Goal: Information Seeking & Learning: Learn about a topic

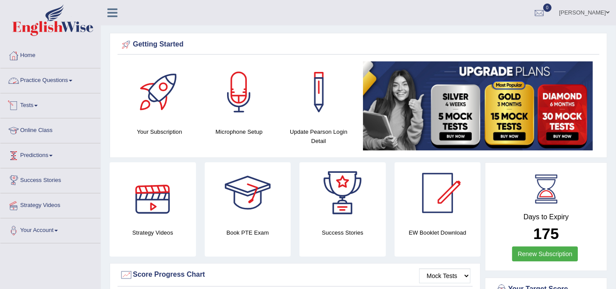
click at [44, 78] on link "Practice Questions" at bounding box center [50, 79] width 100 height 22
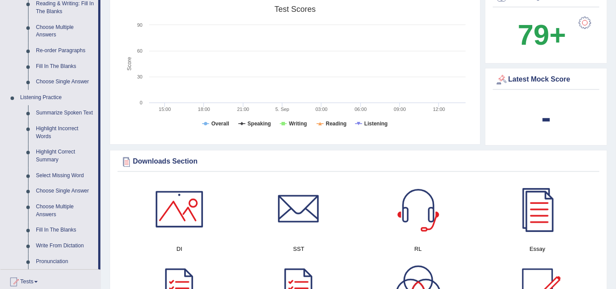
scroll to position [389, 0]
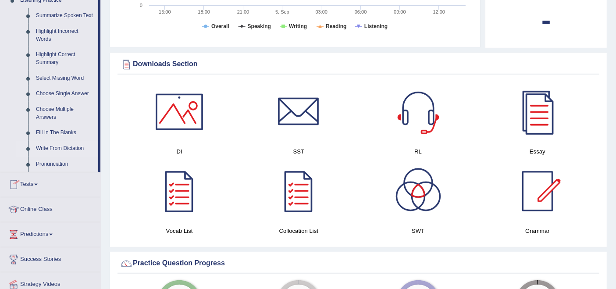
click at [56, 148] on link "Write From Dictation" at bounding box center [65, 149] width 66 height 16
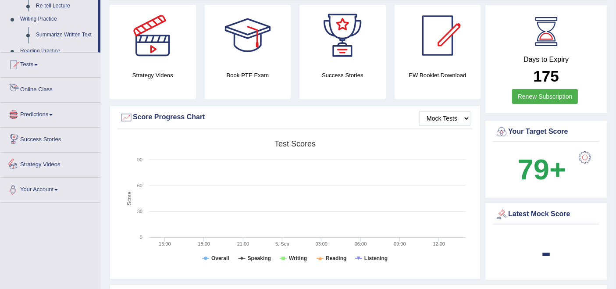
scroll to position [334, 0]
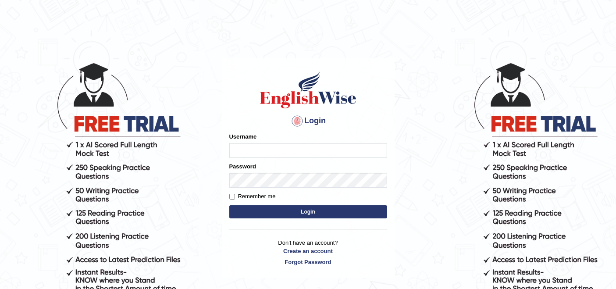
type input "rupali_australia"
click at [274, 214] on button "Login" at bounding box center [308, 211] width 158 height 13
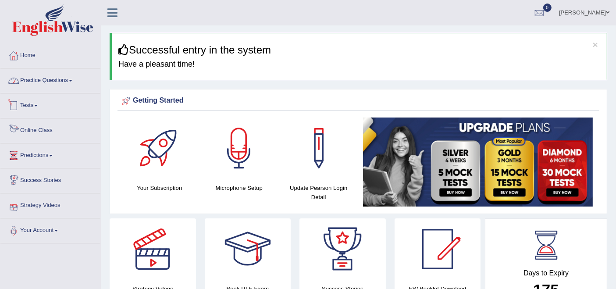
click at [46, 82] on link "Practice Questions" at bounding box center [50, 79] width 100 height 22
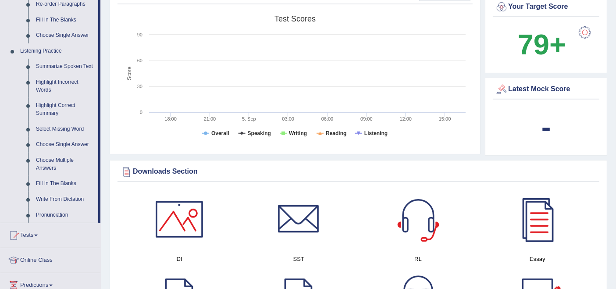
scroll to position [341, 0]
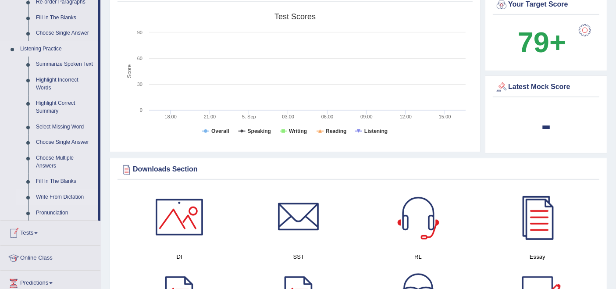
click at [59, 197] on link "Write From Dictation" at bounding box center [65, 197] width 66 height 16
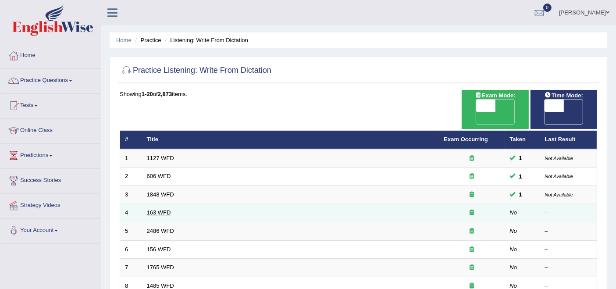
click at [154, 209] on link "163 WFD" at bounding box center [159, 212] width 24 height 7
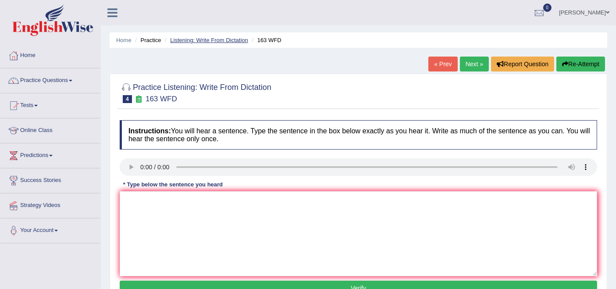
click at [207, 37] on link "Listening: Write From Dictation" at bounding box center [209, 40] width 78 height 7
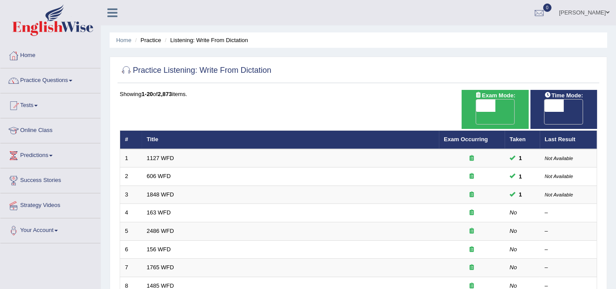
click at [476, 112] on span "OFF" at bounding box center [466, 118] width 19 height 12
checkbox input "true"
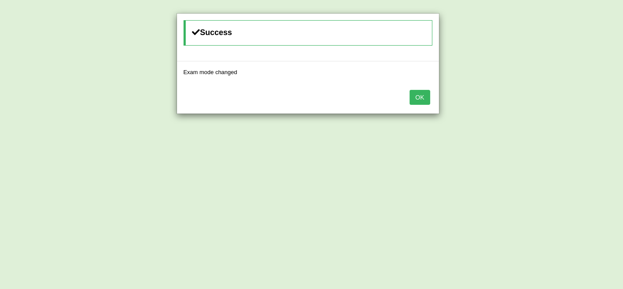
click at [419, 94] on button "OK" at bounding box center [420, 97] width 20 height 15
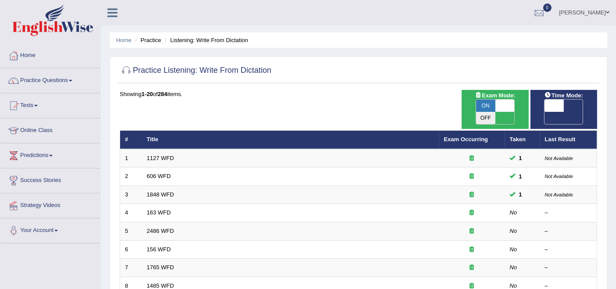
click at [544, 112] on span "OFF" at bounding box center [534, 118] width 19 height 12
checkbox input "true"
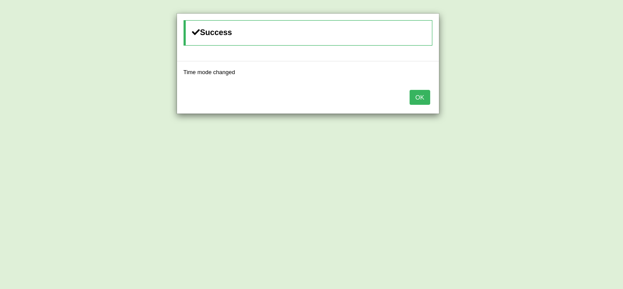
click at [420, 100] on button "OK" at bounding box center [420, 97] width 20 height 15
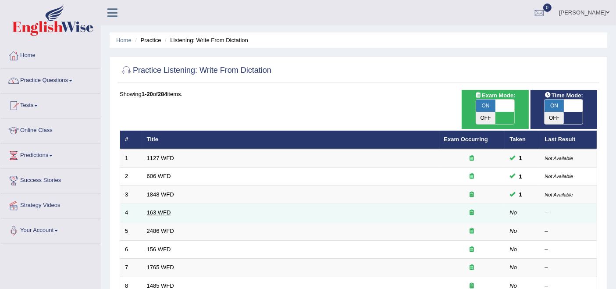
click at [156, 209] on link "163 WFD" at bounding box center [159, 212] width 24 height 7
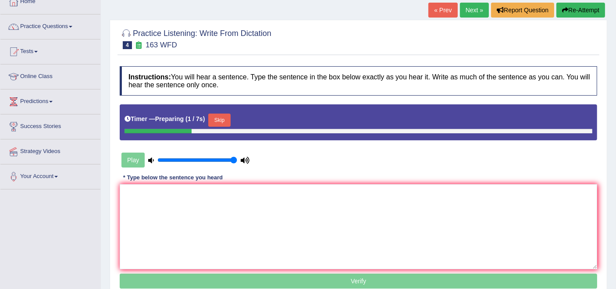
scroll to position [97, 0]
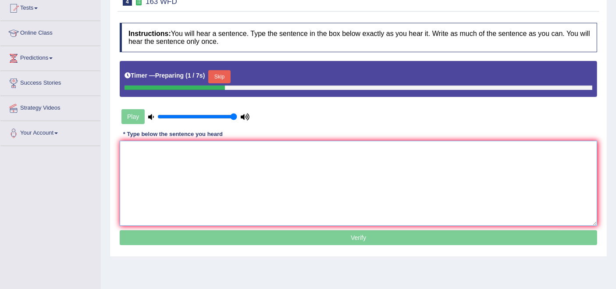
click at [183, 192] on textarea at bounding box center [358, 183] width 477 height 85
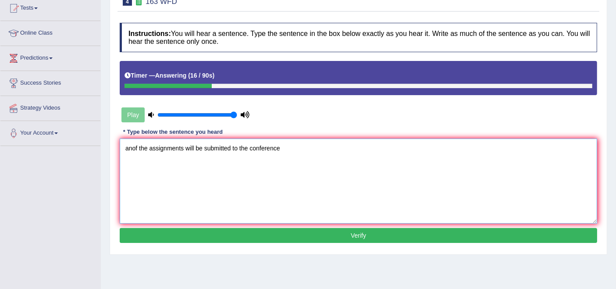
click at [132, 148] on textarea "anof the assignments will be submitted to the conference" at bounding box center [358, 181] width 477 height 85
drag, startPoint x: 292, startPoint y: 149, endPoint x: 302, endPoint y: 147, distance: 10.0
click at [299, 148] on textarea "A number of the assignments will be submitted to the conference" at bounding box center [358, 181] width 477 height 85
click at [303, 147] on textarea "A number of the assignments will be submitted to the conference" at bounding box center [358, 181] width 477 height 85
type textarea "A number of the assignments will be submitted to the conference."
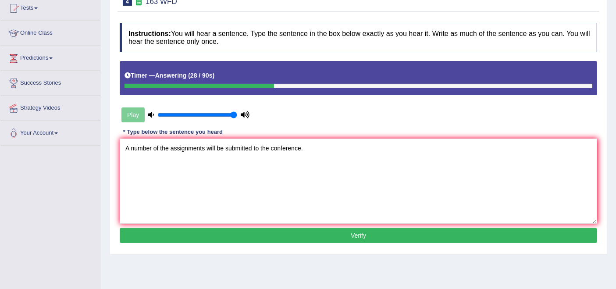
click at [252, 237] on button "Verify" at bounding box center [358, 235] width 477 height 15
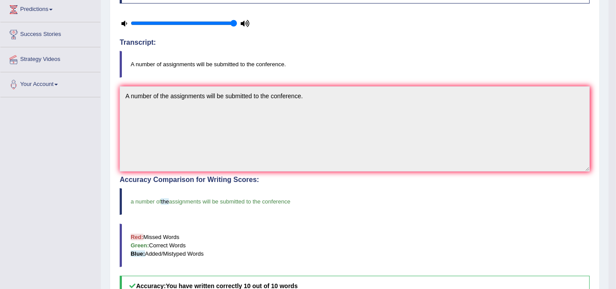
scroll to position [0, 0]
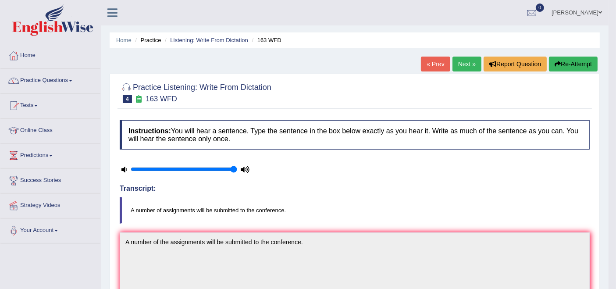
click at [461, 58] on link "Next »" at bounding box center [466, 64] width 29 height 15
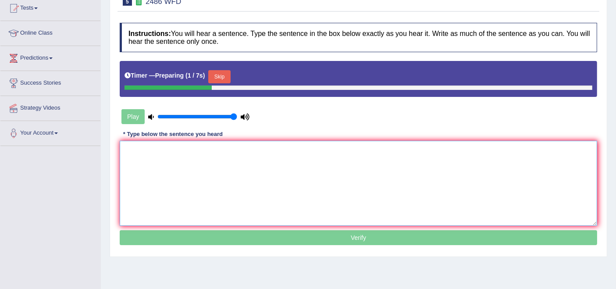
click at [193, 206] on textarea at bounding box center [358, 183] width 477 height 85
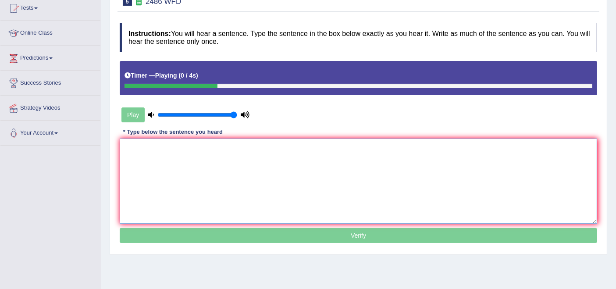
type textarea "y"
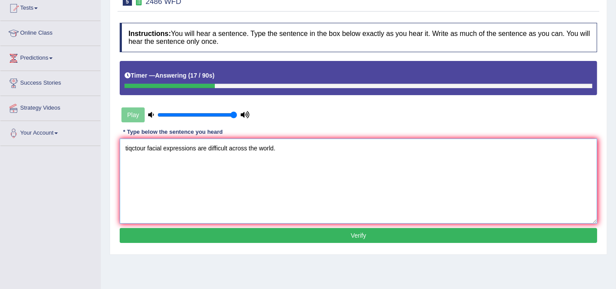
click at [128, 146] on textarea "tiqctour facial expressions are difficult across the world." at bounding box center [358, 181] width 477 height 85
click at [278, 149] on textarea "This is quite clear that our facial expressions are difficult across the world." at bounding box center [358, 181] width 477 height 85
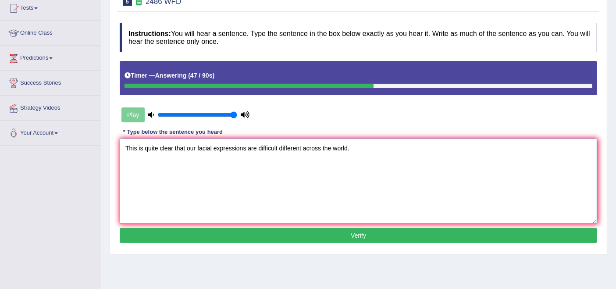
click at [137, 148] on textarea "This is quite clear that our facial expressions are difficult different across …" at bounding box center [358, 181] width 477 height 85
type textarea "This It is quite clear that our facial expressions are difficult different acro…"
click at [267, 238] on button "Verify" at bounding box center [358, 235] width 477 height 15
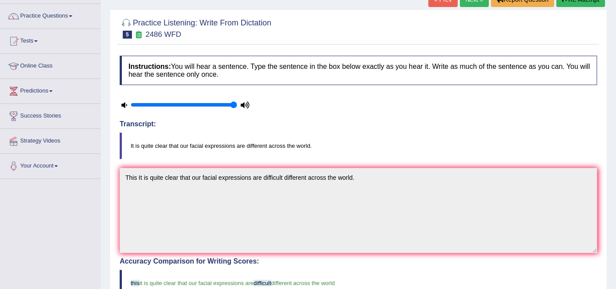
scroll to position [49, 0]
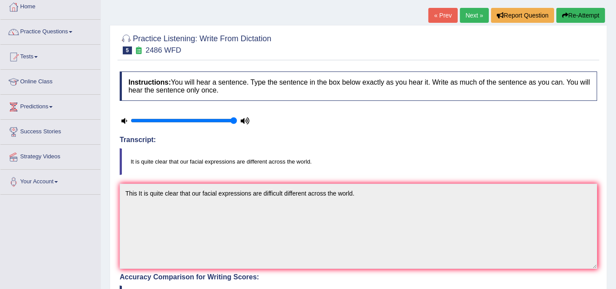
click at [466, 18] on link "Next »" at bounding box center [474, 15] width 29 height 15
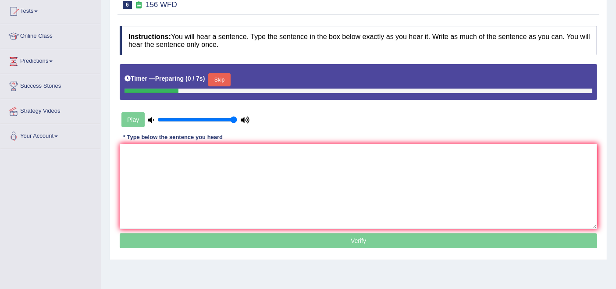
scroll to position [97, 0]
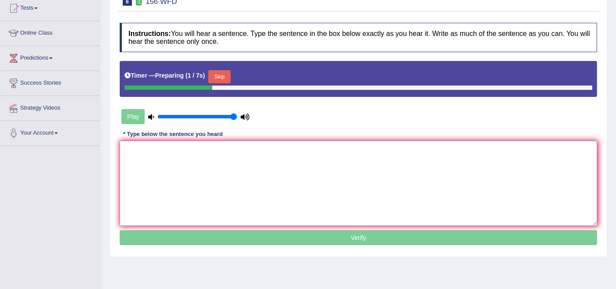
click at [174, 172] on textarea at bounding box center [358, 183] width 477 height 85
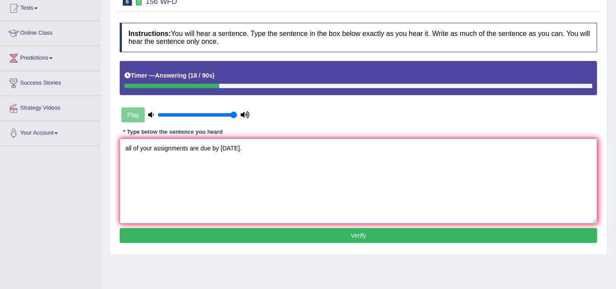
click at [128, 145] on textarea "all of your assignments are due by [DATE]." at bounding box center [358, 181] width 477 height 85
type textarea "All of your assignments are due by [DATE]."
click at [263, 237] on button "Verify" at bounding box center [358, 235] width 477 height 15
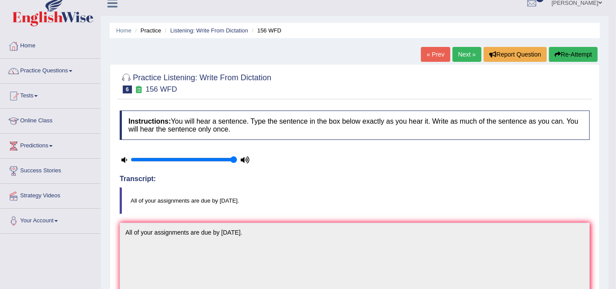
scroll to position [0, 0]
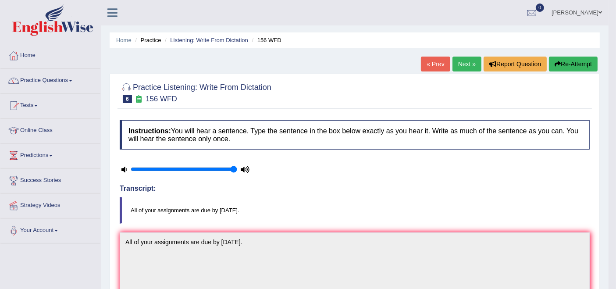
click at [461, 67] on link "Next »" at bounding box center [466, 64] width 29 height 15
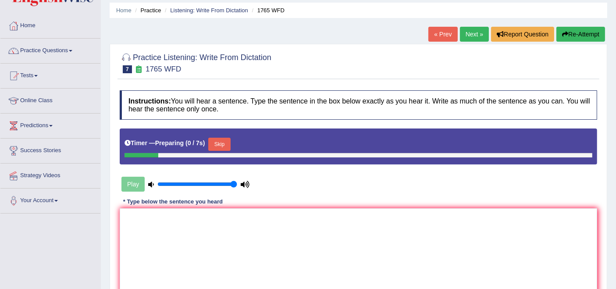
scroll to position [97, 0]
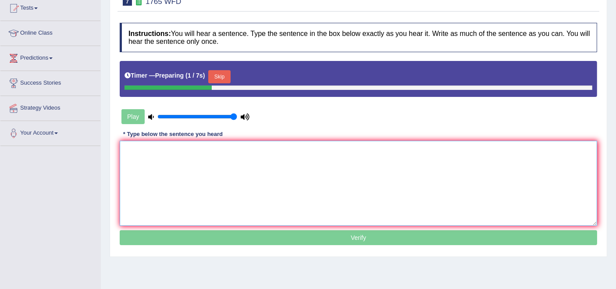
click at [220, 198] on textarea at bounding box center [358, 183] width 477 height 85
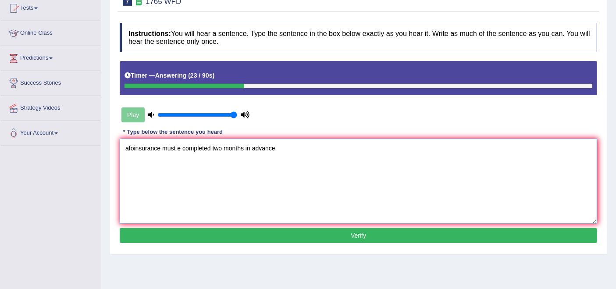
click at [128, 149] on textarea "afoinsurance must e completed two months in advance." at bounding box center [358, 181] width 477 height 85
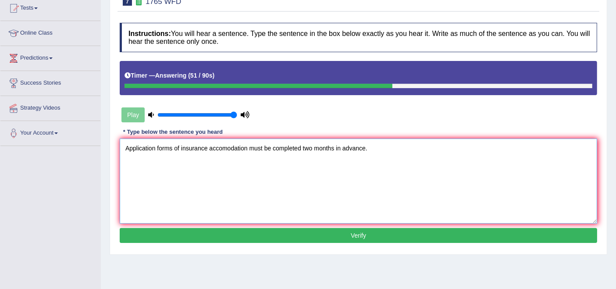
type textarea "Application forms of insurance accomodation must be completed two months in adv…"
click at [330, 236] on button "Verify" at bounding box center [358, 235] width 477 height 15
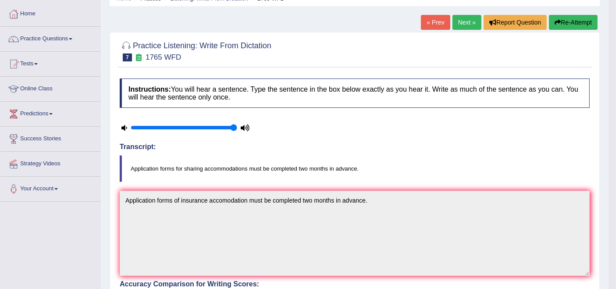
scroll to position [0, 0]
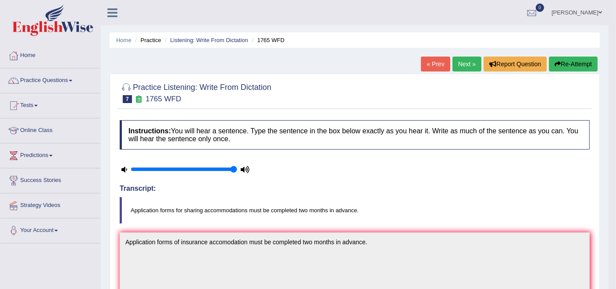
click at [465, 65] on link "Next »" at bounding box center [466, 64] width 29 height 15
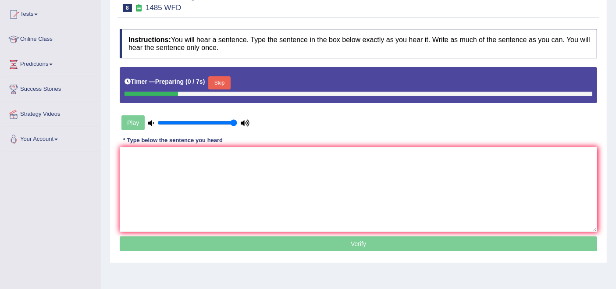
scroll to position [97, 0]
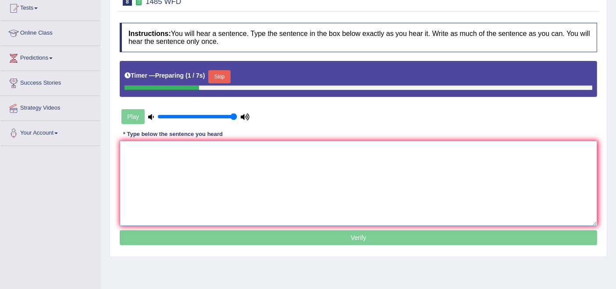
click at [244, 187] on textarea at bounding box center [358, 183] width 477 height 85
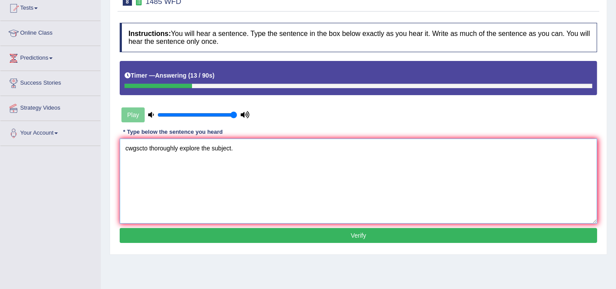
click at [126, 147] on textarea "cwgscto thoroughly explore the subject." at bounding box center [358, 181] width 477 height 85
type textarea "Courses will give students chances to thoroughly explore the subject."
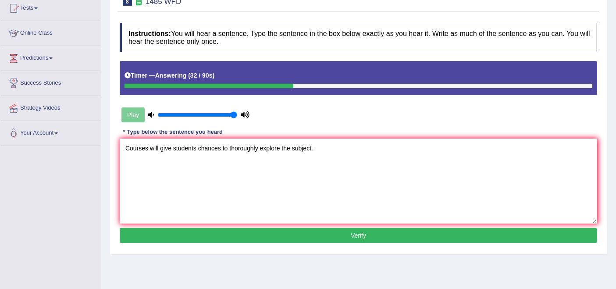
click at [331, 235] on button "Verify" at bounding box center [358, 235] width 477 height 15
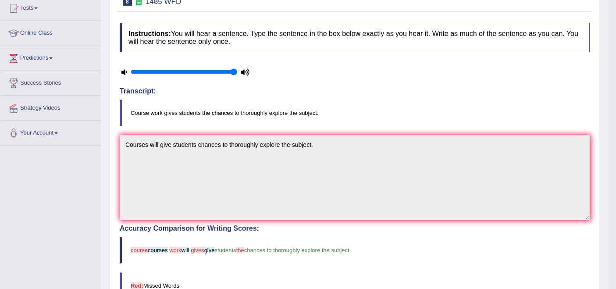
scroll to position [0, 0]
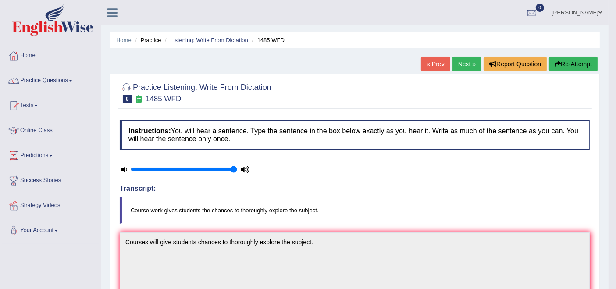
click at [465, 65] on link "Next »" at bounding box center [466, 64] width 29 height 15
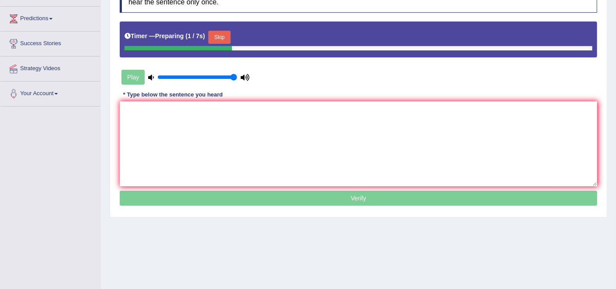
scroll to position [146, 0]
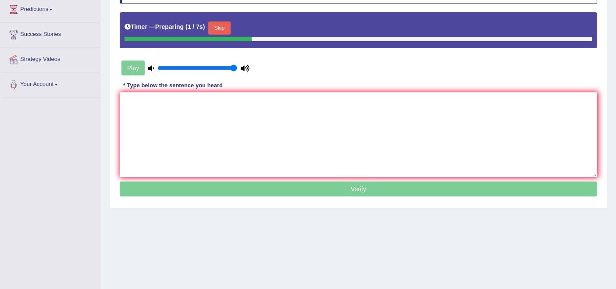
click at [206, 202] on div "Practice Listening: Write From Dictation 9 228 WFD Instructions: You will hear …" at bounding box center [359, 68] width 498 height 281
click at [204, 145] on textarea at bounding box center [358, 134] width 477 height 85
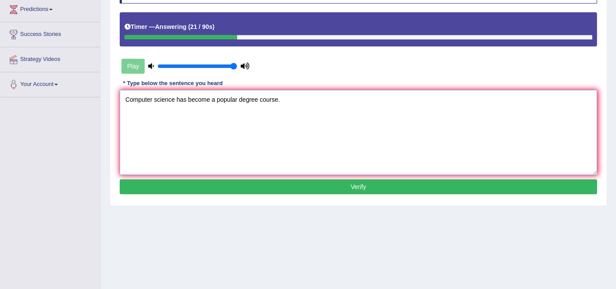
type textarea "Computer science has become a popular degree course."
click at [307, 189] on button "Verify" at bounding box center [358, 186] width 477 height 15
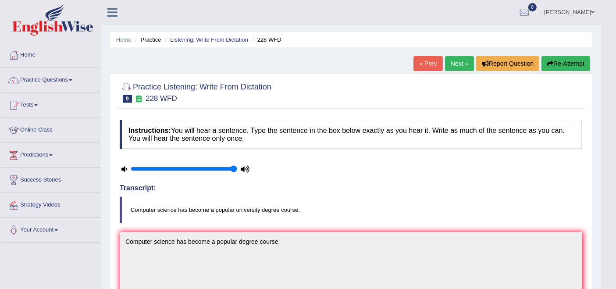
scroll to position [0, 0]
click at [448, 62] on link "Next »" at bounding box center [459, 64] width 29 height 15
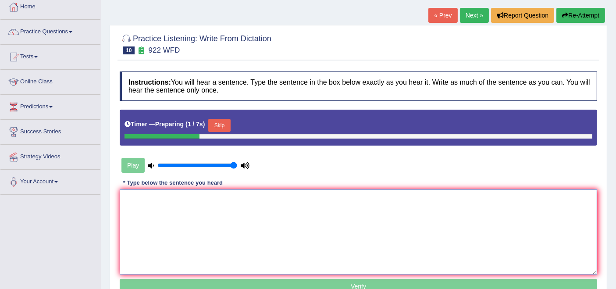
click at [228, 201] on textarea at bounding box center [358, 231] width 477 height 85
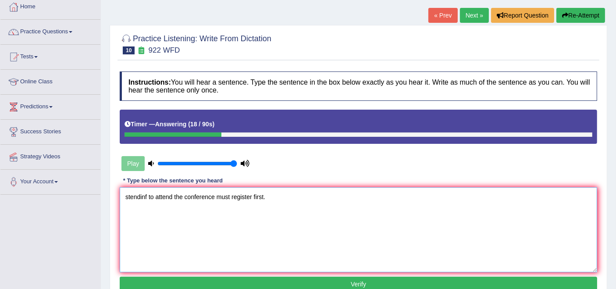
click at [128, 197] on textarea "stendinf to attend the conference must register first." at bounding box center [358, 229] width 477 height 85
click at [126, 192] on textarea "students tending to attend the conference must register first." at bounding box center [358, 229] width 477 height 85
click at [172, 199] on textarea "Students tending to attend the conference must register first." at bounding box center [358, 229] width 477 height 85
click at [176, 196] on textarea "Students tending to attend the conference must register first." at bounding box center [358, 229] width 477 height 85
click at [177, 196] on textarea "Students tending to attend the conference must register first." at bounding box center [358, 229] width 477 height 85
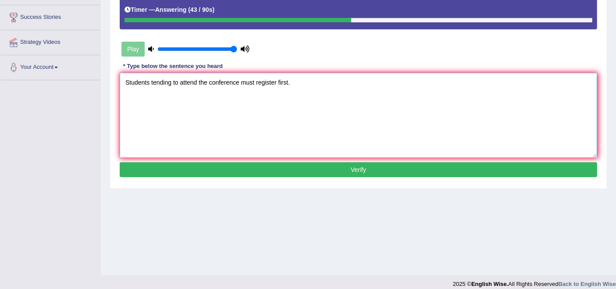
scroll to position [171, 0]
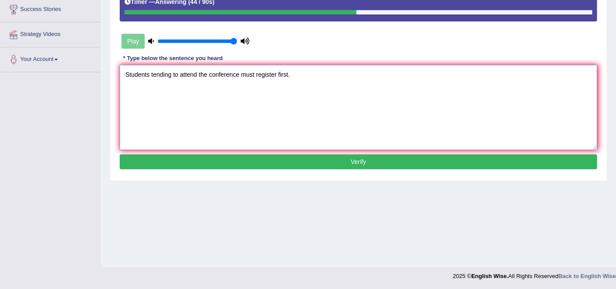
type textarea "Students tending to attend the conference must register first."
click at [229, 162] on button "Verify" at bounding box center [358, 161] width 477 height 15
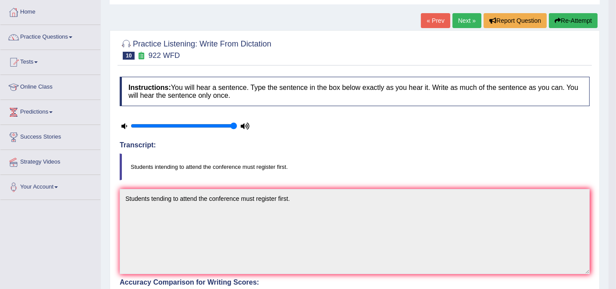
scroll to position [0, 0]
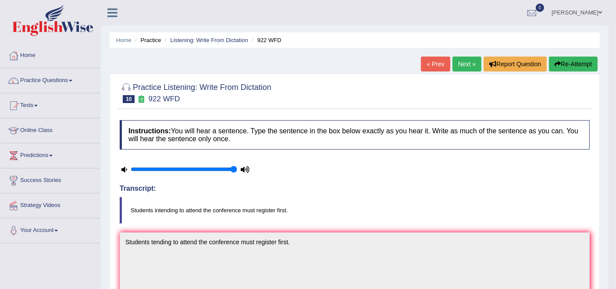
click at [458, 64] on link "Next »" at bounding box center [466, 64] width 29 height 15
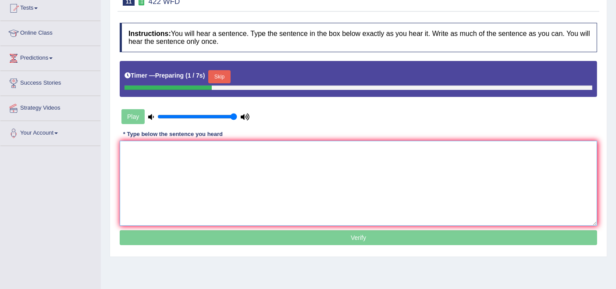
click at [368, 175] on textarea at bounding box center [358, 183] width 477 height 85
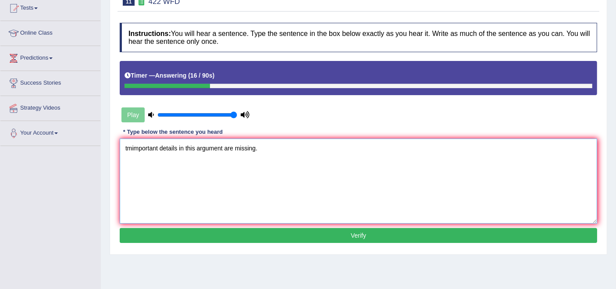
click at [125, 148] on textarea "tmimportant details in this argument are missing." at bounding box center [358, 181] width 477 height 85
type textarea "The most important details in this argument are missing."
click at [282, 238] on button "Verify" at bounding box center [358, 235] width 477 height 15
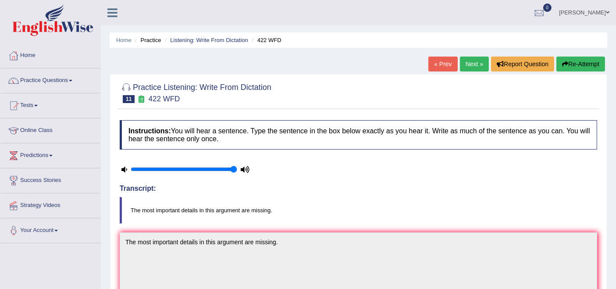
click at [469, 64] on link "Next »" at bounding box center [474, 64] width 29 height 15
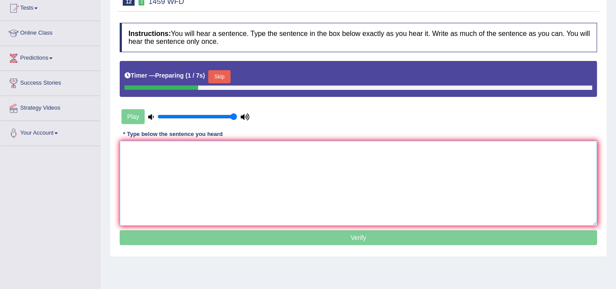
click at [244, 205] on textarea at bounding box center [358, 183] width 477 height 85
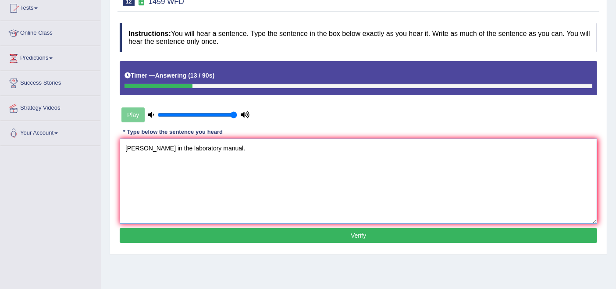
click at [126, 151] on textarea "aeaoutlined in the laboratory manual." at bounding box center [358, 181] width 477 height 85
click at [135, 146] on textarea "All eand procedures are outlined in the laboratory manual." at bounding box center [358, 181] width 477 height 85
click at [138, 149] on textarea "All e xperiments and procedures are outlined in the laboratory manual." at bounding box center [358, 181] width 477 height 85
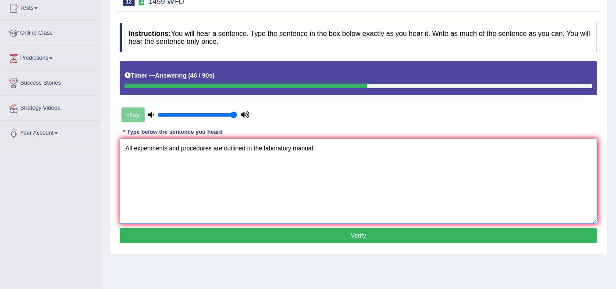
type textarea "All experiments and procedures are outlined in the laboratory manual."
click at [333, 233] on button "Verify" at bounding box center [358, 235] width 477 height 15
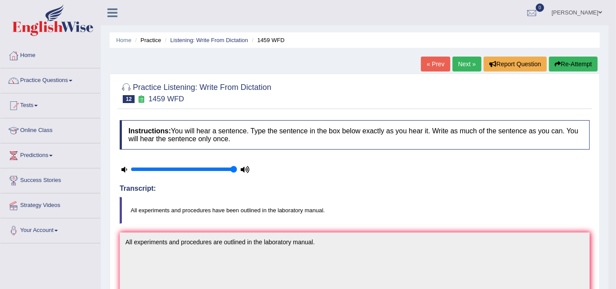
click at [447, 67] on link "« Prev" at bounding box center [435, 64] width 29 height 15
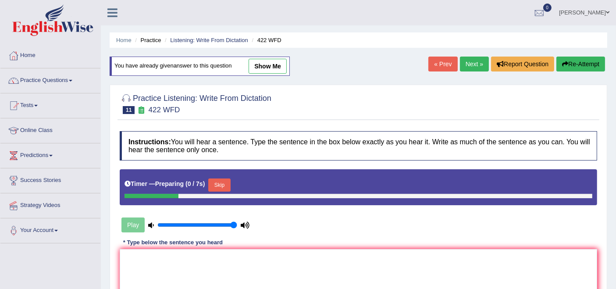
click at [460, 64] on link "Next »" at bounding box center [474, 64] width 29 height 15
click at [463, 65] on link "Next »" at bounding box center [474, 64] width 29 height 15
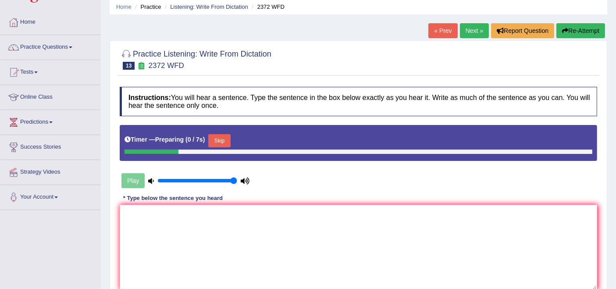
scroll to position [49, 0]
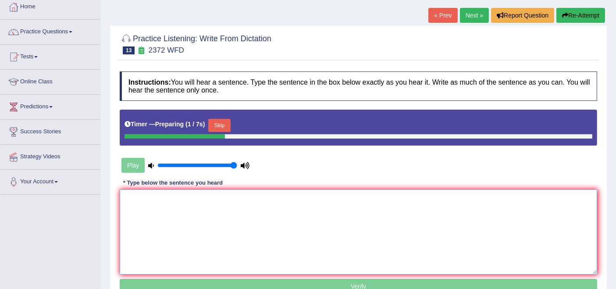
drag, startPoint x: 324, startPoint y: 235, endPoint x: 323, endPoint y: 230, distance: 5.4
click at [323, 235] on textarea at bounding box center [358, 231] width 477 height 85
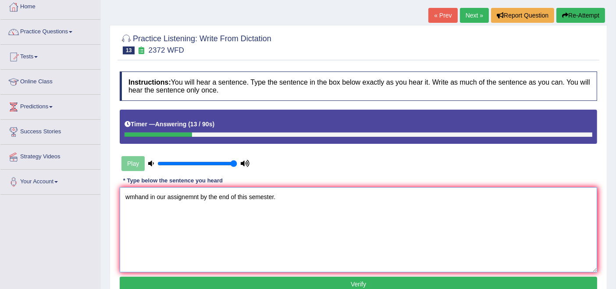
click at [134, 196] on textarea "wmhand in our assignemnt by the end of this semester." at bounding box center [358, 229] width 477 height 85
click at [208, 196] on textarea "We must hand in our assignemnt by the end of this semester." at bounding box center [358, 229] width 477 height 85
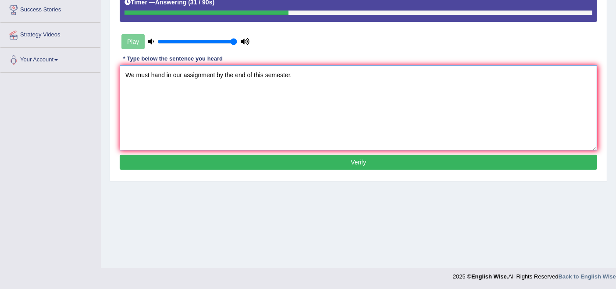
scroll to position [171, 0]
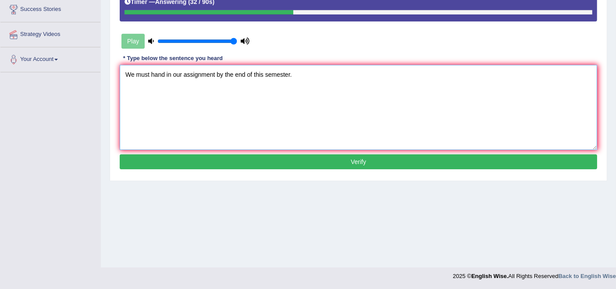
type textarea "We must hand in our assignment by the end of this semester."
click at [224, 161] on button "Verify" at bounding box center [358, 161] width 477 height 15
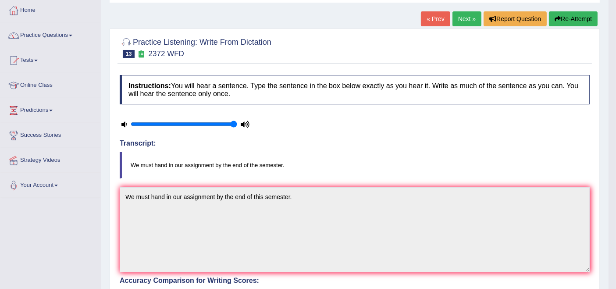
scroll to position [25, 0]
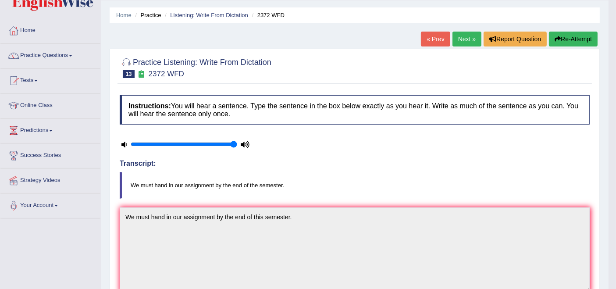
click at [461, 39] on link "Next »" at bounding box center [466, 39] width 29 height 15
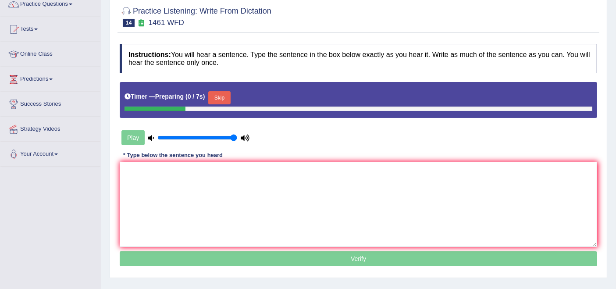
scroll to position [146, 0]
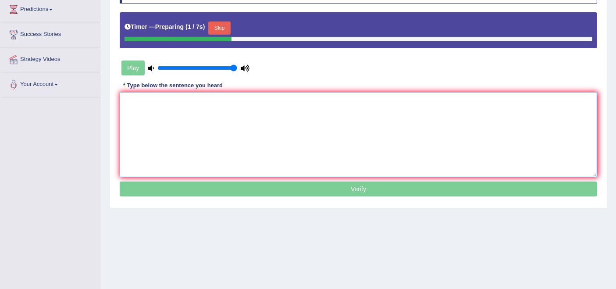
click at [278, 164] on textarea at bounding box center [358, 134] width 477 height 85
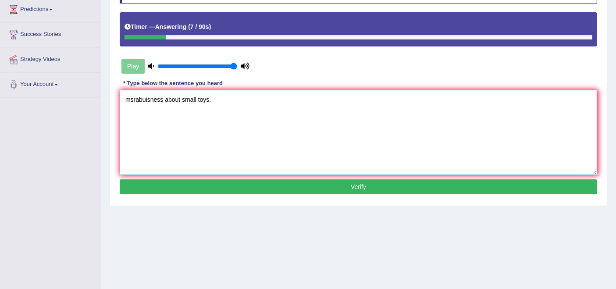
click at [133, 96] on textarea "msrabuisness about small toys." at bounding box center [358, 132] width 477 height 85
type textarea "My sister runs a business about small toys."
click at [225, 186] on button "Verify" at bounding box center [358, 186] width 477 height 15
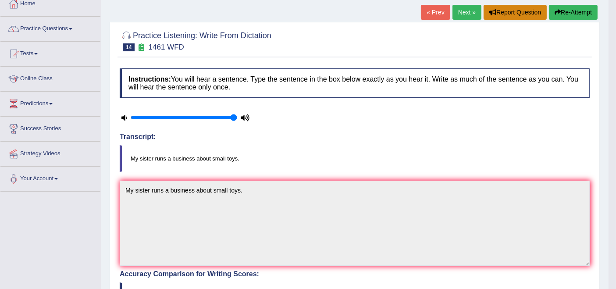
scroll to position [49, 0]
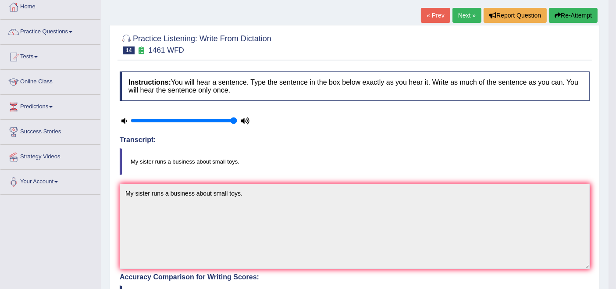
click at [468, 14] on link "Next »" at bounding box center [466, 15] width 29 height 15
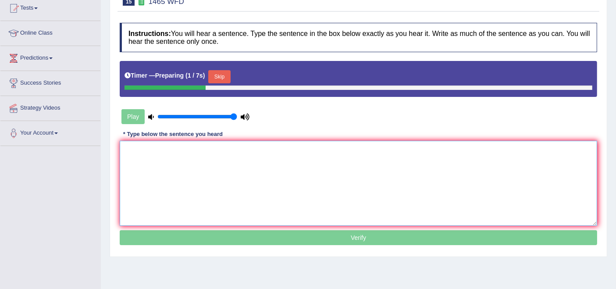
click at [247, 166] on textarea at bounding box center [358, 183] width 477 height 85
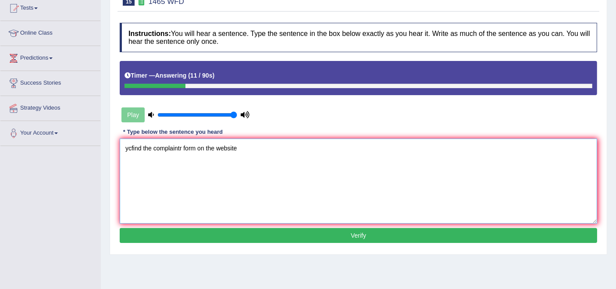
click at [130, 152] on textarea "ycfind the complaintr form on the website" at bounding box center [358, 181] width 477 height 85
drag, startPoint x: 196, startPoint y: 146, endPoint x: 224, endPoint y: 160, distance: 31.2
click at [206, 152] on textarea "You can find the complaintr form on the website" at bounding box center [358, 181] width 477 height 85
click at [227, 162] on textarea "You can find the complaintr form on the website" at bounding box center [358, 181] width 477 height 85
click at [200, 147] on textarea "You can find the complaintr form on the website" at bounding box center [358, 181] width 477 height 85
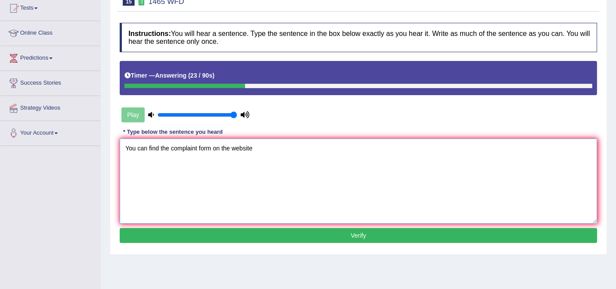
click at [266, 148] on textarea "You can find the complaint form on the website" at bounding box center [358, 181] width 477 height 85
type textarea "You can find the complaint form on the website."
click at [256, 238] on button "Verify" at bounding box center [358, 235] width 477 height 15
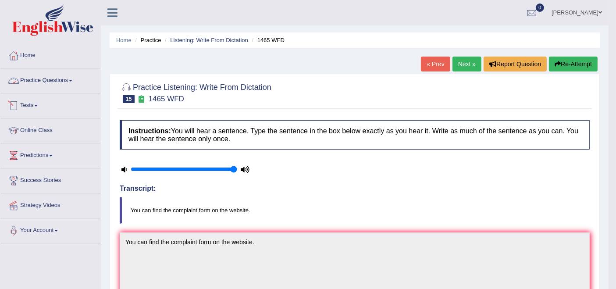
drag, startPoint x: 58, startPoint y: 76, endPoint x: 70, endPoint y: 104, distance: 31.0
click at [58, 76] on link "Practice Questions" at bounding box center [50, 79] width 100 height 22
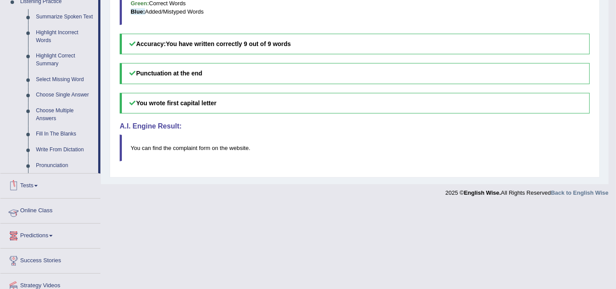
scroll to position [373, 0]
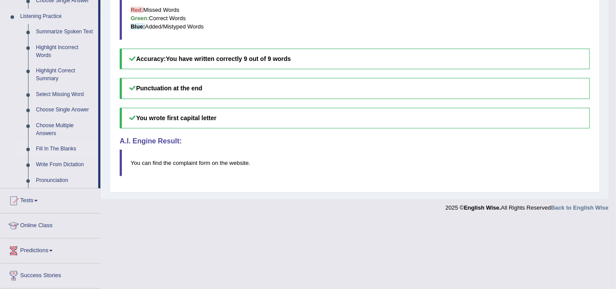
click at [56, 146] on link "Fill In The Blanks" at bounding box center [65, 149] width 66 height 16
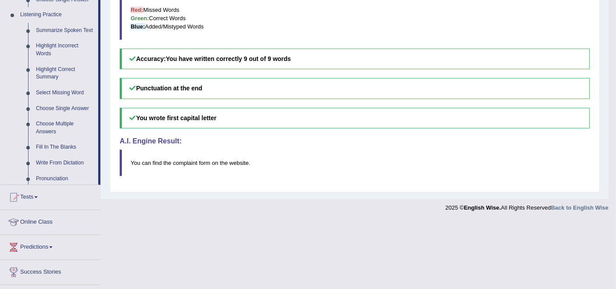
scroll to position [302, 0]
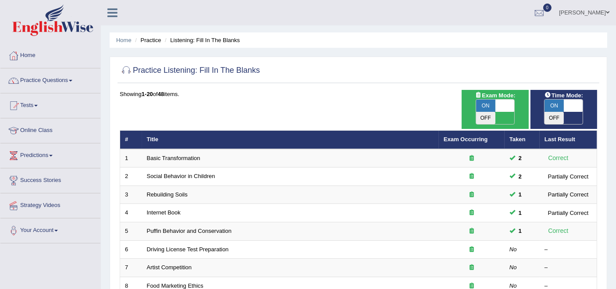
scroll to position [49, 0]
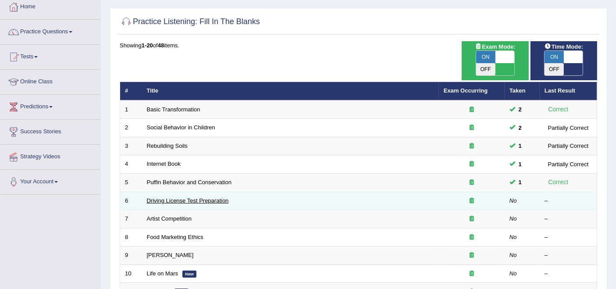
click at [176, 197] on link "Driving License Test Preparation" at bounding box center [188, 200] width 82 height 7
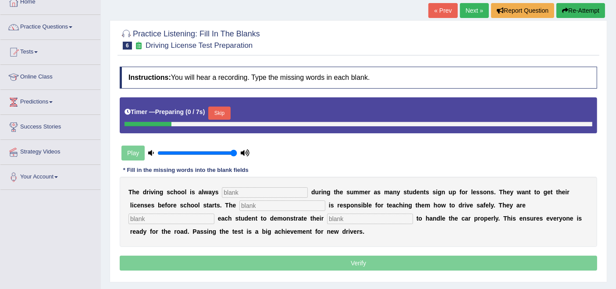
scroll to position [146, 0]
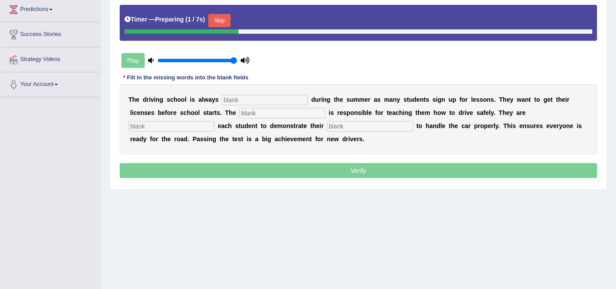
click at [242, 97] on input "text" at bounding box center [265, 100] width 86 height 11
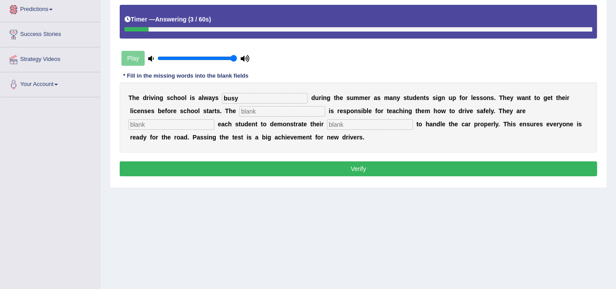
type input "busy"
click at [263, 112] on input "text" at bounding box center [282, 111] width 86 height 11
type input "instructor"
click at [167, 115] on div "T h e d r i v i n g s c h o o l i s a l w a y s busy d u r i n g t h e s u m m …" at bounding box center [358, 117] width 477 height 70
click at [167, 123] on input "text" at bounding box center [171, 124] width 86 height 11
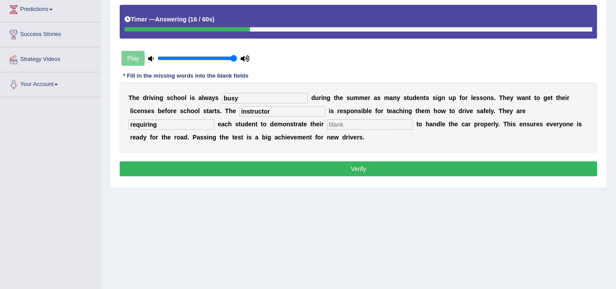
type input "requiring"
click at [347, 121] on input "text" at bounding box center [370, 124] width 86 height 11
type input "ability"
click at [230, 161] on button "Verify" at bounding box center [358, 168] width 477 height 15
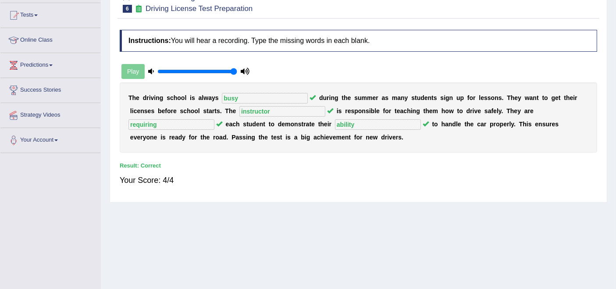
scroll to position [0, 0]
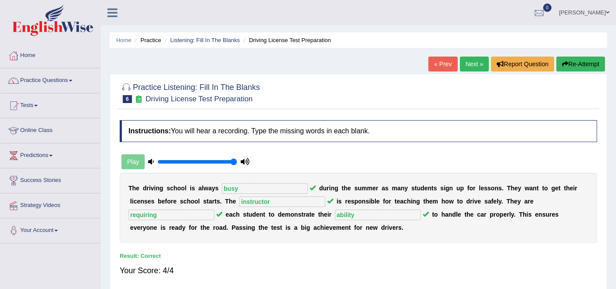
click at [461, 65] on link "Next »" at bounding box center [474, 64] width 29 height 15
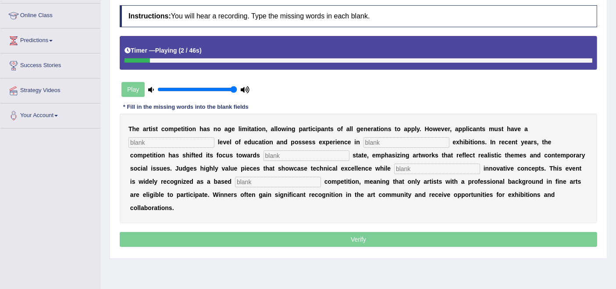
scroll to position [117, 0]
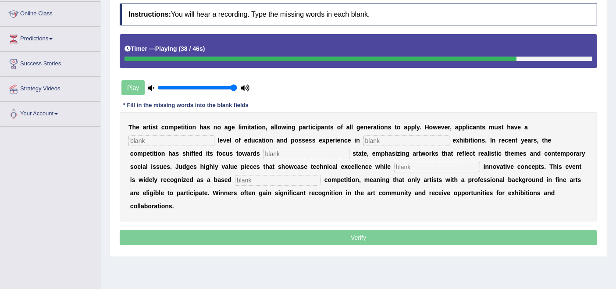
click at [185, 139] on input "text" at bounding box center [171, 140] width 86 height 11
type input "graduate"
drag, startPoint x: 370, startPoint y: 144, endPoint x: 370, endPoint y: 137, distance: 7.0
click at [370, 141] on div "T h e a r t i s t c o m p e t i t i o n h a s n o a g e l i m i t a t i o n , a…" at bounding box center [358, 167] width 477 height 110
click at [370, 137] on input "text" at bounding box center [406, 140] width 86 height 11
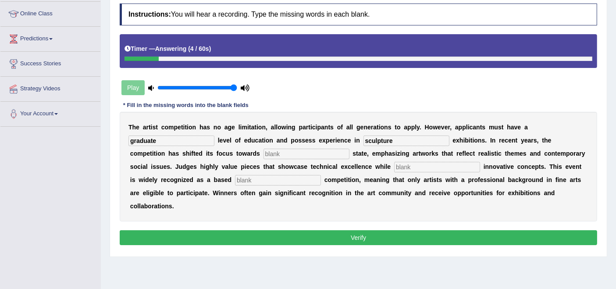
type input "sculpture"
click at [322, 154] on input "text" at bounding box center [306, 154] width 86 height 11
type input "real"
click at [404, 164] on input "text" at bounding box center [437, 167] width 86 height 11
type input "incorporating"
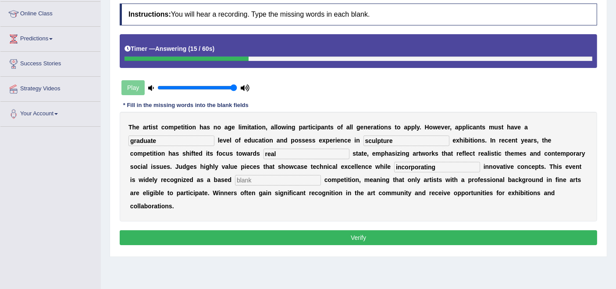
click at [293, 172] on div "T h e a r t i s t c o m p e t i t i o n h a s n o a g e l i m i t a t i o n , a…" at bounding box center [358, 167] width 477 height 110
click at [289, 181] on input "text" at bounding box center [278, 180] width 86 height 11
type input "profession"
click at [249, 242] on button "Verify" at bounding box center [358, 237] width 477 height 15
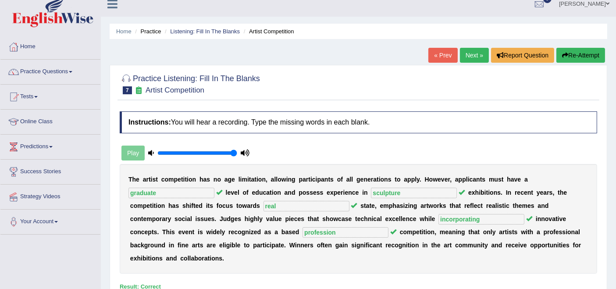
scroll to position [0, 0]
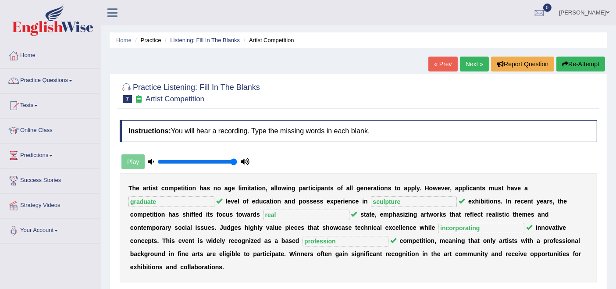
click at [467, 62] on link "Next »" at bounding box center [474, 64] width 29 height 15
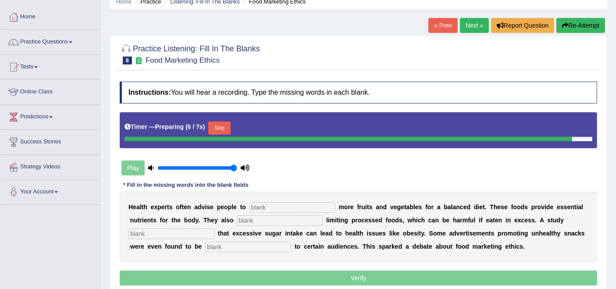
scroll to position [58, 0]
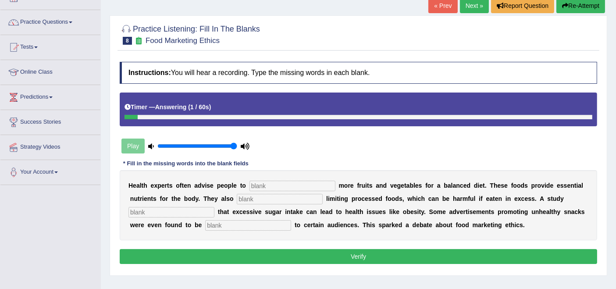
click at [269, 189] on div "H e a l t h e x p e r t s o f t e n a d v i s e p e o p l e t o m o r e f r u i…" at bounding box center [358, 205] width 477 height 70
click at [269, 185] on input "text" at bounding box center [292, 186] width 86 height 11
type input "consume"
click at [269, 197] on input "text" at bounding box center [280, 199] width 86 height 11
type input "recommended"
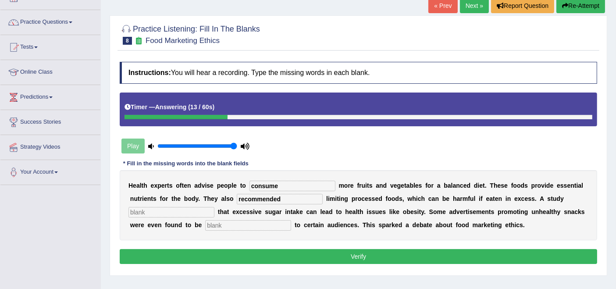
click at [178, 208] on input "text" at bounding box center [171, 212] width 86 height 11
type input "diagnosed"
click at [215, 224] on input "text" at bounding box center [248, 225] width 86 height 11
type input "offensive"
click at [281, 253] on button "Verify" at bounding box center [358, 256] width 477 height 15
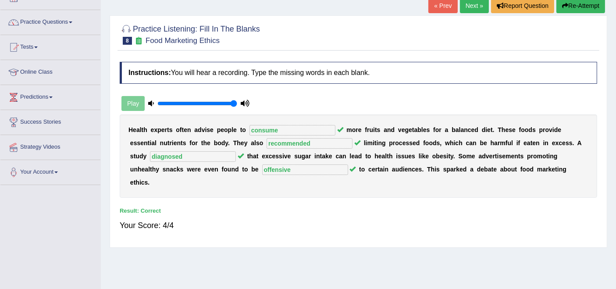
click at [476, 5] on link "Next »" at bounding box center [474, 5] width 29 height 15
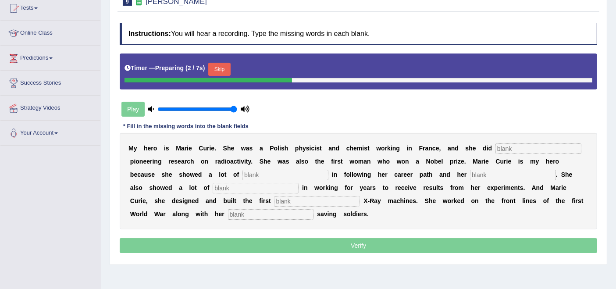
click at [522, 147] on input "text" at bounding box center [538, 148] width 86 height 11
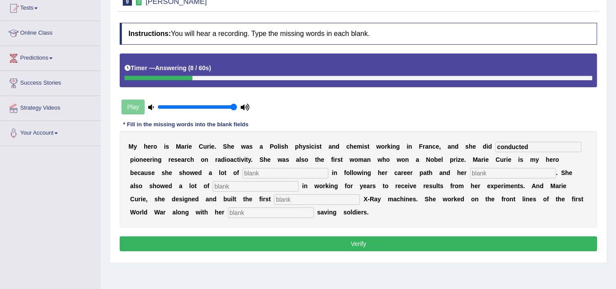
type input "conducted"
click at [275, 169] on input "text" at bounding box center [285, 173] width 86 height 11
type input "determination"
click at [486, 174] on input "text" at bounding box center [513, 173] width 86 height 11
type input "passion"
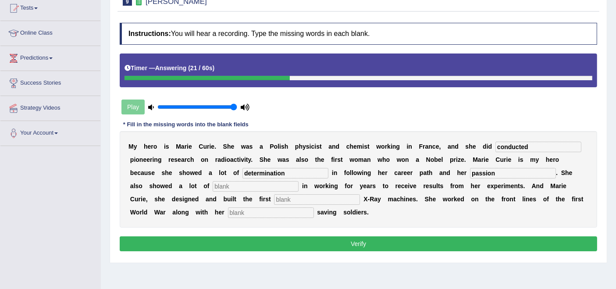
click at [242, 182] on input "text" at bounding box center [256, 186] width 86 height 11
click at [277, 198] on input "text" at bounding box center [317, 199] width 86 height 11
type input "mobile"
click at [263, 210] on input "text" at bounding box center [271, 212] width 86 height 11
type input "daughter"
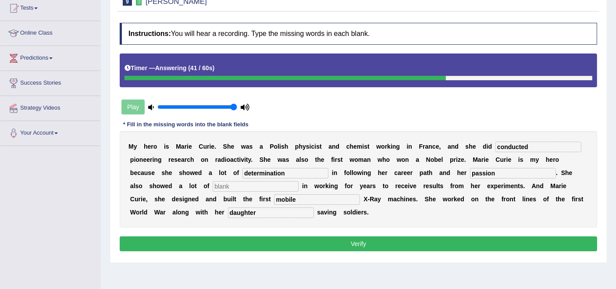
drag, startPoint x: 260, startPoint y: 233, endPoint x: 260, endPoint y: 245, distance: 11.4
click at [260, 239] on div "Instructions: You will hear a recording. Type the missing words in each blank. …" at bounding box center [358, 137] width 482 height 239
click at [260, 245] on button "Verify" at bounding box center [358, 243] width 477 height 15
click at [231, 185] on input "text" at bounding box center [256, 186] width 86 height 11
type input "passion"
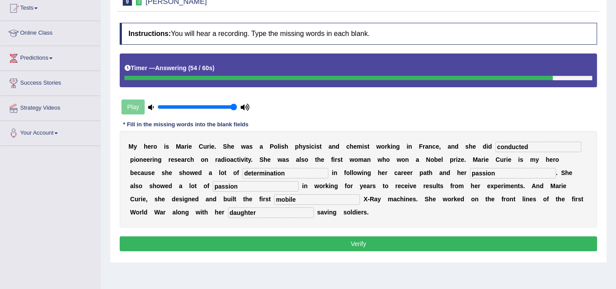
click at [269, 240] on button "Verify" at bounding box center [358, 243] width 477 height 15
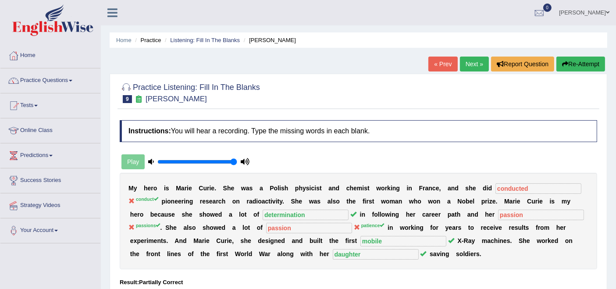
click at [465, 64] on link "Next »" at bounding box center [474, 64] width 29 height 15
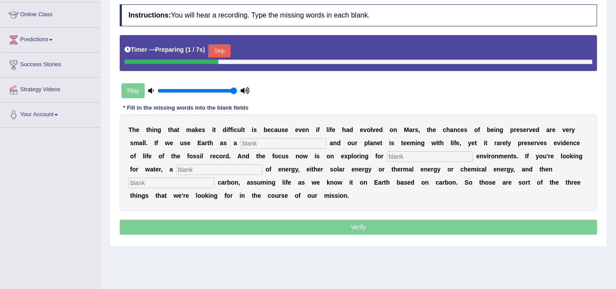
scroll to position [146, 0]
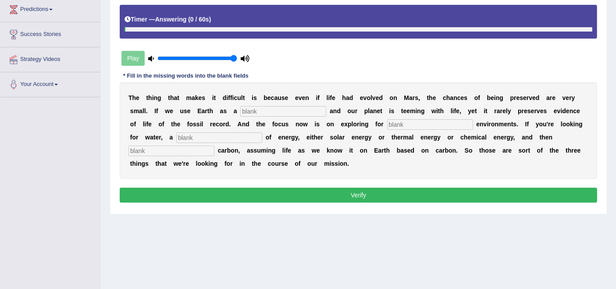
click at [264, 112] on input "text" at bounding box center [283, 111] width 86 height 11
type input "reference"
click at [395, 123] on input "text" at bounding box center [430, 124] width 86 height 11
type input "habituable"
click at [223, 135] on input "text" at bounding box center [219, 137] width 86 height 11
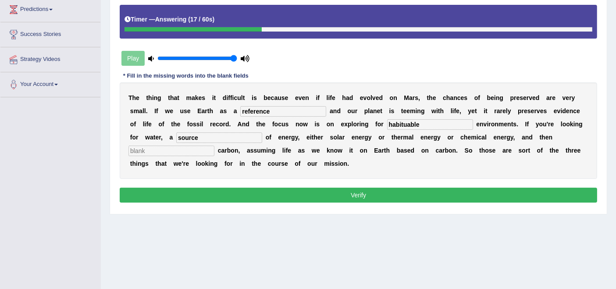
type input "source"
click at [427, 121] on input "habituable" at bounding box center [430, 124] width 86 height 11
type input "habitable"
click at [186, 148] on input "text" at bounding box center [171, 151] width 86 height 11
type input "organic"
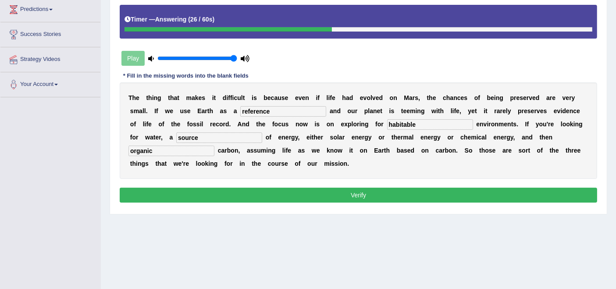
click at [213, 195] on button "Verify" at bounding box center [358, 195] width 477 height 15
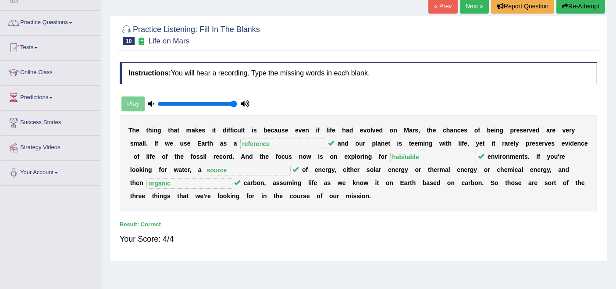
scroll to position [49, 0]
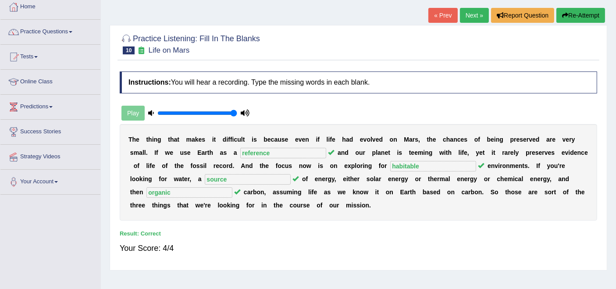
click at [472, 21] on link "Next »" at bounding box center [474, 15] width 29 height 15
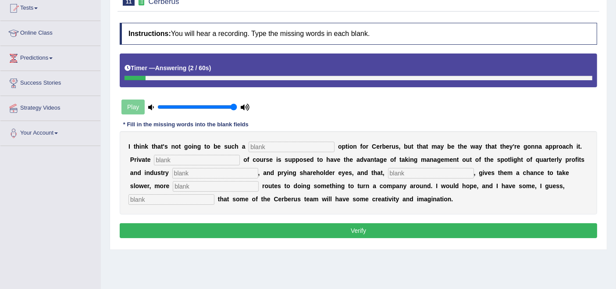
click at [309, 146] on input "text" at bounding box center [292, 147] width 86 height 11
type input "viable"
click at [201, 162] on input "text" at bounding box center [197, 160] width 86 height 11
type input "equity"
drag, startPoint x: 201, startPoint y: 178, endPoint x: 199, endPoint y: 173, distance: 5.4
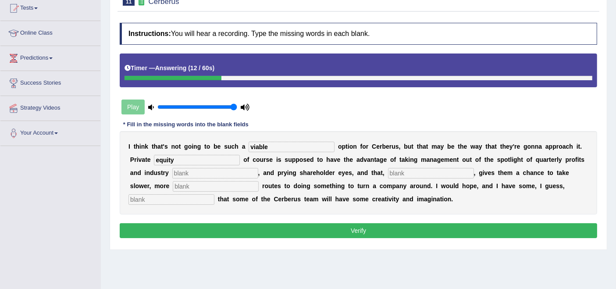
click at [201, 178] on div "I t h i n k t h a t ' s n o t g o i n g t o b e s u c h a viable o p t i o n f …" at bounding box center [358, 172] width 477 height 83
click at [199, 173] on input "text" at bounding box center [215, 173] width 86 height 11
type input "analysts"
click at [400, 168] on input "text" at bounding box center [431, 173] width 86 height 11
type input "hypothetical"
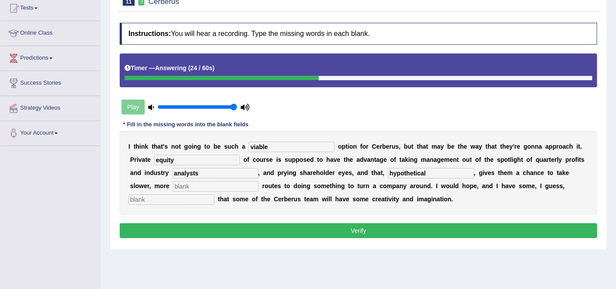
click at [183, 187] on input "text" at bounding box center [216, 186] width 86 height 11
type input "patient"
click at [156, 199] on input "text" at bounding box center [171, 199] width 86 height 11
type input "optimism"
click at [354, 229] on button "Verify" at bounding box center [358, 230] width 477 height 15
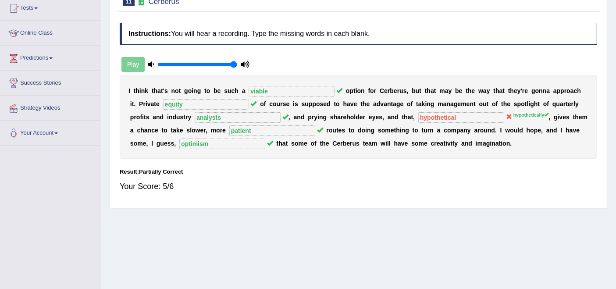
scroll to position [49, 0]
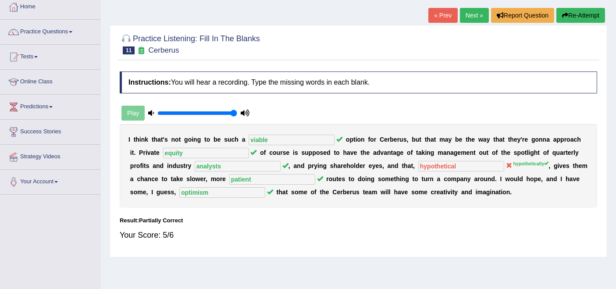
click at [478, 17] on link "Next »" at bounding box center [474, 15] width 29 height 15
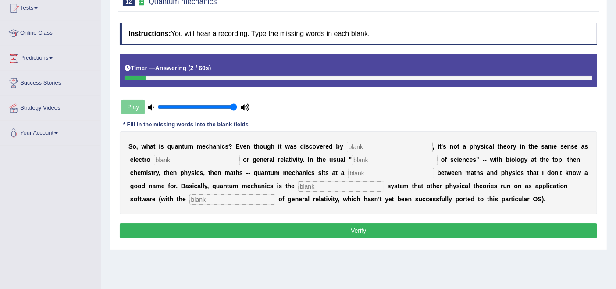
click at [252, 199] on input "text" at bounding box center [232, 199] width 86 height 11
type input "exception"
click at [355, 183] on input "text" at bounding box center [341, 186] width 86 height 11
type input "l"
type input "operating"
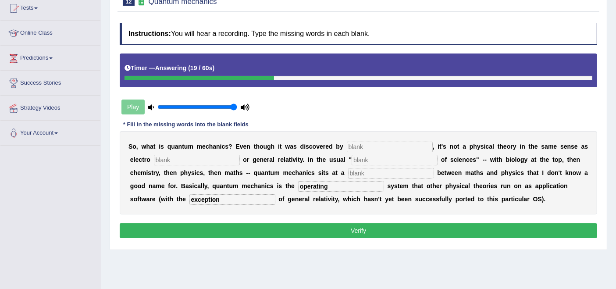
click at [371, 147] on input "text" at bounding box center [390, 147] width 86 height 11
type input "physicists"
click at [183, 160] on input "text" at bounding box center [197, 160] width 86 height 11
type input "magnetism"
click at [404, 158] on input "text" at bounding box center [395, 160] width 86 height 11
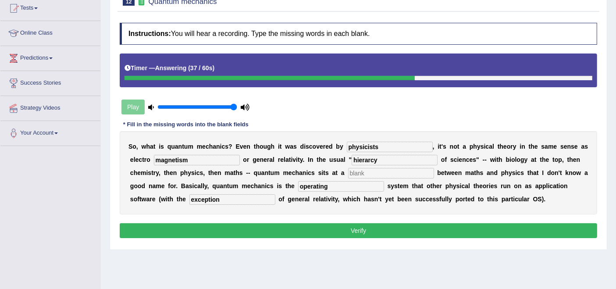
type input "hierarcy"
click at [378, 172] on input "text" at bounding box center [391, 173] width 86 height 11
type input "level"
click at [337, 226] on button "Verify" at bounding box center [358, 230] width 477 height 15
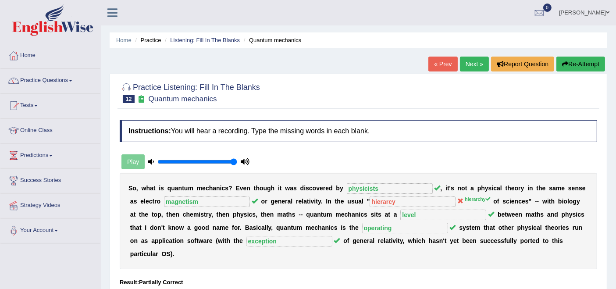
click at [461, 57] on link "Next »" at bounding box center [474, 64] width 29 height 15
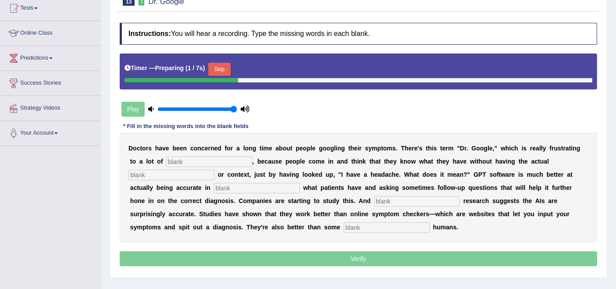
click at [204, 160] on input "text" at bounding box center [209, 161] width 86 height 11
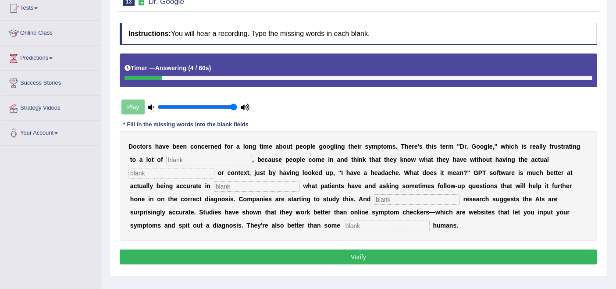
click at [391, 224] on input "text" at bounding box center [387, 225] width 86 height 11
type input "untrained"
click at [394, 196] on input "text" at bounding box center [417, 199] width 86 height 11
type input "preliminary"
click at [260, 185] on input "text" at bounding box center [257, 186] width 86 height 11
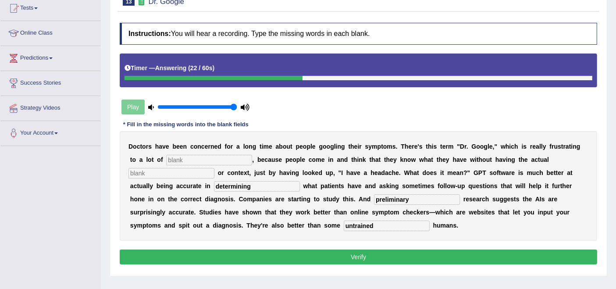
type input "determining"
click at [191, 171] on input "text" at bounding box center [171, 173] width 86 height 11
type input "expertise"
click at [194, 152] on div "D o c t o r s h a v e b e e n c o n c e r n e d f o r a l o n g t i m e a b o u…" at bounding box center [358, 186] width 477 height 110
click at [192, 156] on input "text" at bounding box center [209, 160] width 86 height 11
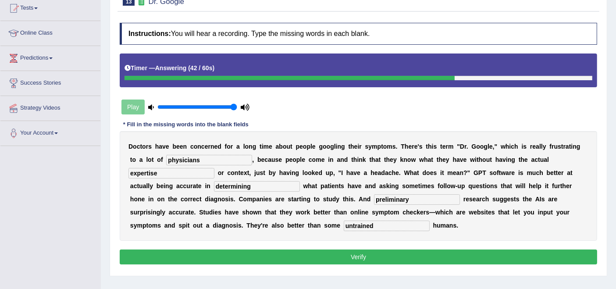
type input "physicians"
click at [380, 257] on button "Verify" at bounding box center [358, 256] width 477 height 15
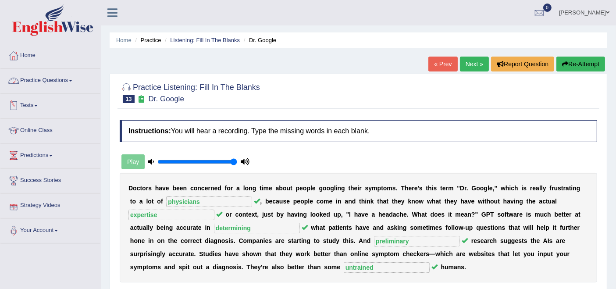
click at [39, 73] on link "Practice Questions" at bounding box center [50, 79] width 100 height 22
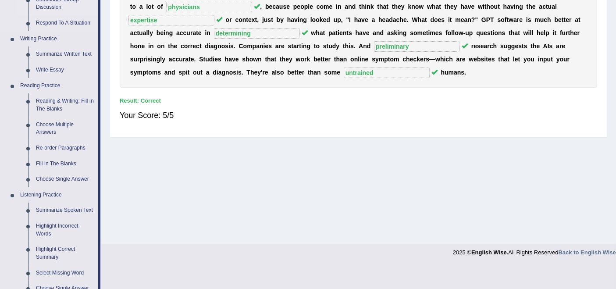
scroll to position [243, 0]
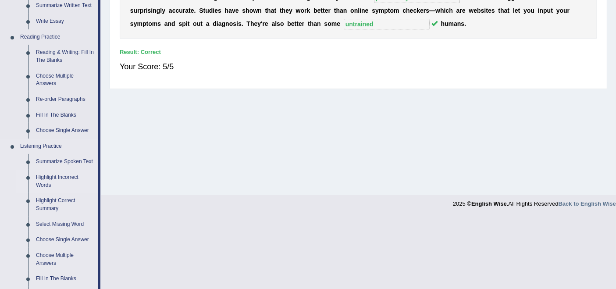
click at [61, 177] on link "Highlight Incorrect Words" at bounding box center [65, 181] width 66 height 23
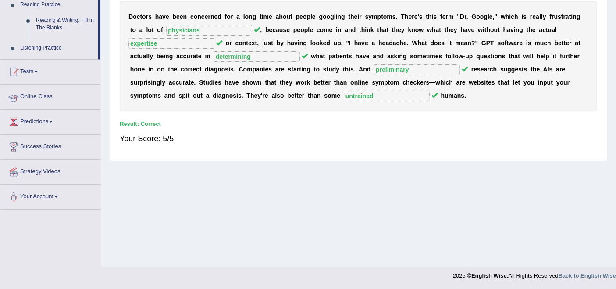
scroll to position [171, 0]
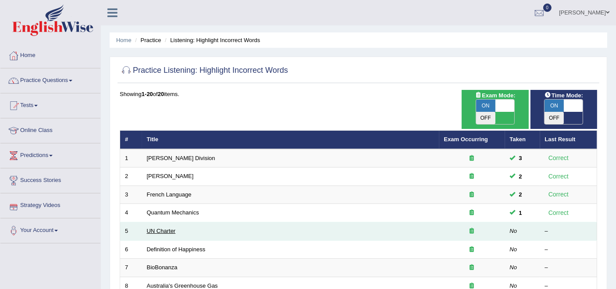
click at [166, 227] on link "UN Charter" at bounding box center [161, 230] width 29 height 7
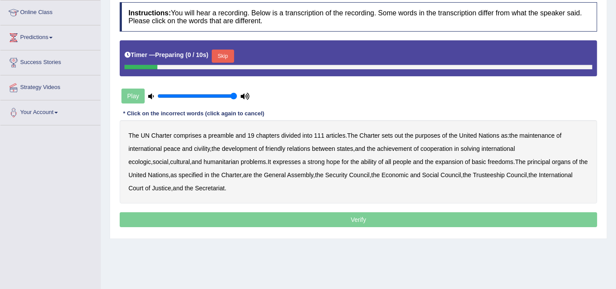
scroll to position [146, 0]
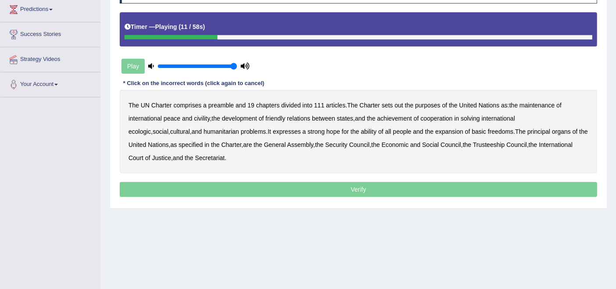
click at [399, 105] on b "out" at bounding box center [399, 105] width 8 height 7
click at [203, 117] on b "civility" at bounding box center [202, 118] width 16 height 7
click at [151, 128] on b "ecologic" at bounding box center [139, 131] width 22 height 7
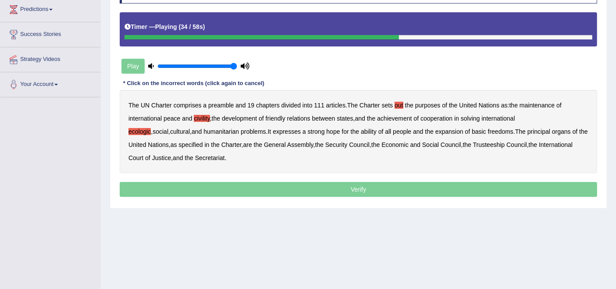
click at [361, 132] on b "ability" at bounding box center [369, 131] width 16 height 7
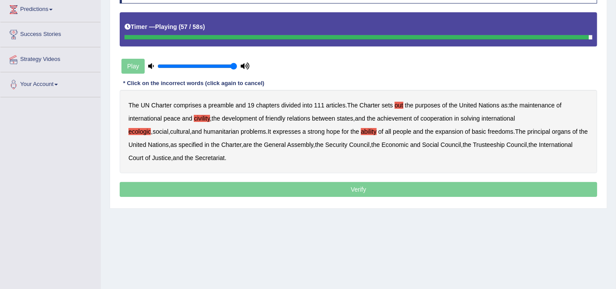
click at [342, 192] on p "Verify" at bounding box center [358, 189] width 477 height 15
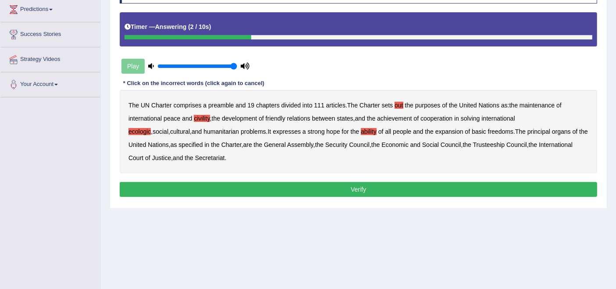
click at [342, 192] on button "Verify" at bounding box center [358, 189] width 477 height 15
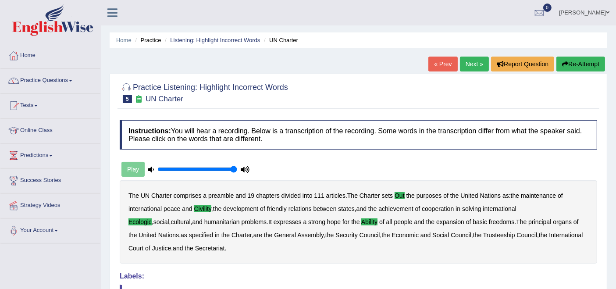
scroll to position [0, 0]
click at [471, 68] on link "Next »" at bounding box center [474, 64] width 29 height 15
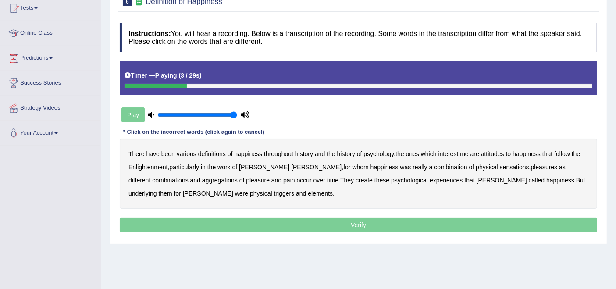
click at [375, 153] on b "psychology" at bounding box center [378, 153] width 30 height 7
click at [499, 155] on b "attitudes" at bounding box center [492, 153] width 23 height 7
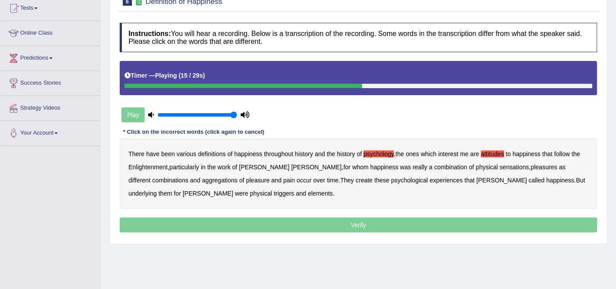
click at [500, 167] on b "sensations" at bounding box center [514, 167] width 29 height 7
click at [355, 181] on b "create" at bounding box center [363, 180] width 17 height 7
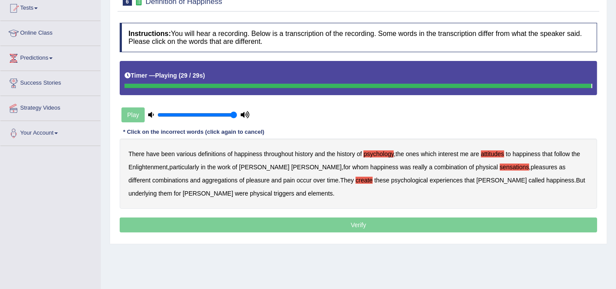
click at [308, 191] on b "elements" at bounding box center [320, 193] width 25 height 7
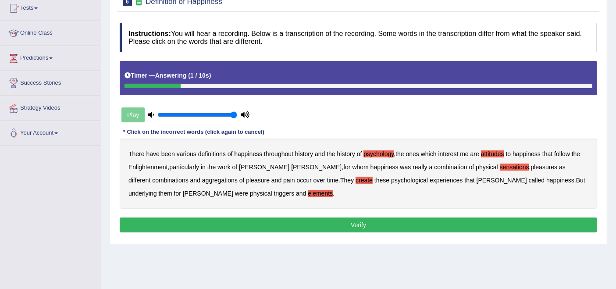
click at [254, 222] on button "Verify" at bounding box center [358, 224] width 477 height 15
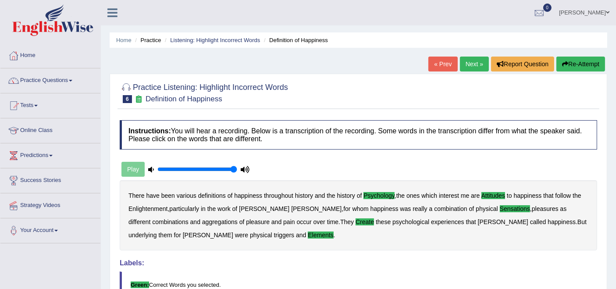
click at [466, 70] on link "Next »" at bounding box center [474, 64] width 29 height 15
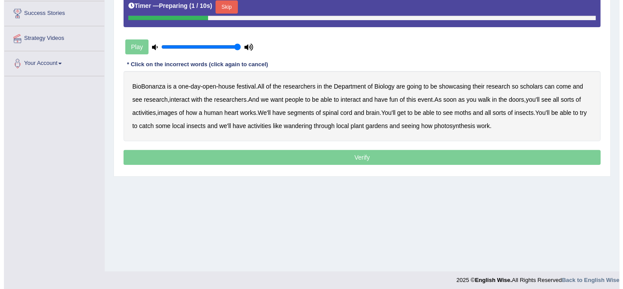
scroll to position [171, 0]
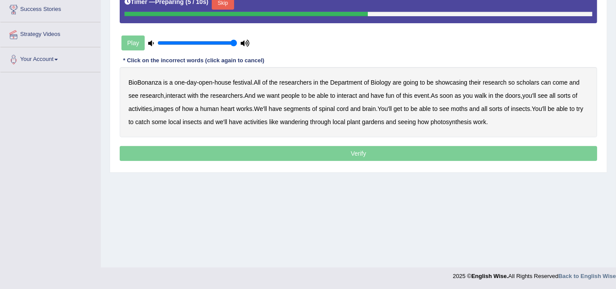
click at [135, 36] on div "Play" at bounding box center [186, 43] width 132 height 22
click at [218, 4] on button "Skip" at bounding box center [223, 2] width 22 height 13
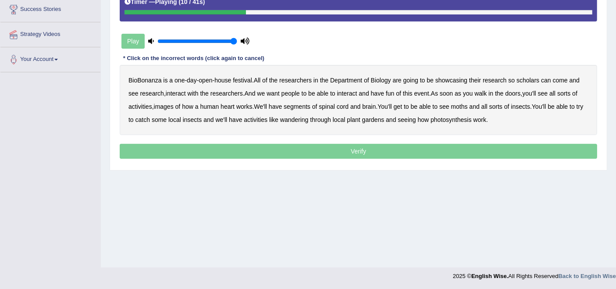
click at [529, 82] on div "BioBonanza is a one - day - open - house festival . All of the researchers in t…" at bounding box center [358, 100] width 477 height 70
click at [528, 79] on b "scholars" at bounding box center [527, 80] width 23 height 7
click at [141, 103] on b "activities" at bounding box center [140, 106] width 24 height 7
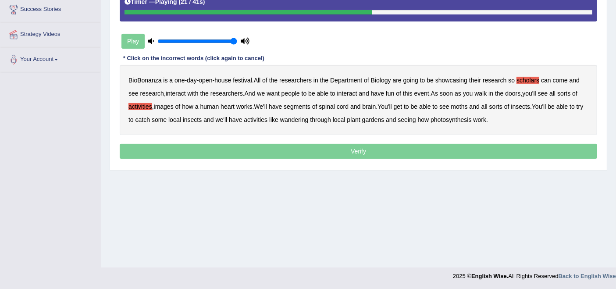
click at [141, 103] on b "activities" at bounding box center [140, 106] width 24 height 7
click at [167, 103] on b "images" at bounding box center [164, 106] width 20 height 7
click at [294, 108] on b "segments" at bounding box center [297, 106] width 27 height 7
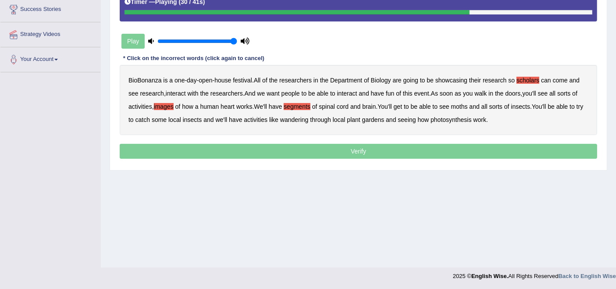
click at [468, 105] on b "moths" at bounding box center [459, 106] width 17 height 7
click at [304, 119] on b "wandering" at bounding box center [294, 119] width 28 height 7
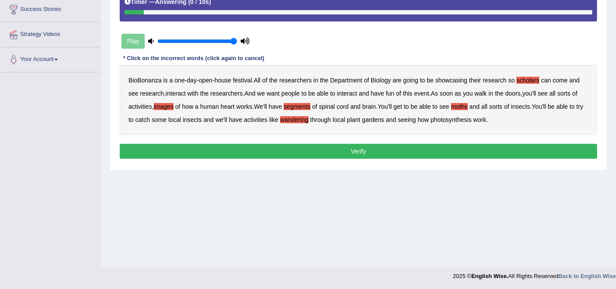
click at [327, 153] on button "Verify" at bounding box center [358, 151] width 477 height 15
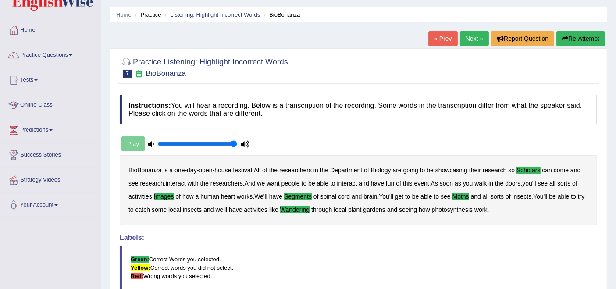
scroll to position [25, 0]
click at [474, 38] on link "Next »" at bounding box center [474, 39] width 29 height 15
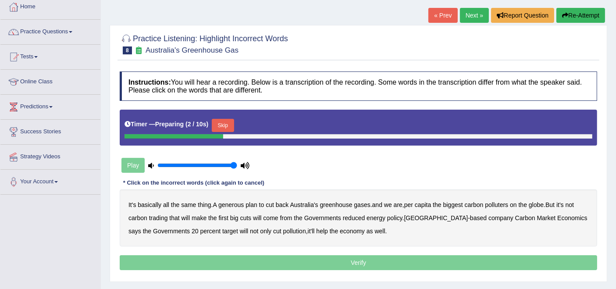
click at [224, 124] on button "Skip" at bounding box center [223, 125] width 22 height 13
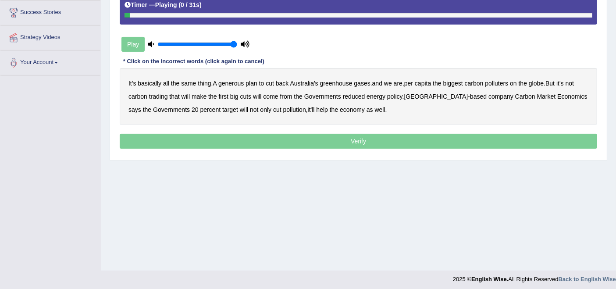
scroll to position [171, 0]
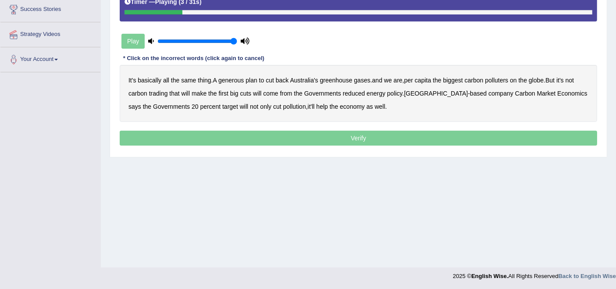
click at [236, 78] on b "generous" at bounding box center [230, 80] width 25 height 7
click at [544, 81] on b "globe" at bounding box center [536, 80] width 15 height 7
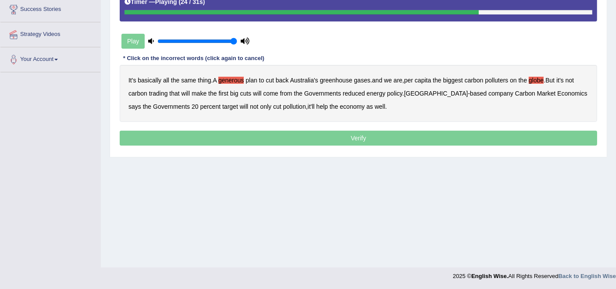
click at [349, 91] on b "reduced" at bounding box center [354, 93] width 22 height 7
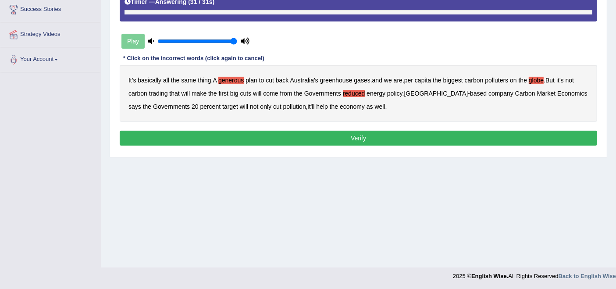
click at [353, 142] on button "Verify" at bounding box center [358, 138] width 477 height 15
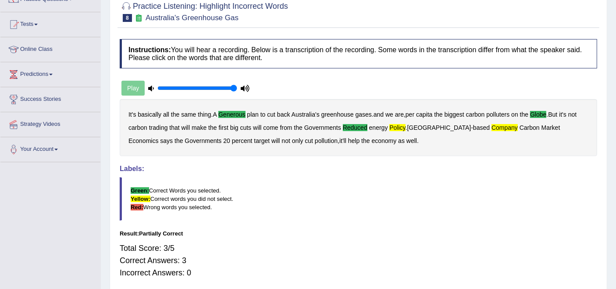
scroll to position [25, 0]
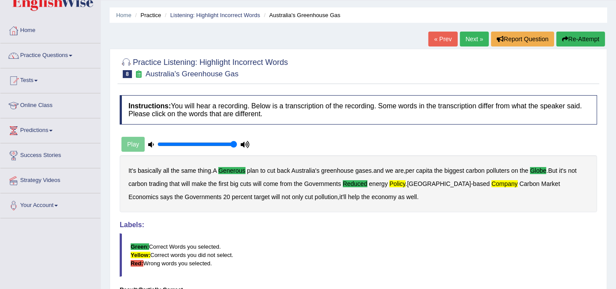
click at [571, 42] on button "Re-Attempt" at bounding box center [580, 39] width 49 height 15
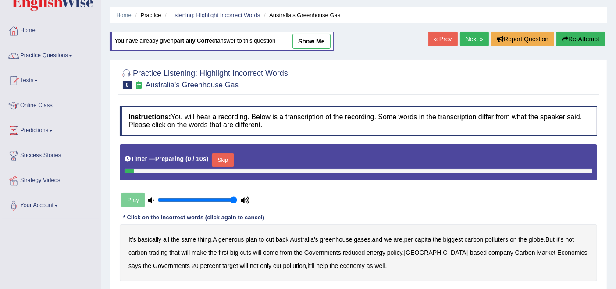
scroll to position [25, 0]
click at [227, 157] on button "Skip" at bounding box center [223, 159] width 22 height 13
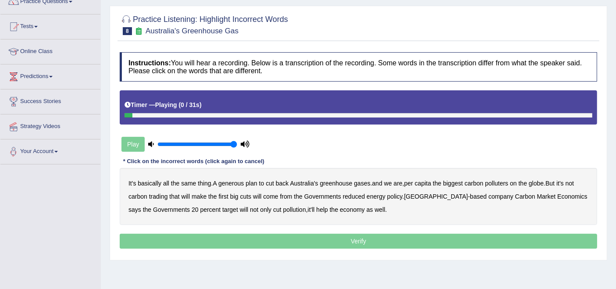
scroll to position [122, 0]
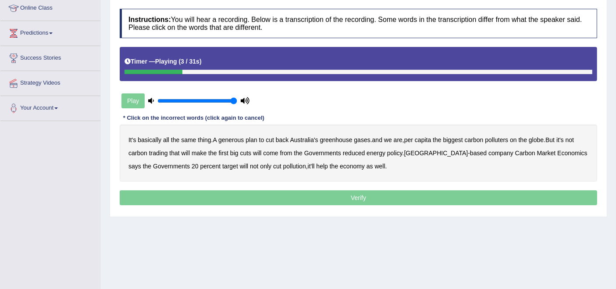
click at [230, 136] on b "generous" at bounding box center [230, 139] width 25 height 7
click at [544, 140] on b "globe" at bounding box center [536, 139] width 15 height 7
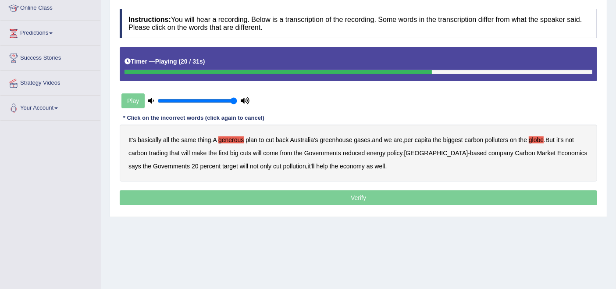
click at [360, 153] on b "reduced" at bounding box center [354, 152] width 22 height 7
click at [395, 152] on b "policy" at bounding box center [394, 152] width 15 height 7
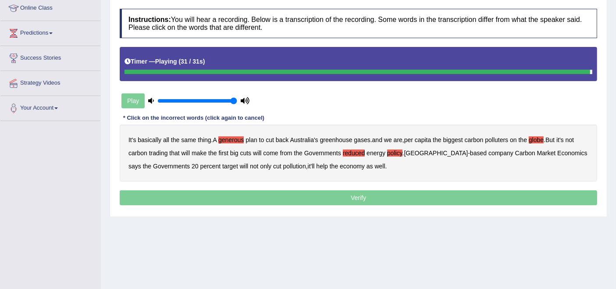
click at [356, 197] on p "Verify" at bounding box center [358, 197] width 477 height 15
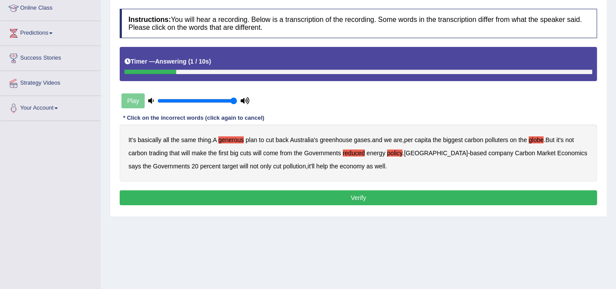
click at [356, 197] on button "Verify" at bounding box center [358, 197] width 477 height 15
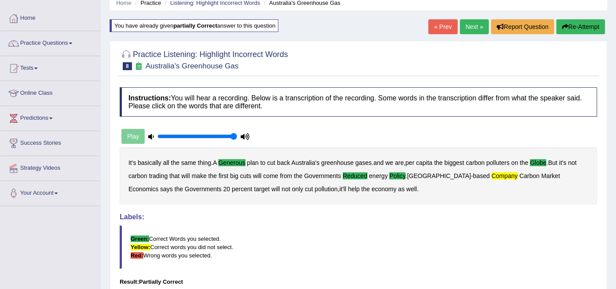
scroll to position [0, 0]
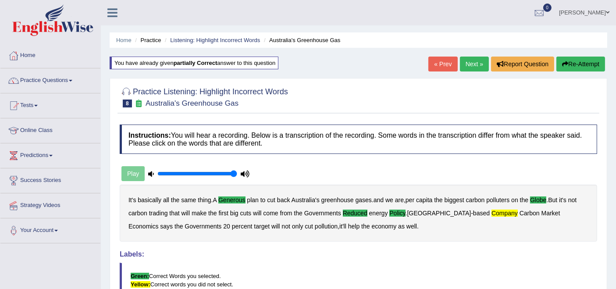
click at [473, 69] on link "Next »" at bounding box center [474, 64] width 29 height 15
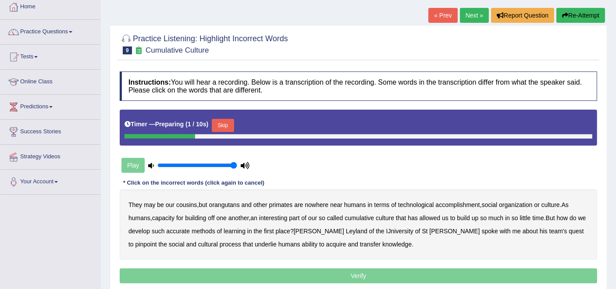
click at [217, 123] on button "Skip" at bounding box center [223, 125] width 22 height 13
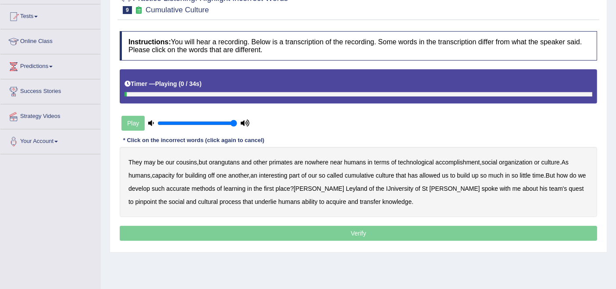
scroll to position [146, 0]
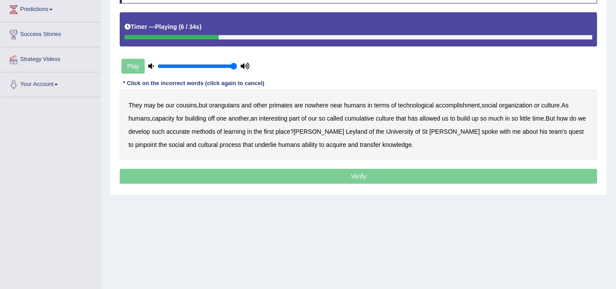
click at [468, 105] on b "accomplishment" at bounding box center [458, 105] width 44 height 7
click at [284, 117] on b "interesting" at bounding box center [273, 118] width 28 height 7
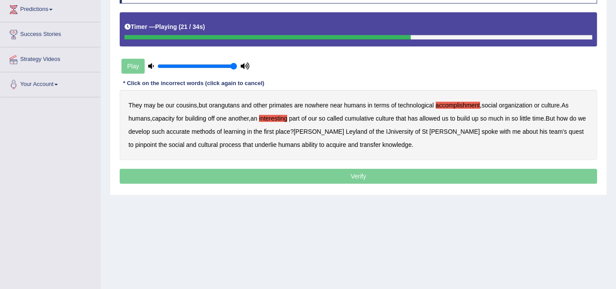
click at [189, 132] on b "accurate" at bounding box center [178, 131] width 24 height 7
click at [198, 145] on b "cultural" at bounding box center [208, 144] width 20 height 7
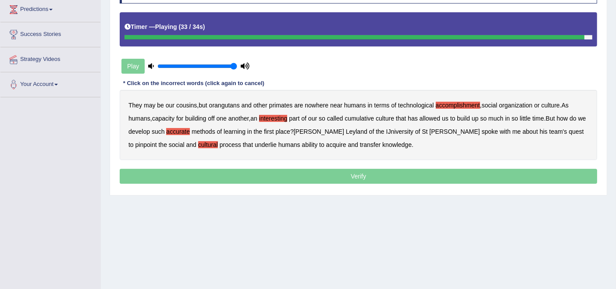
click at [360, 145] on b "transfer" at bounding box center [370, 144] width 21 height 7
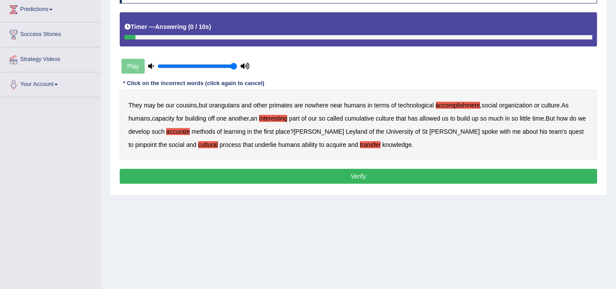
click at [333, 173] on button "Verify" at bounding box center [358, 176] width 477 height 15
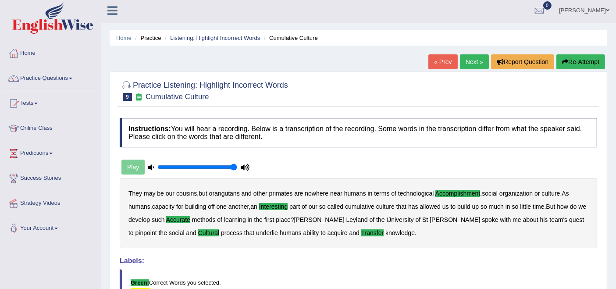
scroll to position [0, 0]
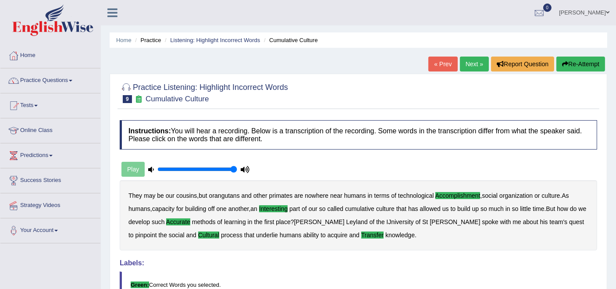
click at [470, 61] on link "Next »" at bounding box center [474, 64] width 29 height 15
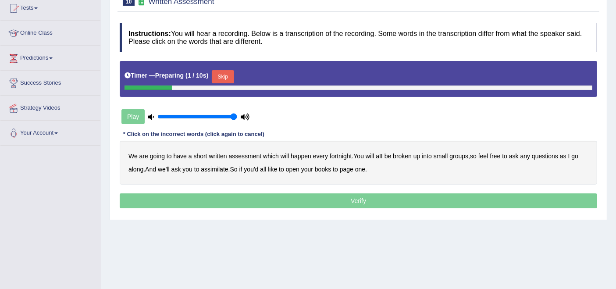
click at [230, 72] on button "Skip" at bounding box center [223, 76] width 22 height 13
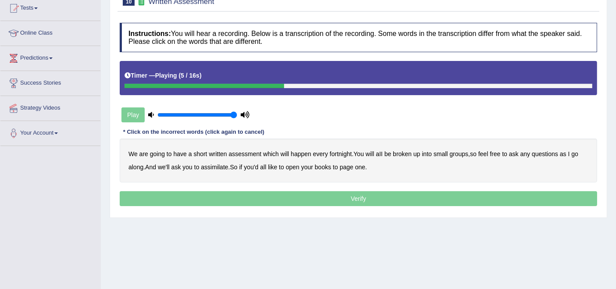
click at [404, 154] on b "broken" at bounding box center [402, 153] width 19 height 7
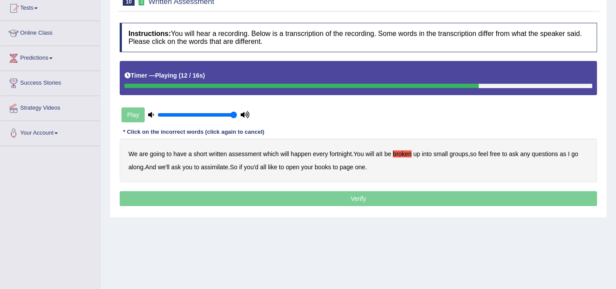
click at [211, 169] on div "We are going to have a short written assessment which will happen every fortnig…" at bounding box center [358, 161] width 477 height 44
click at [213, 167] on b "assimilate" at bounding box center [214, 167] width 27 height 7
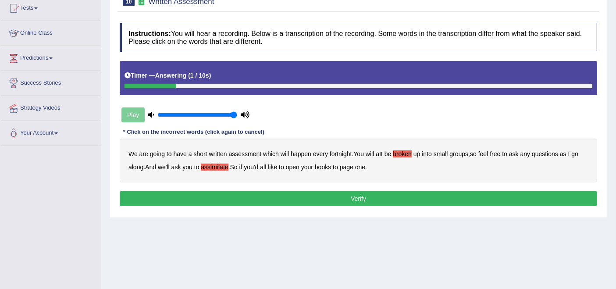
click at [344, 199] on button "Verify" at bounding box center [358, 198] width 477 height 15
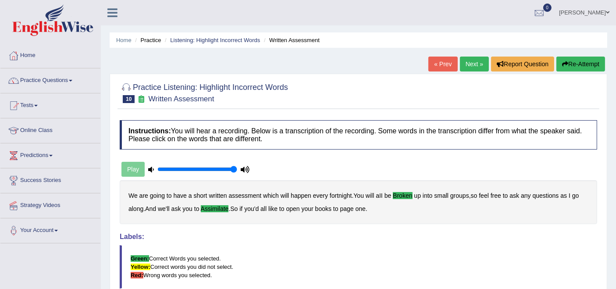
drag, startPoint x: 459, startPoint y: 59, endPoint x: 459, endPoint y: 82, distance: 23.2
click at [460, 60] on link "Next »" at bounding box center [474, 64] width 29 height 15
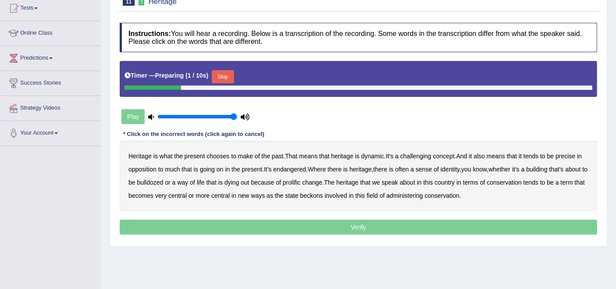
drag, startPoint x: 229, startPoint y: 68, endPoint x: 229, endPoint y: 75, distance: 6.1
click at [229, 71] on div "Timer — Preparing ( 1 / 10s ) Skip" at bounding box center [358, 77] width 468 height 18
click at [226, 75] on button "Skip" at bounding box center [223, 76] width 22 height 13
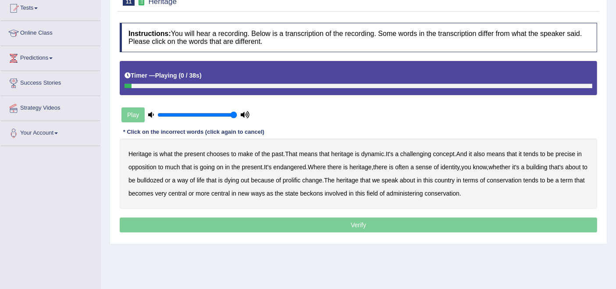
scroll to position [146, 0]
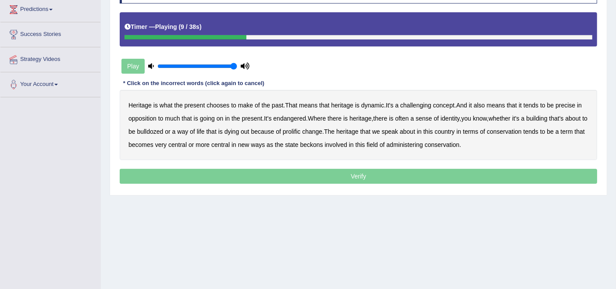
click at [430, 106] on b "challenging" at bounding box center [415, 105] width 31 height 7
click at [566, 104] on b "precise" at bounding box center [565, 105] width 20 height 7
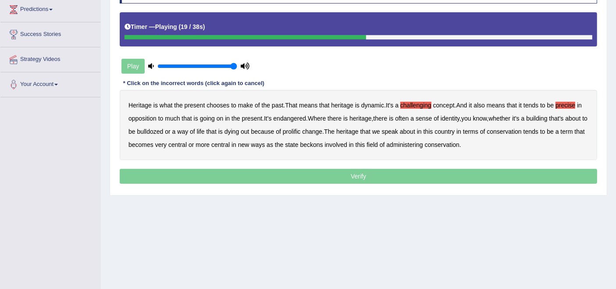
click at [456, 118] on b "identity" at bounding box center [450, 118] width 19 height 7
click at [298, 131] on b "prolific" at bounding box center [292, 131] width 18 height 7
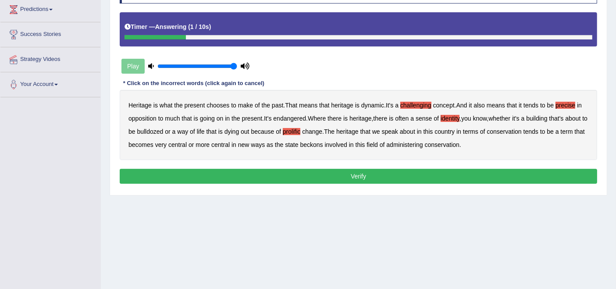
click at [388, 175] on button "Verify" at bounding box center [358, 176] width 477 height 15
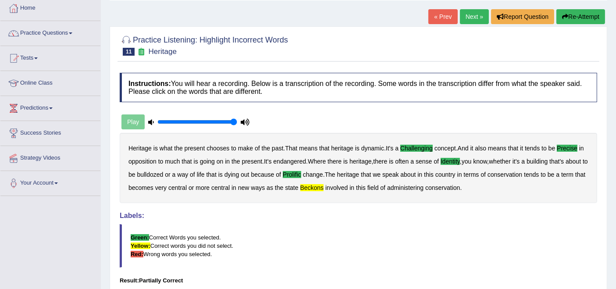
scroll to position [0, 0]
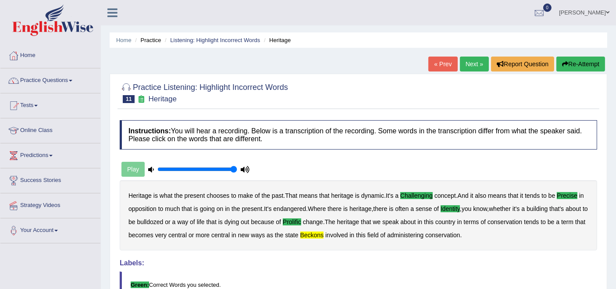
click at [465, 69] on link "Next »" at bounding box center [474, 64] width 29 height 15
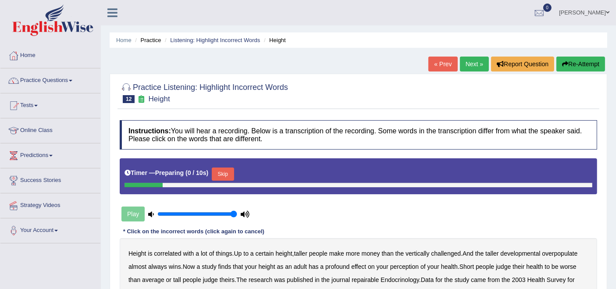
click at [224, 174] on button "Skip" at bounding box center [223, 173] width 22 height 13
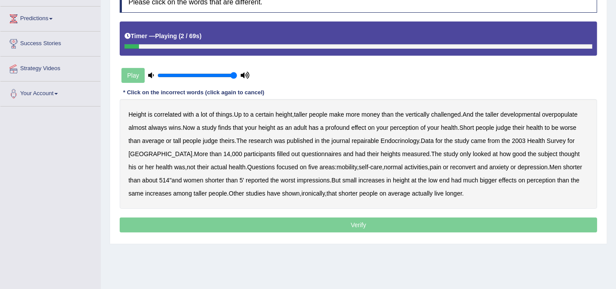
scroll to position [146, 0]
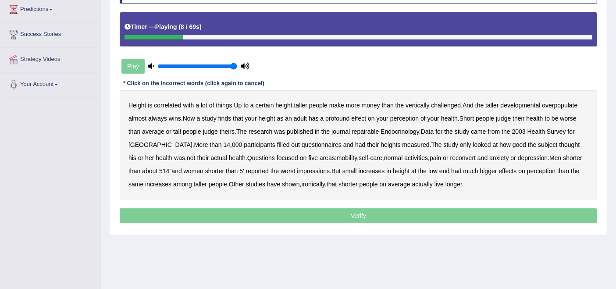
click at [525, 106] on b "developmental" at bounding box center [521, 105] width 40 height 7
click at [562, 105] on b "overpopulate" at bounding box center [560, 105] width 36 height 7
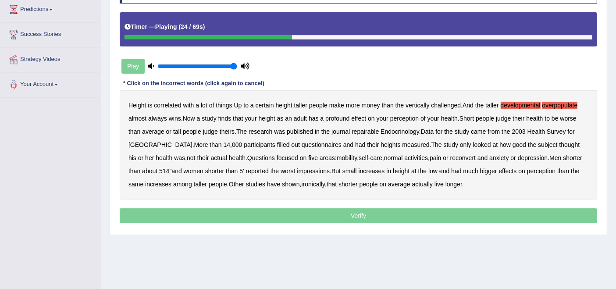
click at [370, 128] on b "repairable" at bounding box center [365, 131] width 27 height 7
click at [450, 157] on b "reconvert" at bounding box center [462, 157] width 25 height 7
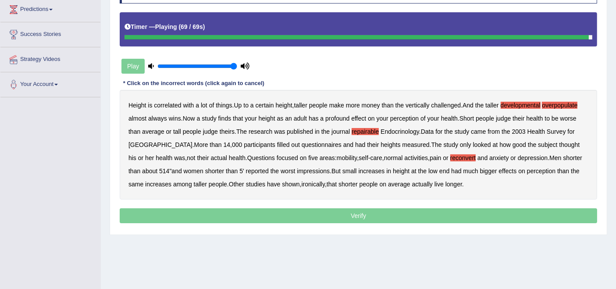
click at [402, 213] on p "Verify" at bounding box center [358, 215] width 477 height 15
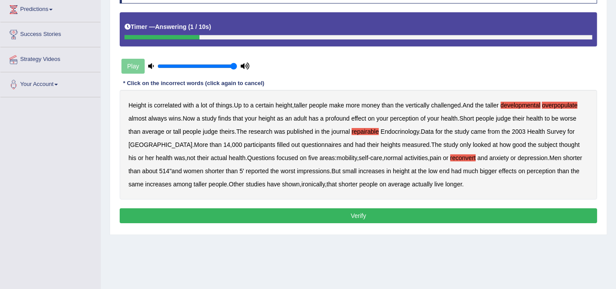
click at [362, 213] on button "Verify" at bounding box center [358, 215] width 477 height 15
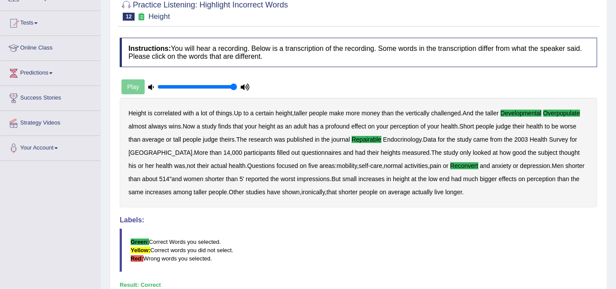
scroll to position [0, 0]
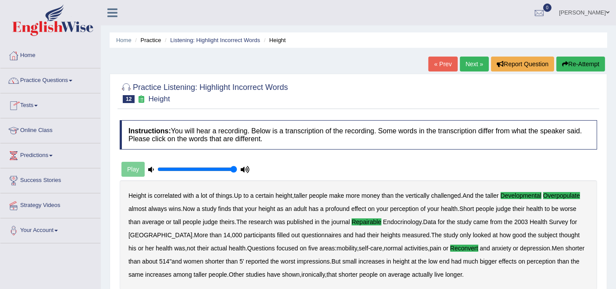
click at [474, 63] on link "Next »" at bounding box center [474, 64] width 29 height 15
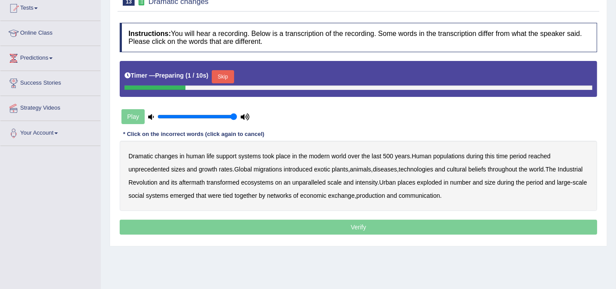
scroll to position [171, 0]
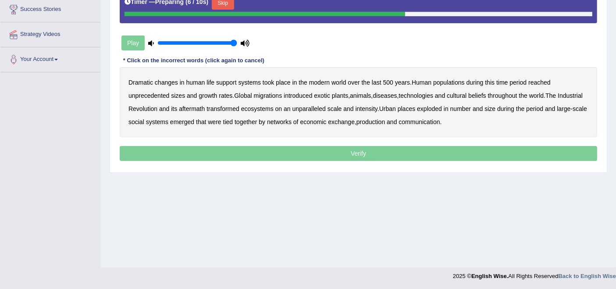
click at [234, 5] on button "Skip" at bounding box center [223, 2] width 22 height 13
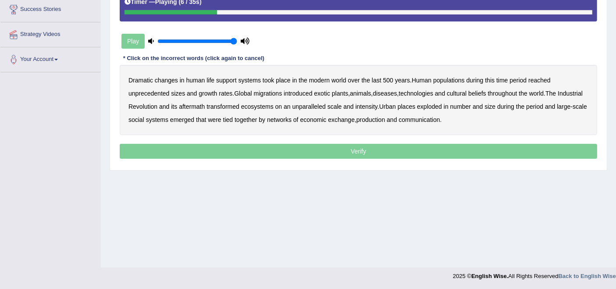
click at [452, 79] on b "populations" at bounding box center [449, 80] width 32 height 7
click at [387, 94] on b "diseases" at bounding box center [385, 93] width 24 height 7
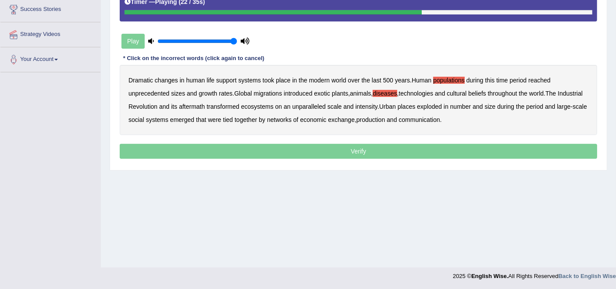
click at [274, 103] on b "ecosystems" at bounding box center [257, 106] width 32 height 7
click at [415, 103] on b "places" at bounding box center [407, 106] width 18 height 7
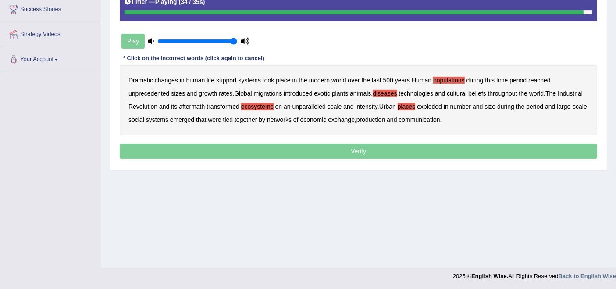
click at [385, 117] on b "production" at bounding box center [370, 119] width 28 height 7
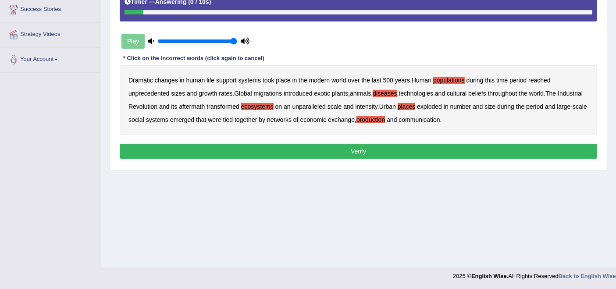
click at [359, 147] on button "Verify" at bounding box center [358, 151] width 477 height 15
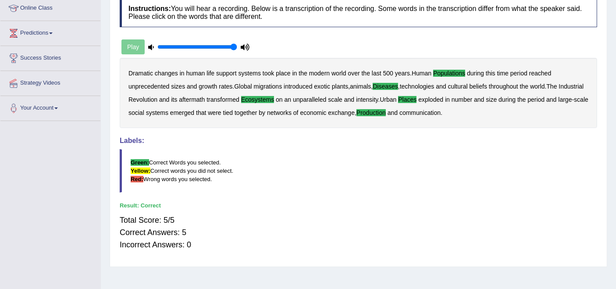
scroll to position [0, 0]
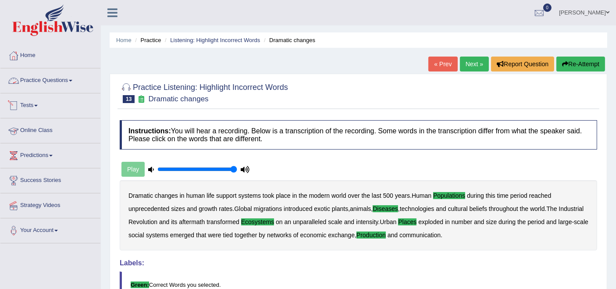
click at [38, 75] on link "Practice Questions" at bounding box center [50, 79] width 100 height 22
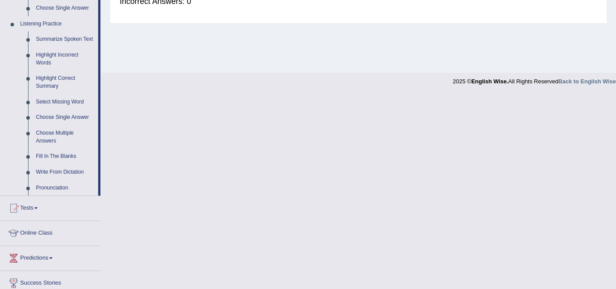
scroll to position [324, 0]
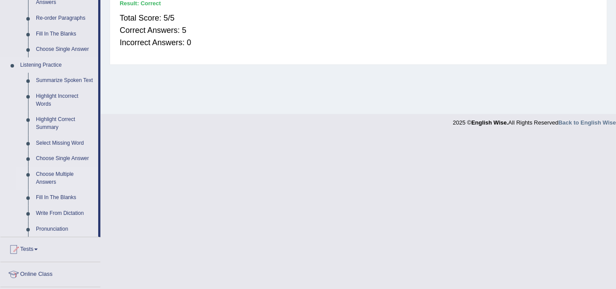
click at [49, 176] on link "Choose Multiple Answers" at bounding box center [65, 178] width 66 height 23
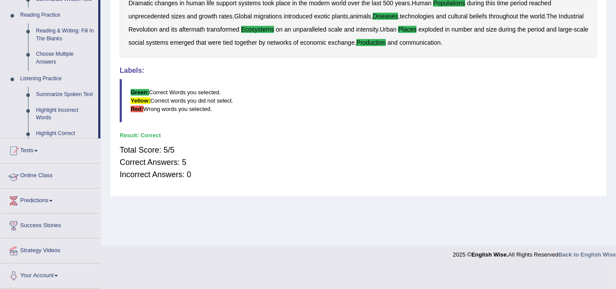
scroll to position [171, 0]
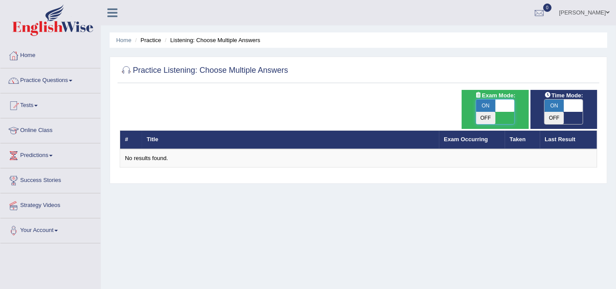
click at [509, 105] on span at bounding box center [504, 106] width 19 height 12
checkbox input "false"
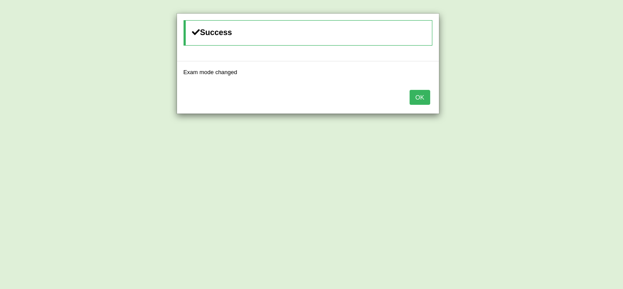
click at [419, 97] on button "OK" at bounding box center [420, 97] width 20 height 15
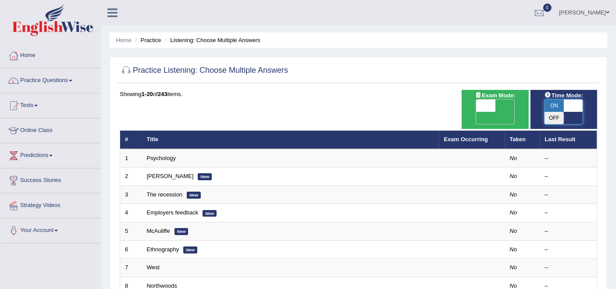
click at [568, 103] on span at bounding box center [573, 106] width 19 height 12
checkbox input "false"
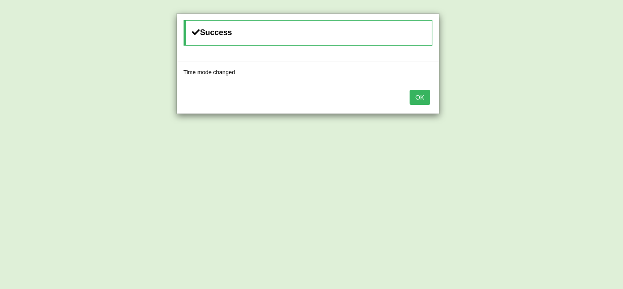
click at [417, 98] on button "OK" at bounding box center [420, 97] width 20 height 15
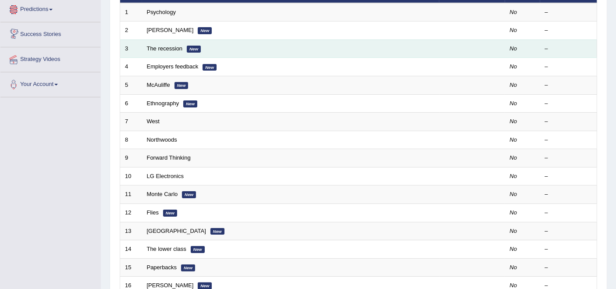
scroll to position [97, 0]
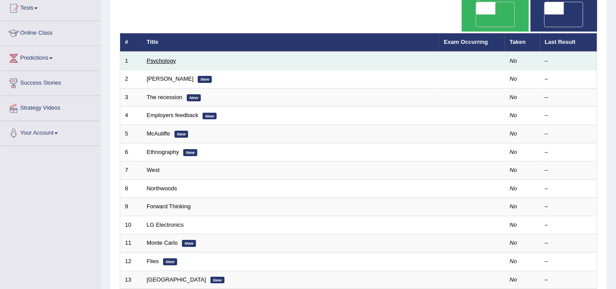
click at [158, 57] on link "Psychology" at bounding box center [161, 60] width 29 height 7
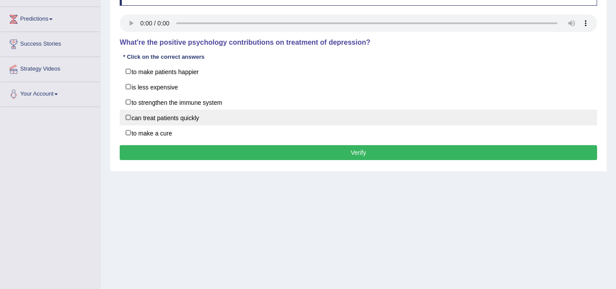
scroll to position [122, 0]
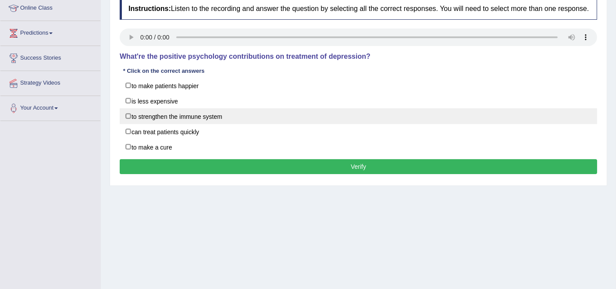
click at [127, 113] on label "to strengthen the immune system" at bounding box center [358, 116] width 477 height 16
checkbox input "true"
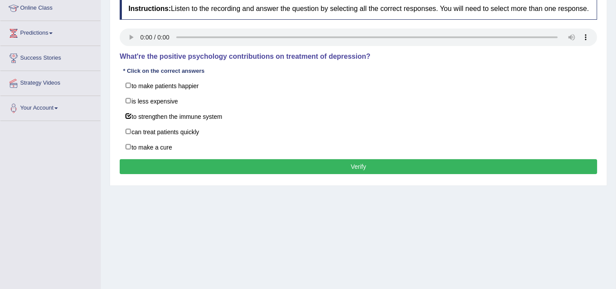
click at [151, 159] on button "Verify" at bounding box center [358, 166] width 477 height 15
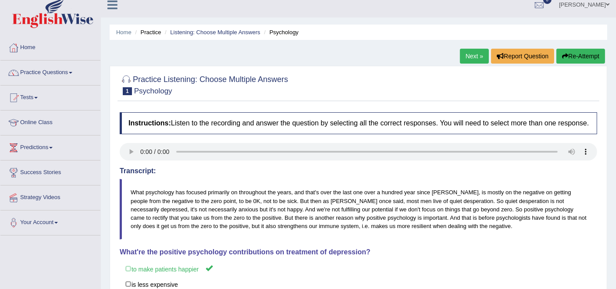
scroll to position [0, 0]
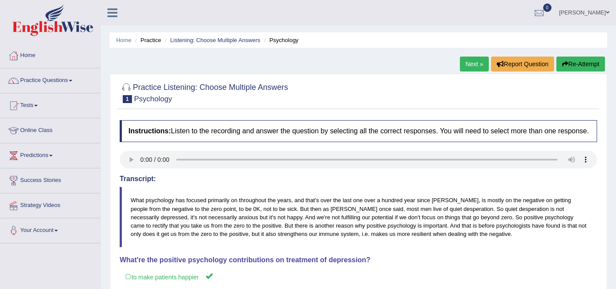
click at [462, 64] on link "Next »" at bounding box center [474, 64] width 29 height 15
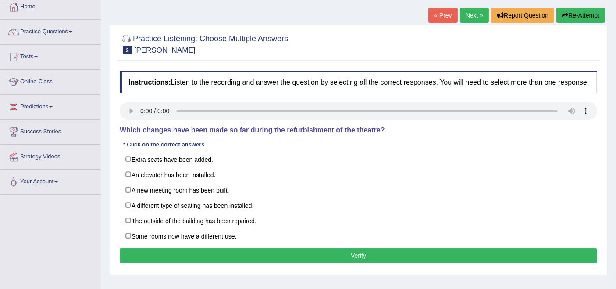
scroll to position [97, 0]
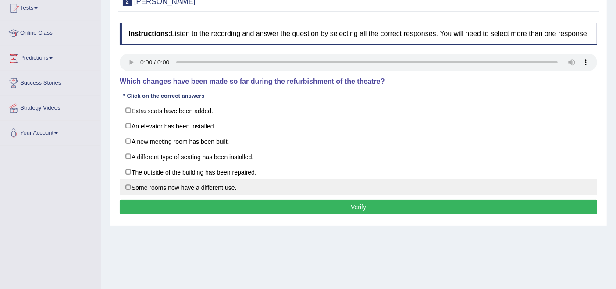
click at [127, 185] on label "Some rooms now have a different use." at bounding box center [358, 187] width 477 height 16
checkbox input "true"
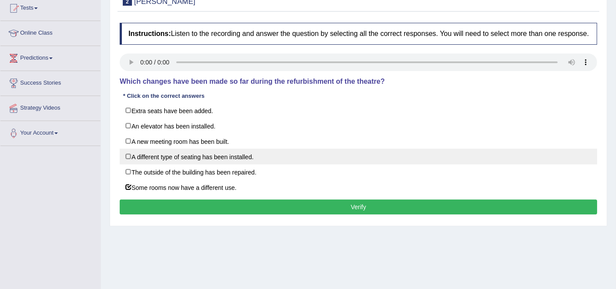
click at [128, 156] on label "A different type of seating has been installed." at bounding box center [358, 157] width 477 height 16
checkbox input "true"
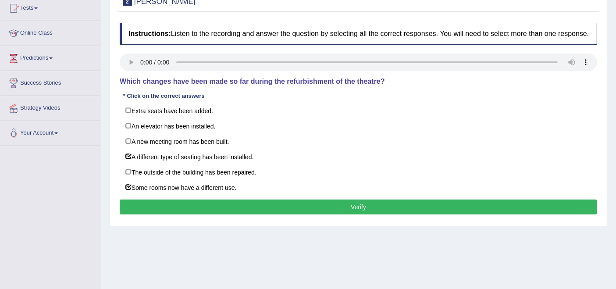
click at [195, 207] on button "Verify" at bounding box center [358, 206] width 477 height 15
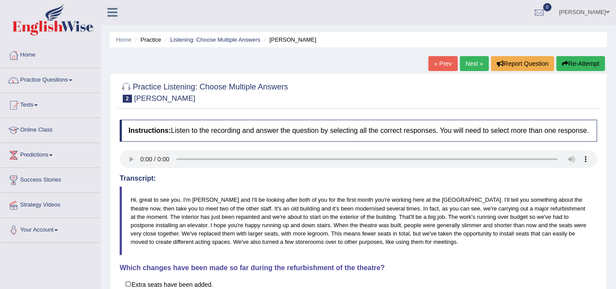
scroll to position [0, 0]
click at [467, 68] on link "Next »" at bounding box center [474, 64] width 29 height 15
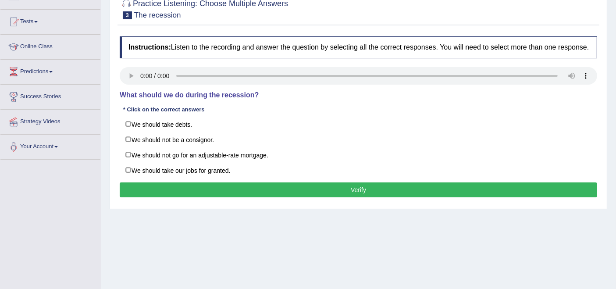
scroll to position [97, 0]
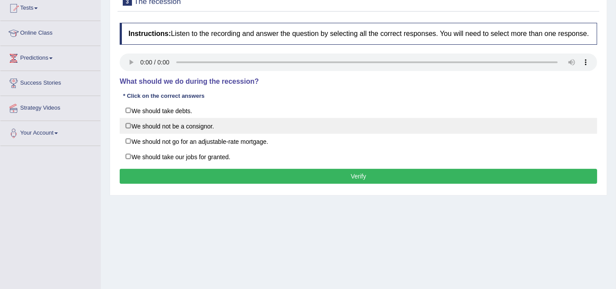
click at [129, 125] on label "We should not be a consignor." at bounding box center [358, 126] width 477 height 16
checkbox input "true"
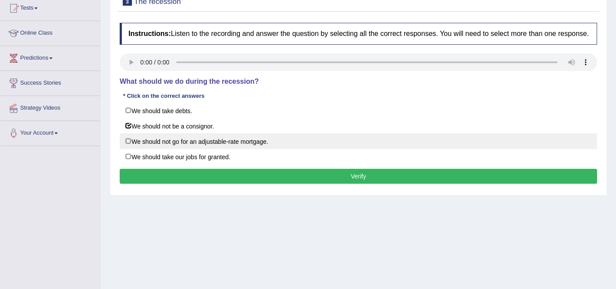
click at [129, 138] on label "We should not go for an adjustable-rate mortgage." at bounding box center [358, 141] width 477 height 16
checkbox input "true"
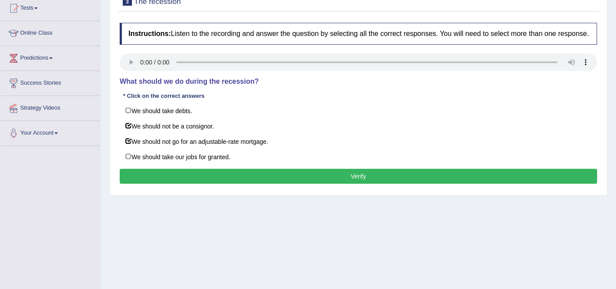
click at [176, 173] on button "Verify" at bounding box center [358, 176] width 477 height 15
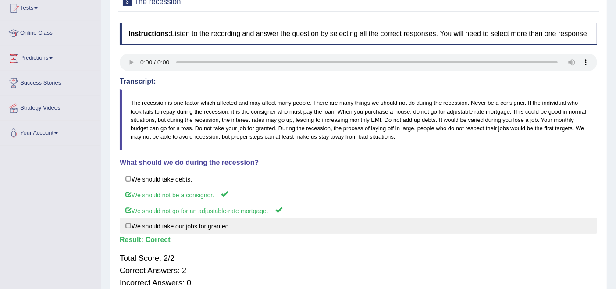
scroll to position [49, 0]
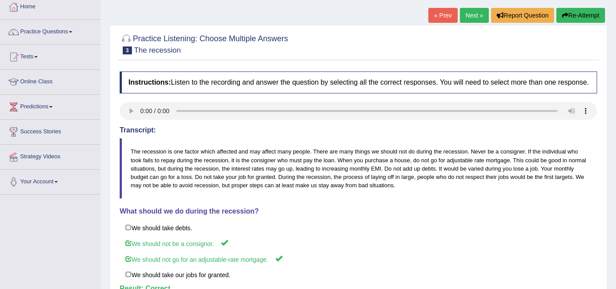
click at [471, 6] on div "Home Practice Listening: Choose Multiple Answers The recession « Prev Next » Re…" at bounding box center [358, 170] width 515 height 438
click at [469, 12] on link "Next »" at bounding box center [474, 15] width 29 height 15
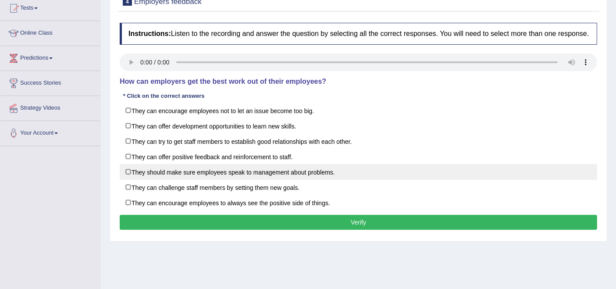
click at [129, 168] on label "They should make sure employees speak to management about problems." at bounding box center [358, 172] width 477 height 16
checkbox input "true"
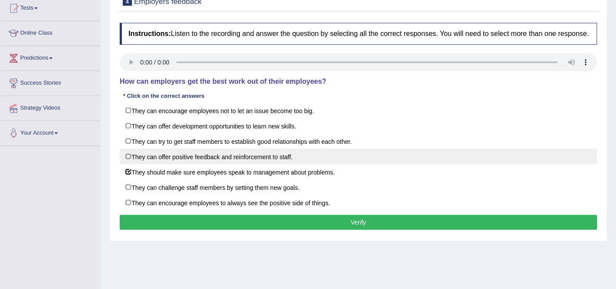
click at [128, 154] on label "They can offer positive feedback and reinforcement to staff." at bounding box center [358, 157] width 477 height 16
checkbox input "true"
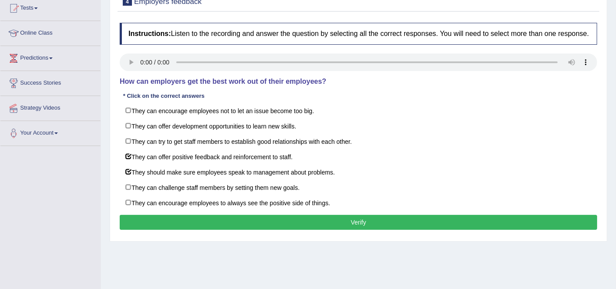
click at [205, 218] on button "Verify" at bounding box center [358, 222] width 477 height 15
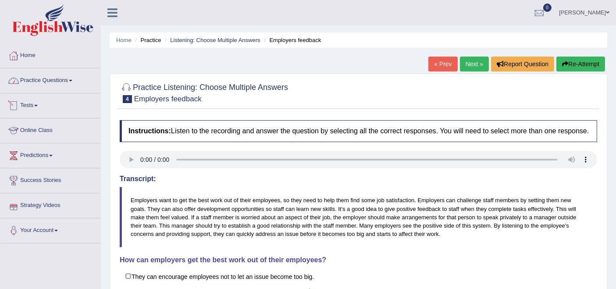
click at [55, 83] on link "Practice Questions" at bounding box center [50, 79] width 100 height 22
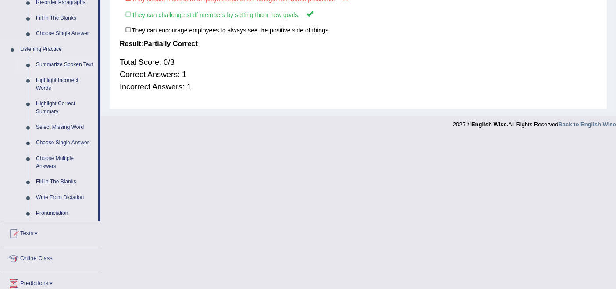
scroll to position [341, 0]
click at [53, 139] on link "Choose Single Answer" at bounding box center [65, 143] width 66 height 16
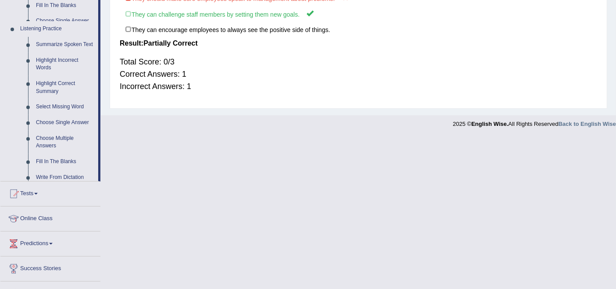
scroll to position [316, 0]
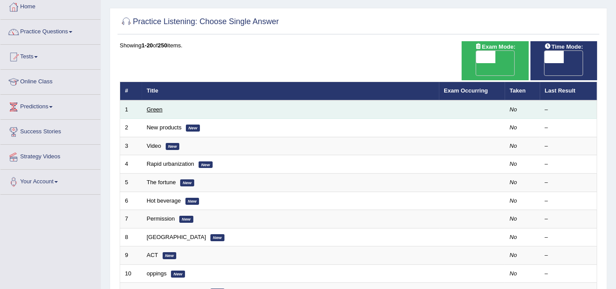
click at [154, 106] on link "Green" at bounding box center [155, 109] width 16 height 7
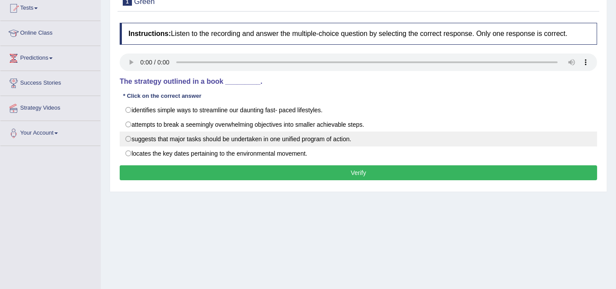
click at [128, 139] on label "suggests that major tasks should be undertaken in one unified program of action." at bounding box center [358, 139] width 477 height 15
radio input "true"
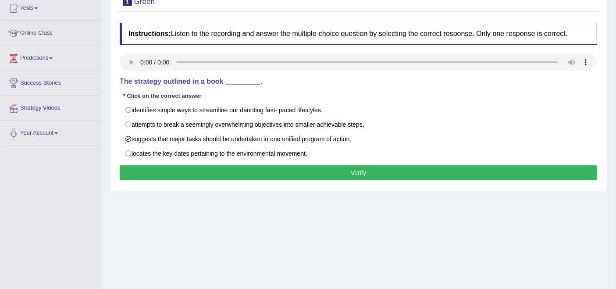
click at [178, 166] on button "Verify" at bounding box center [358, 172] width 477 height 15
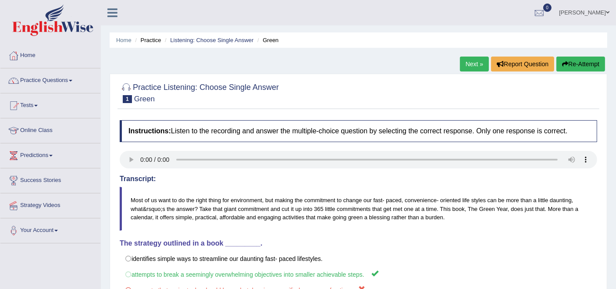
click at [472, 60] on link "Next »" at bounding box center [474, 64] width 29 height 15
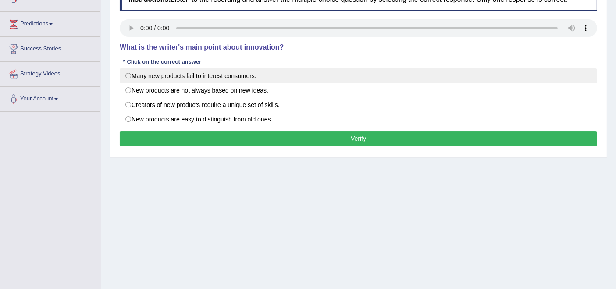
scroll to position [146, 0]
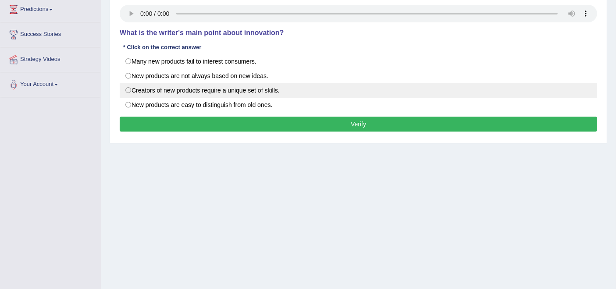
click at [129, 90] on label "Creators of new products require a unique set of skills." at bounding box center [358, 90] width 477 height 15
radio input "true"
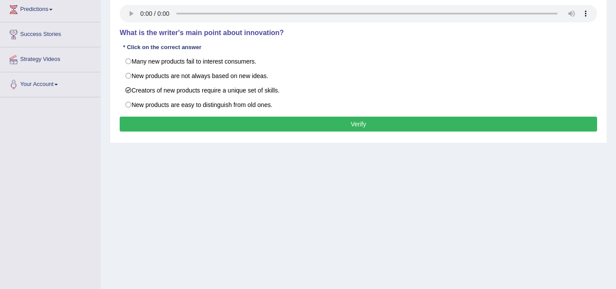
click at [242, 126] on button "Verify" at bounding box center [358, 124] width 477 height 15
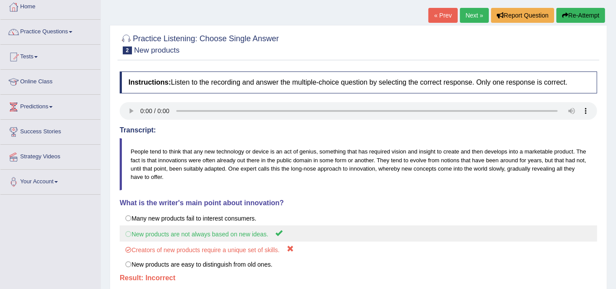
scroll to position [0, 0]
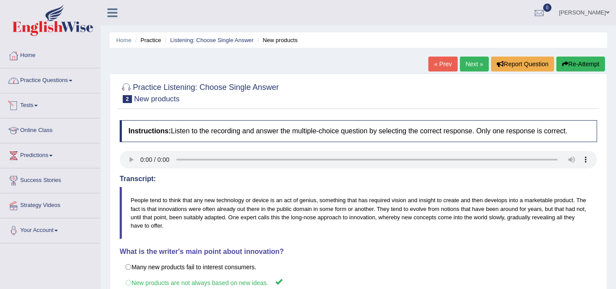
click at [35, 83] on link "Practice Questions" at bounding box center [50, 79] width 100 height 22
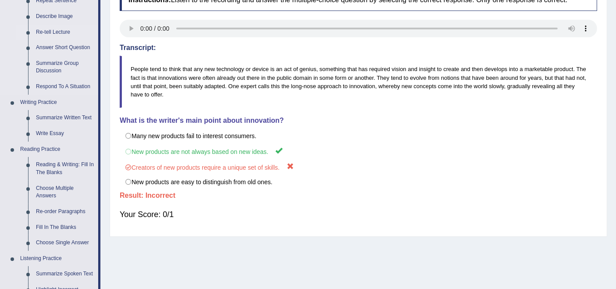
scroll to position [146, 0]
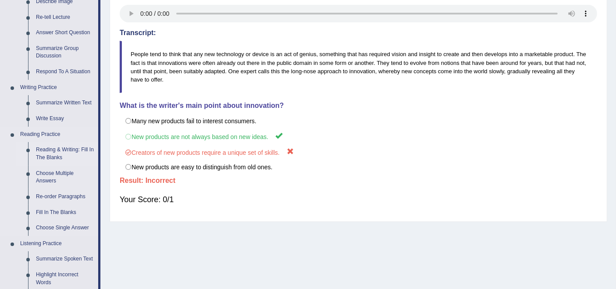
click at [52, 149] on link "Reading & Writing: Fill In The Blanks" at bounding box center [65, 153] width 66 height 23
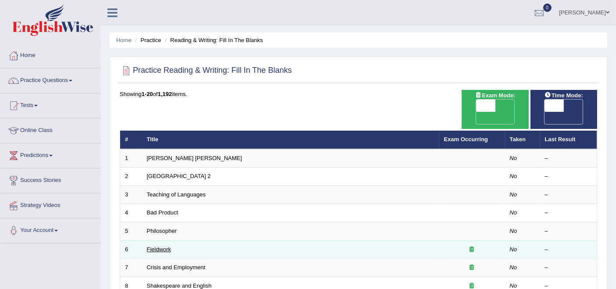
drag, startPoint x: 154, startPoint y: 239, endPoint x: 148, endPoint y: 235, distance: 7.1
click at [149, 240] on td "Fieldwork" at bounding box center [290, 249] width 297 height 18
click at [147, 246] on link "Fieldwork" at bounding box center [159, 249] width 25 height 7
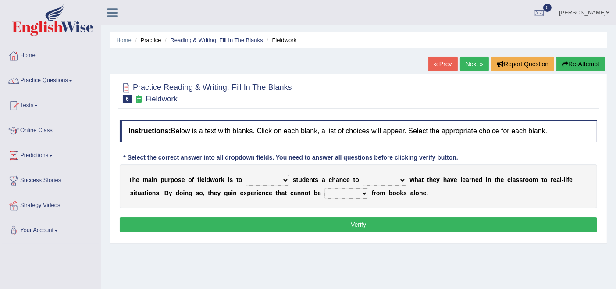
click at [279, 179] on select "resemble stow rave offer" at bounding box center [267, 180] width 44 height 11
select select "offer"
click at [245, 175] on select "resemble stow rave offer" at bounding box center [267, 180] width 44 height 11
drag, startPoint x: 380, startPoint y: 178, endPoint x: 380, endPoint y: 183, distance: 4.8
click at [380, 178] on select "compare align apply dismount" at bounding box center [385, 180] width 44 height 11
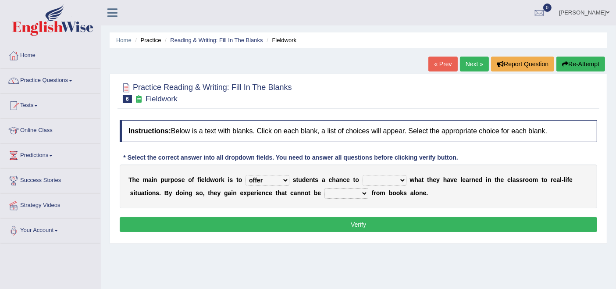
select select "compare"
click at [363, 175] on select "compare align apply dismount" at bounding box center [385, 180] width 44 height 11
click at [343, 193] on select "originated prepared obtained touted" at bounding box center [346, 193] width 44 height 11
select select "obtained"
click at [324, 188] on select "originated prepared obtained touted" at bounding box center [346, 193] width 44 height 11
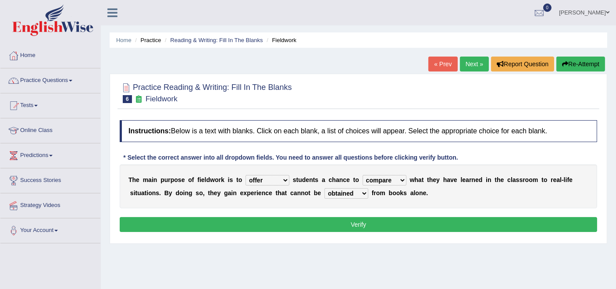
click at [335, 222] on button "Verify" at bounding box center [358, 224] width 477 height 15
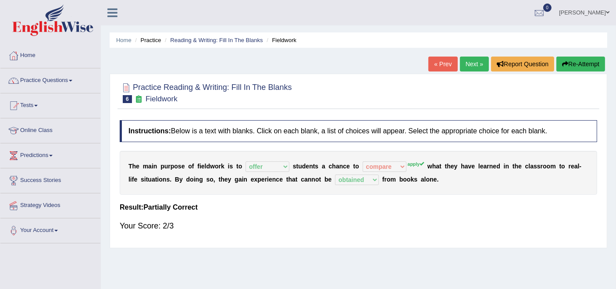
click at [457, 67] on div "« Prev Next » Report Question Re-Attempt" at bounding box center [517, 65] width 179 height 17
click at [460, 68] on link "Next »" at bounding box center [474, 64] width 29 height 15
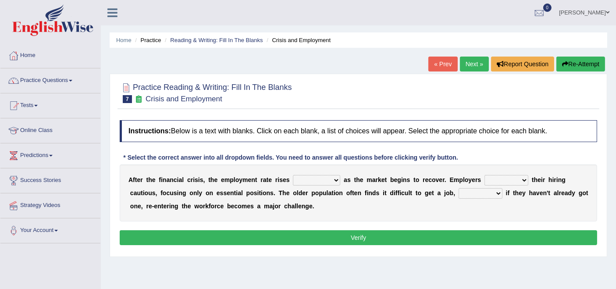
click at [332, 180] on select "normally conversely strenuously sharply" at bounding box center [316, 180] width 47 height 11
select select "sharply"
click at [293, 175] on select "normally conversely strenuously sharply" at bounding box center [316, 180] width 47 height 11
click at [501, 182] on select "keeping kept keep are kept" at bounding box center [506, 180] width 44 height 11
select select "kept"
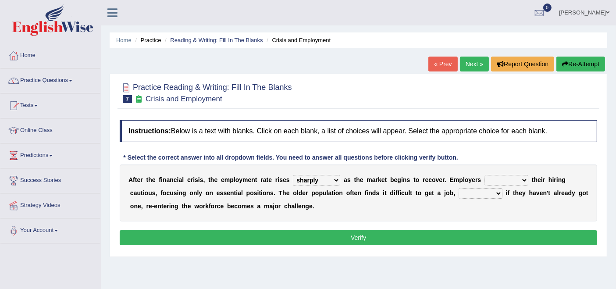
click at [484, 175] on select "keeping kept keep are kept" at bounding box center [506, 180] width 44 height 11
click at [499, 176] on select "keeping kept keep are kept" at bounding box center [506, 180] width 44 height 11
click at [379, 208] on div "A f t e r t h e f i n a n c i a l c r i s i s , t h e e m p l o y m e n t r a t…" at bounding box center [358, 192] width 477 height 57
click at [494, 191] on select "although while then because" at bounding box center [481, 193] width 44 height 11
select select "although"
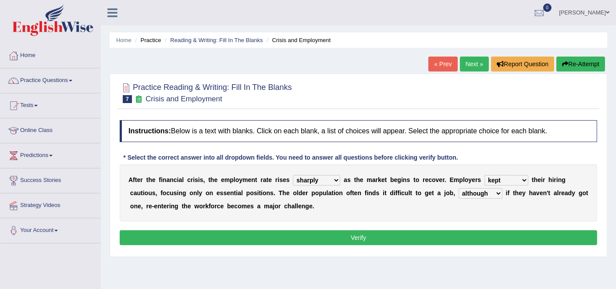
click at [459, 188] on select "although while then because" at bounding box center [481, 193] width 44 height 11
click at [457, 237] on button "Verify" at bounding box center [358, 237] width 477 height 15
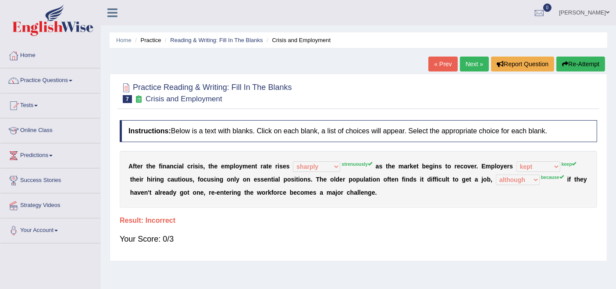
click at [477, 69] on link "Next »" at bounding box center [474, 64] width 29 height 15
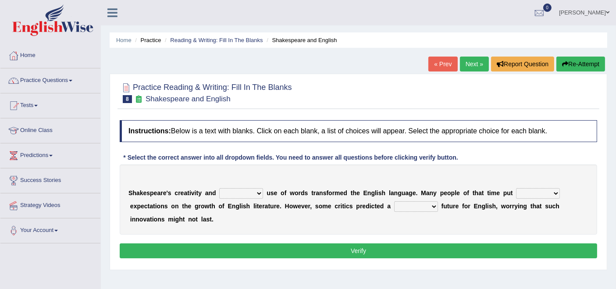
scroll to position [97, 0]
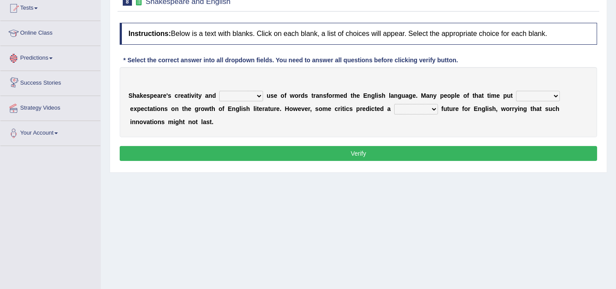
click at [252, 94] on select "idealized intensive fancied inventive" at bounding box center [241, 96] width 44 height 11
select select "intensive"
click at [219, 91] on select "idealized intensive fancied inventive" at bounding box center [241, 96] width 44 height 11
click at [546, 94] on select "wide much high more" at bounding box center [538, 96] width 44 height 11
select select "high"
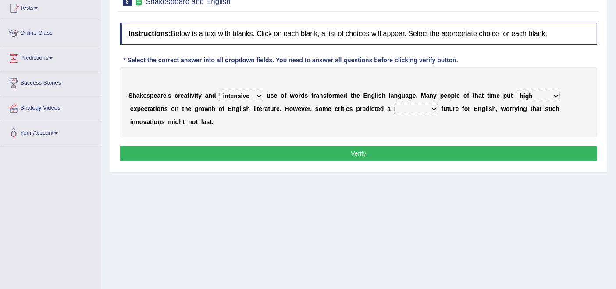
click at [516, 91] on select "wide much high more" at bounding box center [538, 96] width 44 height 11
click at [427, 107] on select "monetary promising irresistible daunting" at bounding box center [416, 109] width 44 height 11
click at [394, 104] on select "monetary promising irresistible daunting" at bounding box center [416, 109] width 44 height 11
click at [417, 107] on select "monetary promising irresistible daunting" at bounding box center [416, 109] width 44 height 11
select select "daunting"
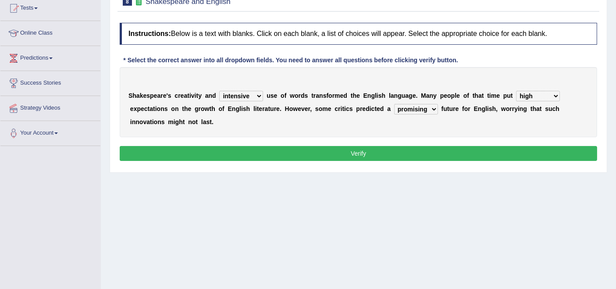
click at [394, 104] on select "monetary promising irresistible daunting" at bounding box center [416, 109] width 44 height 11
click at [233, 156] on button "Verify" at bounding box center [358, 153] width 477 height 15
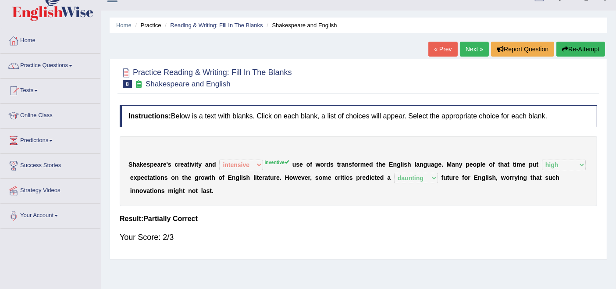
scroll to position [0, 0]
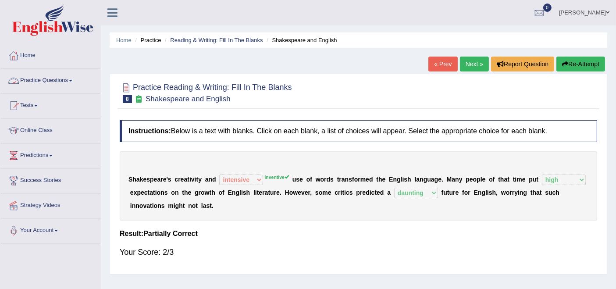
click at [51, 78] on link "Practice Questions" at bounding box center [50, 79] width 100 height 22
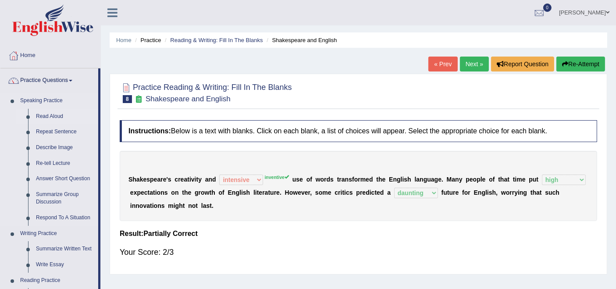
click at [41, 113] on link "Read Aloud" at bounding box center [65, 117] width 66 height 16
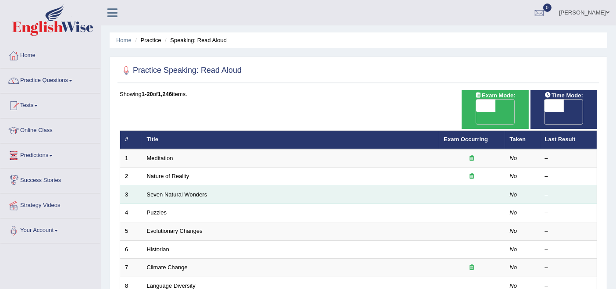
click at [185, 186] on td "Seven Natural Wonders" at bounding box center [290, 194] width 297 height 18
click at [187, 191] on link "Seven Natural Wonders" at bounding box center [177, 194] width 60 height 7
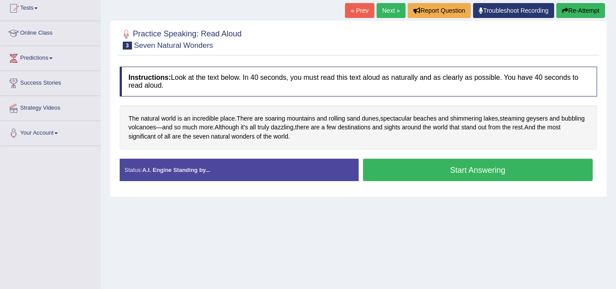
click at [455, 169] on button "Start Answering" at bounding box center [478, 170] width 230 height 22
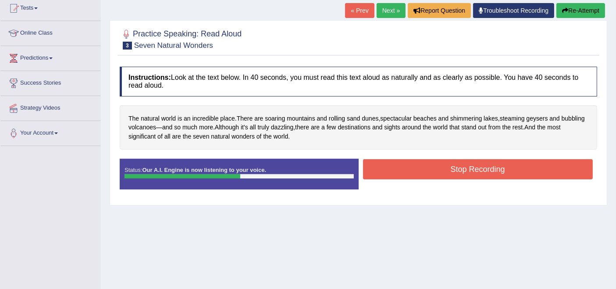
click at [455, 169] on button "Stop Recording" at bounding box center [478, 169] width 230 height 20
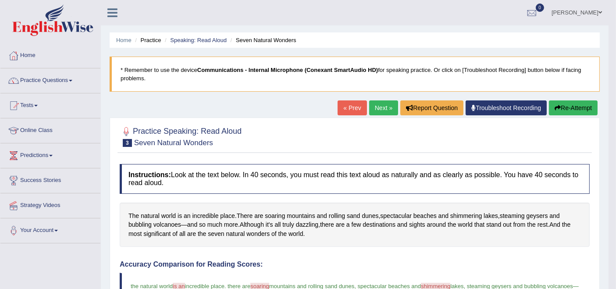
click at [372, 114] on link "Next »" at bounding box center [383, 107] width 29 height 15
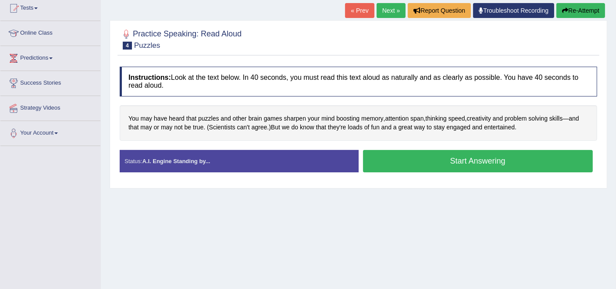
click at [399, 156] on button "Start Answering" at bounding box center [478, 161] width 230 height 22
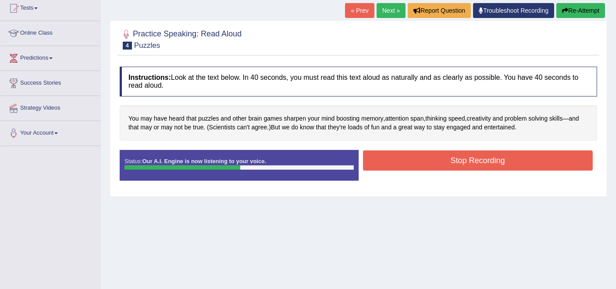
click at [399, 156] on button "Stop Recording" at bounding box center [478, 160] width 230 height 20
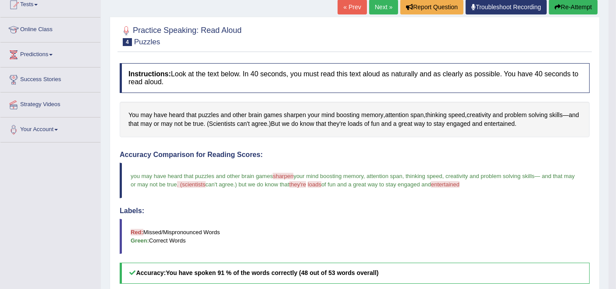
scroll to position [49, 0]
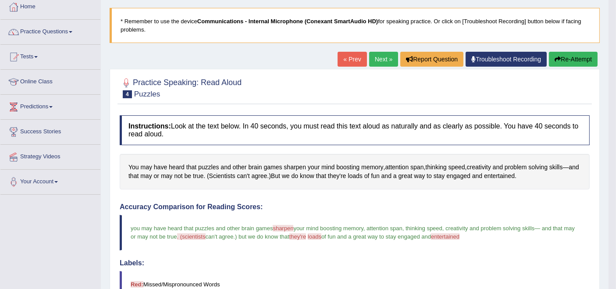
click at [380, 60] on link "Next »" at bounding box center [383, 59] width 29 height 15
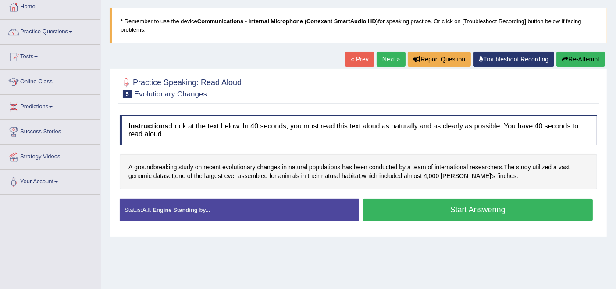
click at [430, 206] on button "Start Answering" at bounding box center [478, 210] width 230 height 22
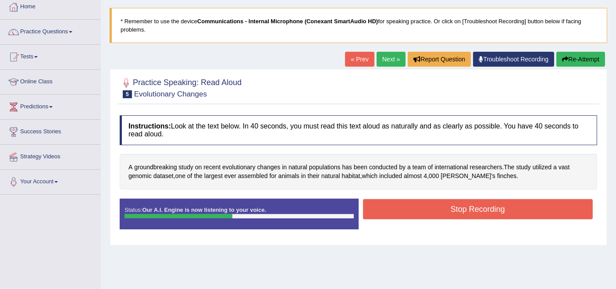
click at [430, 206] on button "Stop Recording" at bounding box center [478, 209] width 230 height 20
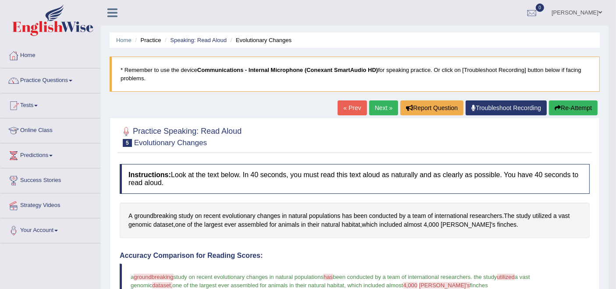
click at [379, 110] on link "Next »" at bounding box center [383, 107] width 29 height 15
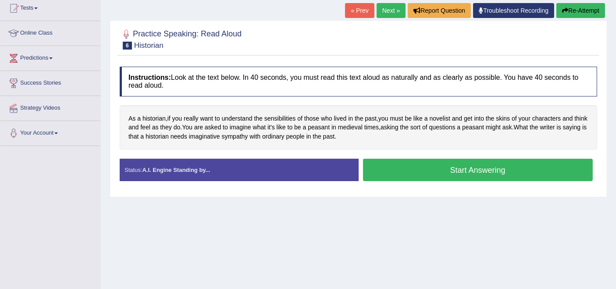
scroll to position [97, 0]
click at [405, 166] on button "Start Answering" at bounding box center [478, 170] width 230 height 22
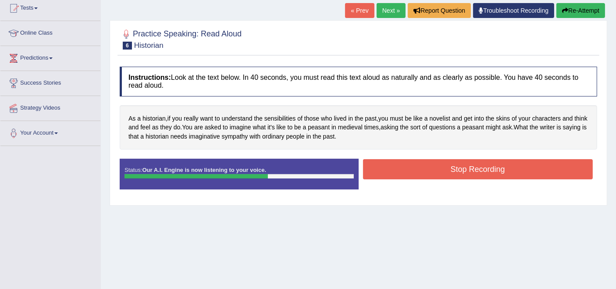
click at [398, 172] on button "Stop Recording" at bounding box center [478, 169] width 230 height 20
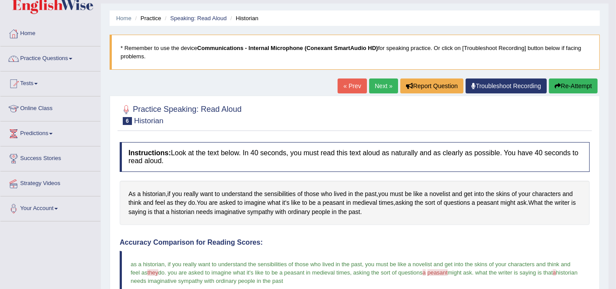
scroll to position [0, 0]
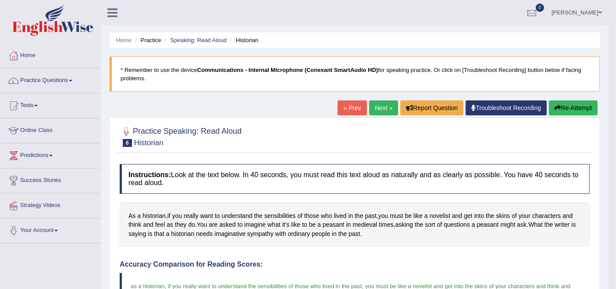
click at [371, 110] on link "Next »" at bounding box center [383, 107] width 29 height 15
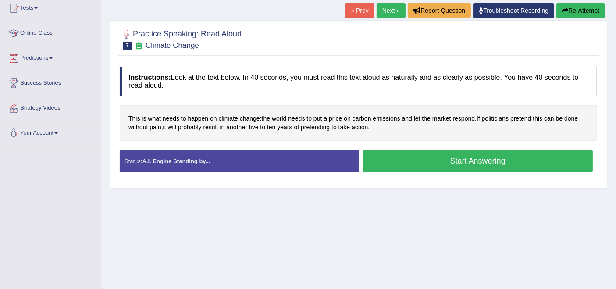
click at [403, 158] on button "Start Answering" at bounding box center [478, 161] width 230 height 22
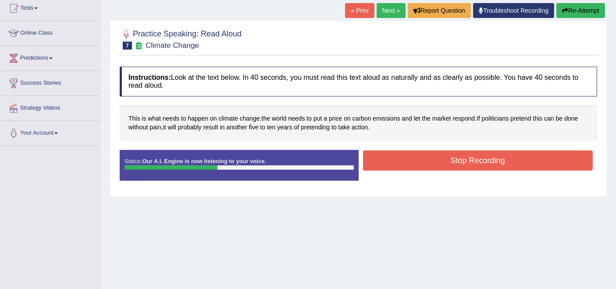
click at [403, 159] on button "Stop Recording" at bounding box center [478, 160] width 230 height 20
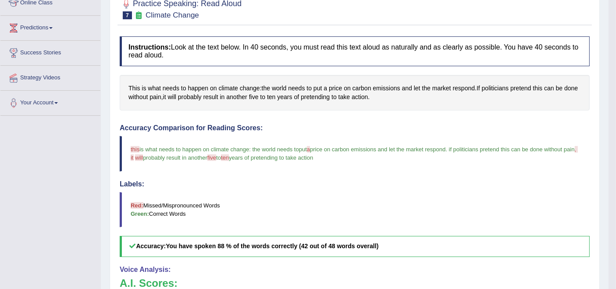
scroll to position [97, 0]
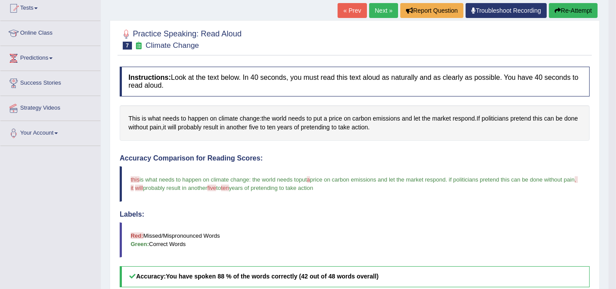
click at [384, 15] on link "Next »" at bounding box center [383, 10] width 29 height 15
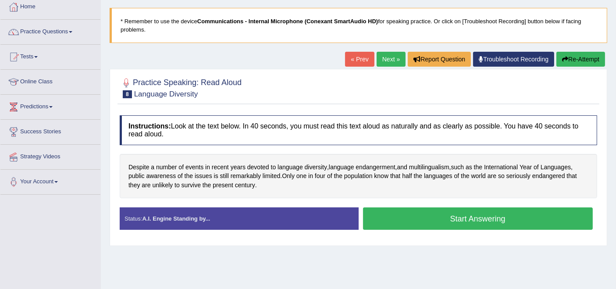
click at [446, 217] on button "Start Answering" at bounding box center [478, 218] width 230 height 22
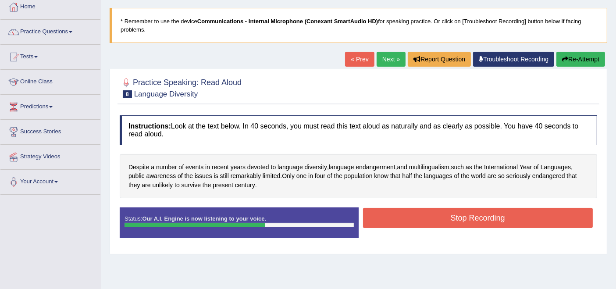
click at [446, 217] on button "Stop Recording" at bounding box center [478, 218] width 230 height 20
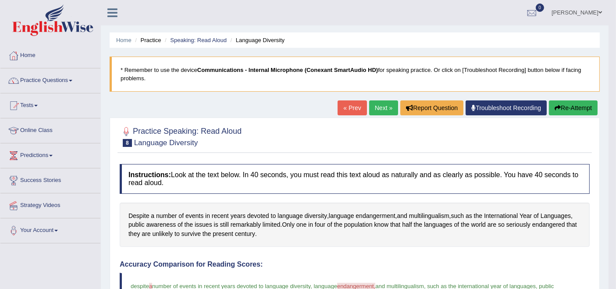
click at [378, 111] on link "Next »" at bounding box center [383, 107] width 29 height 15
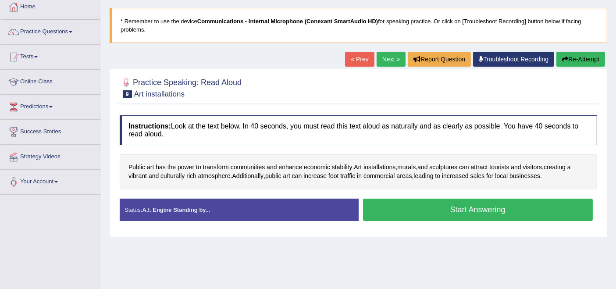
click at [413, 215] on button "Start Answering" at bounding box center [478, 210] width 230 height 22
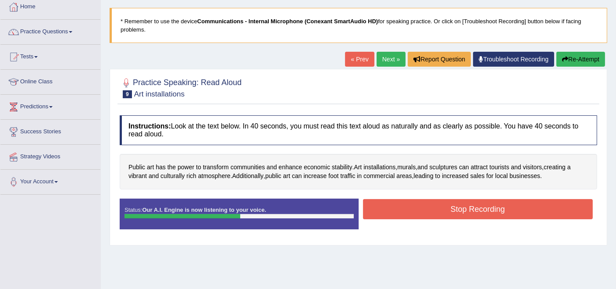
click at [413, 215] on button "Stop Recording" at bounding box center [478, 209] width 230 height 20
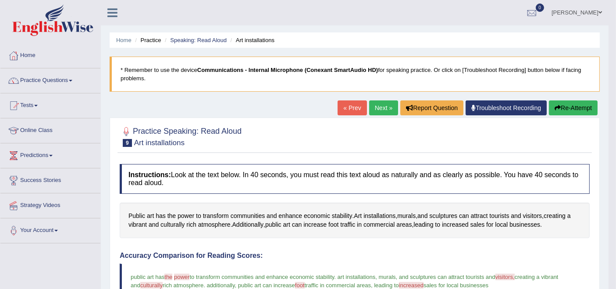
click at [372, 109] on link "Next »" at bounding box center [383, 107] width 29 height 15
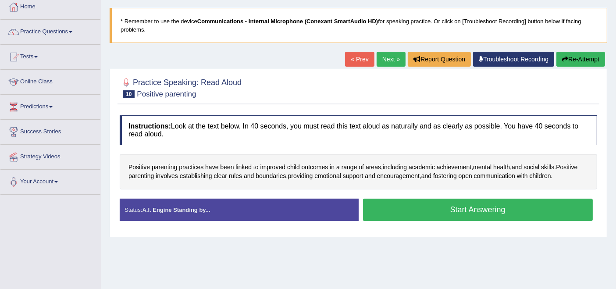
click at [415, 203] on button "Start Answering" at bounding box center [478, 210] width 230 height 22
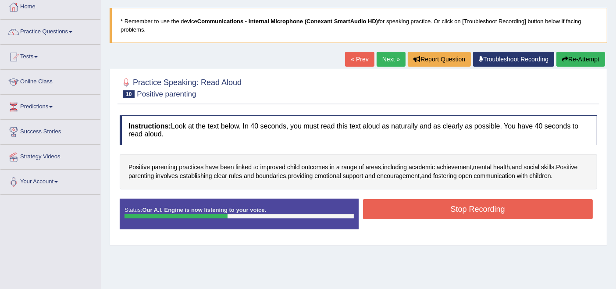
click at [415, 203] on button "Stop Recording" at bounding box center [478, 209] width 230 height 20
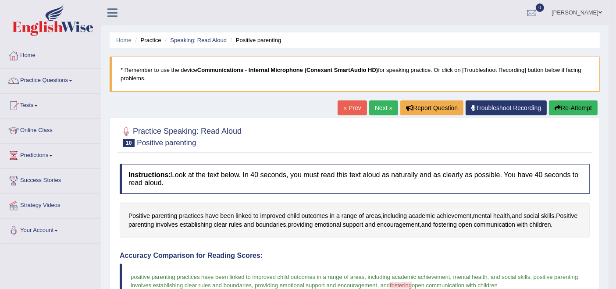
click at [373, 109] on link "Next »" at bounding box center [383, 107] width 29 height 15
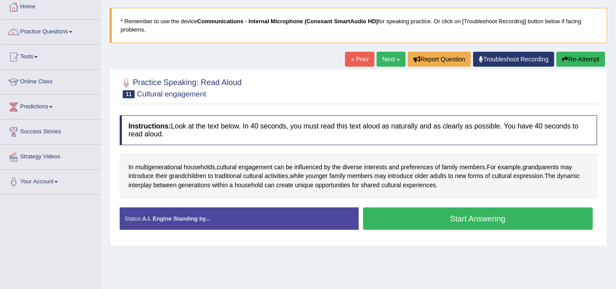
click at [405, 221] on button "Start Answering" at bounding box center [478, 218] width 230 height 22
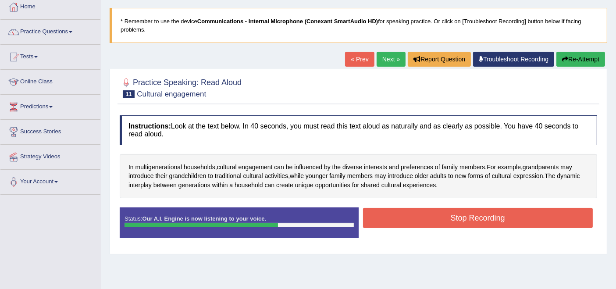
click at [401, 224] on button "Stop Recording" at bounding box center [478, 218] width 230 height 20
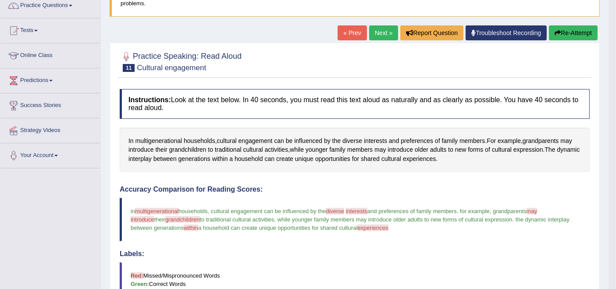
scroll to position [49, 0]
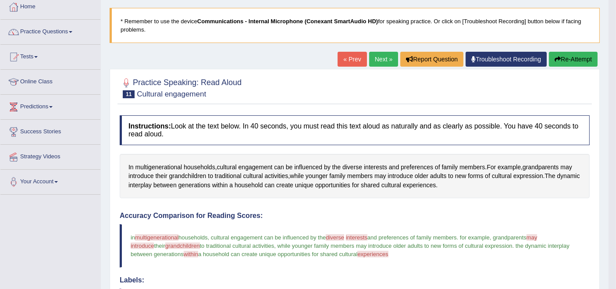
click at [387, 67] on div "« Prev Next » Report Question Troubleshoot Recording Re-Attempt" at bounding box center [469, 60] width 262 height 17
click at [384, 60] on link "Next »" at bounding box center [383, 59] width 29 height 15
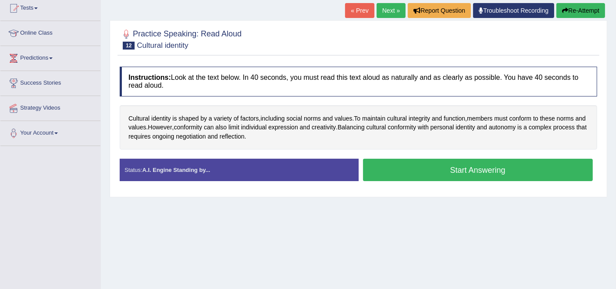
click at [403, 166] on button "Start Answering" at bounding box center [478, 170] width 230 height 22
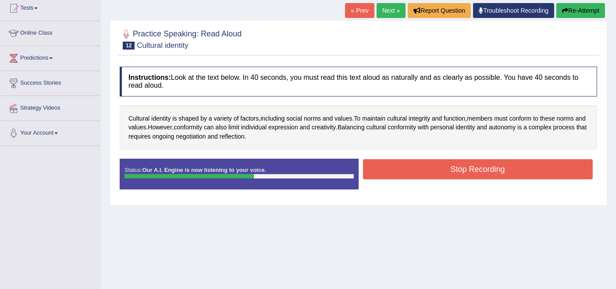
click at [426, 173] on button "Stop Recording" at bounding box center [478, 169] width 230 height 20
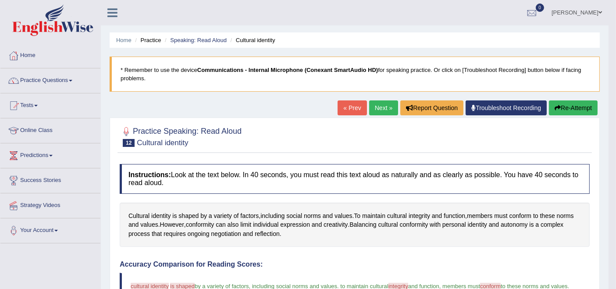
click at [372, 107] on link "Next »" at bounding box center [383, 107] width 29 height 15
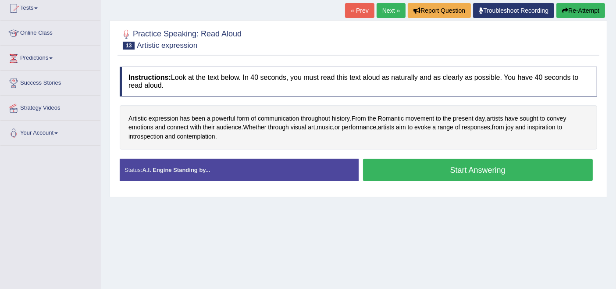
click at [430, 166] on button "Start Answering" at bounding box center [478, 170] width 230 height 22
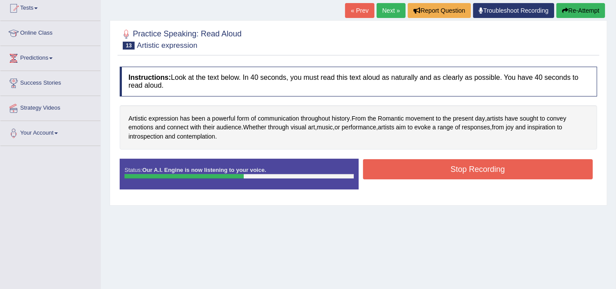
click at [434, 171] on button "Stop Recording" at bounding box center [478, 169] width 230 height 20
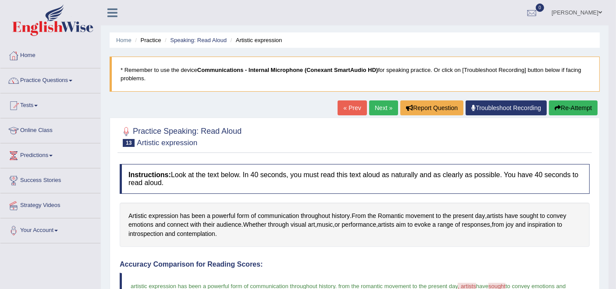
click at [374, 107] on link "Next »" at bounding box center [383, 107] width 29 height 15
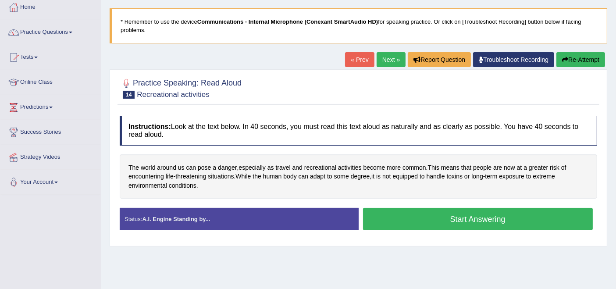
scroll to position [49, 0]
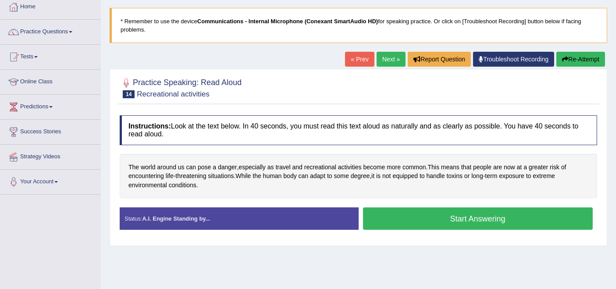
click at [424, 217] on button "Start Answering" at bounding box center [478, 218] width 230 height 22
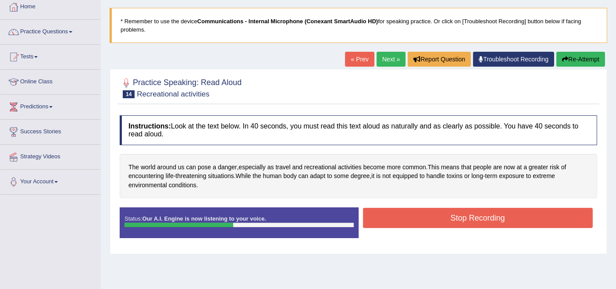
click at [420, 224] on button "Stop Recording" at bounding box center [478, 218] width 230 height 20
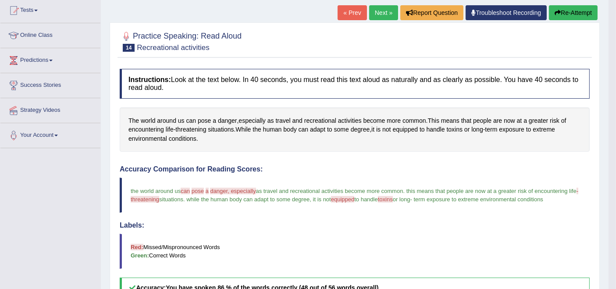
scroll to position [0, 0]
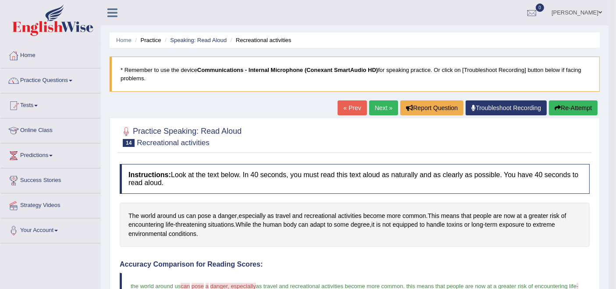
click at [370, 110] on link "Next »" at bounding box center [383, 107] width 29 height 15
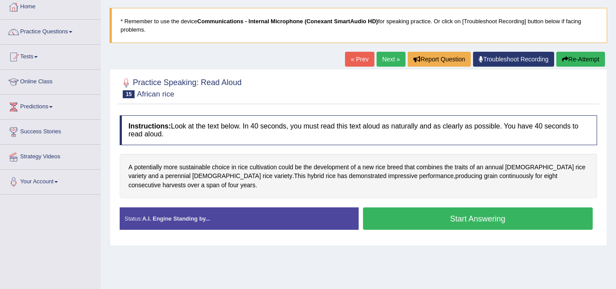
click at [409, 219] on button "Start Answering" at bounding box center [478, 218] width 230 height 22
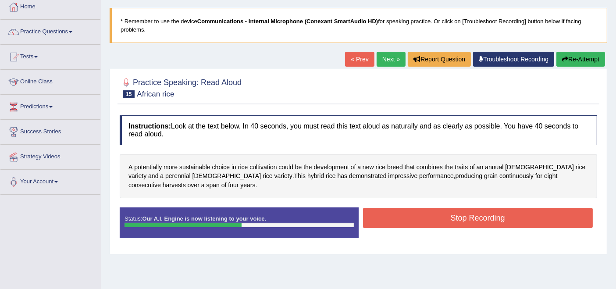
click at [409, 219] on button "Stop Recording" at bounding box center [478, 218] width 230 height 20
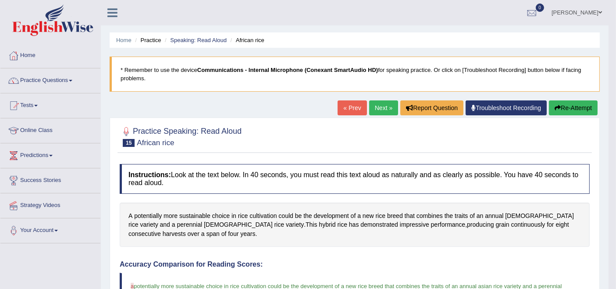
click at [373, 103] on link "Next »" at bounding box center [383, 107] width 29 height 15
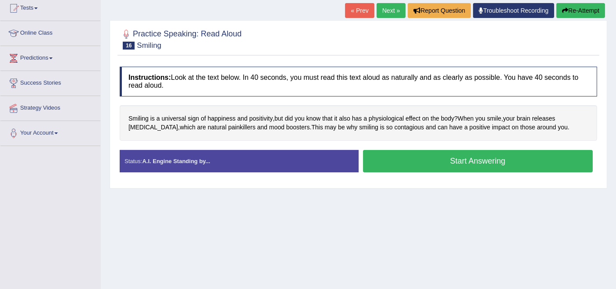
click at [407, 165] on button "Start Answering" at bounding box center [478, 161] width 230 height 22
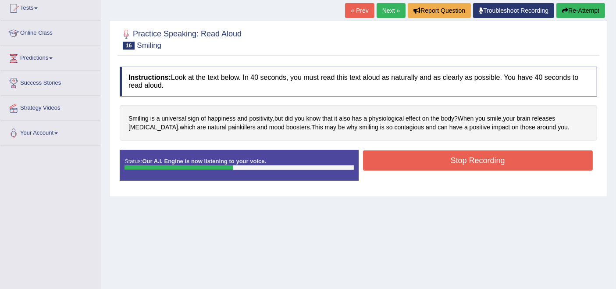
click at [407, 165] on button "Stop Recording" at bounding box center [478, 160] width 230 height 20
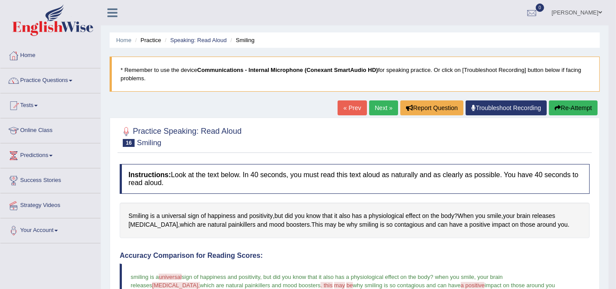
click at [565, 107] on button "Re-Attempt" at bounding box center [573, 107] width 49 height 15
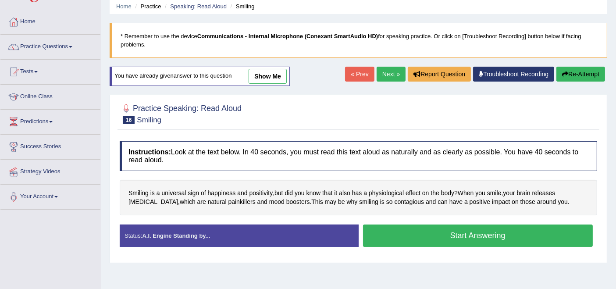
scroll to position [49, 0]
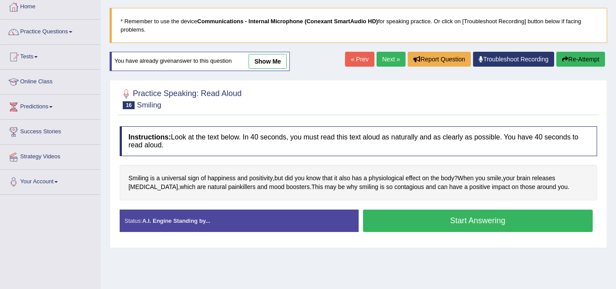
click at [407, 216] on button "Start Answering" at bounding box center [478, 221] width 230 height 22
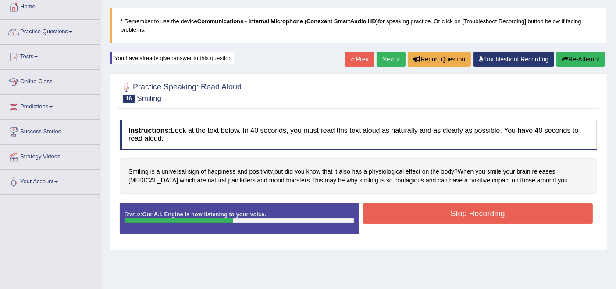
click at [415, 212] on button "Stop Recording" at bounding box center [478, 213] width 230 height 20
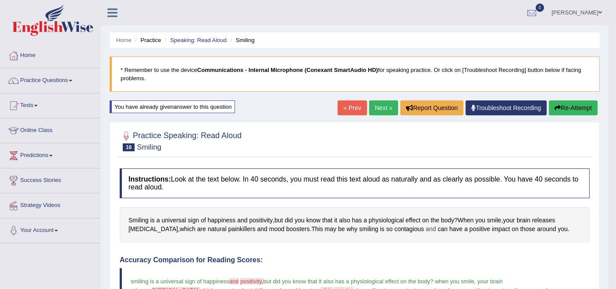
scroll to position [0, 0]
click at [377, 108] on link "Next »" at bounding box center [383, 107] width 29 height 15
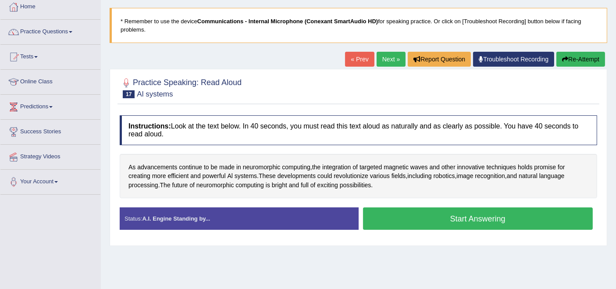
click at [424, 211] on button "Start Answering" at bounding box center [478, 218] width 230 height 22
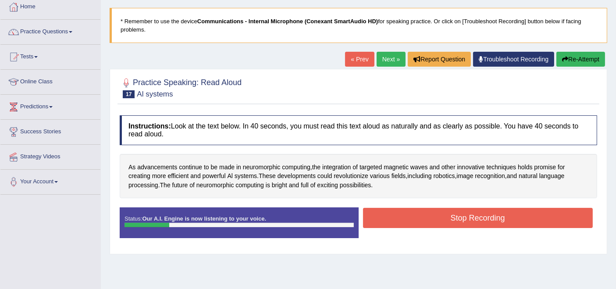
click at [422, 213] on button "Stop Recording" at bounding box center [478, 218] width 230 height 20
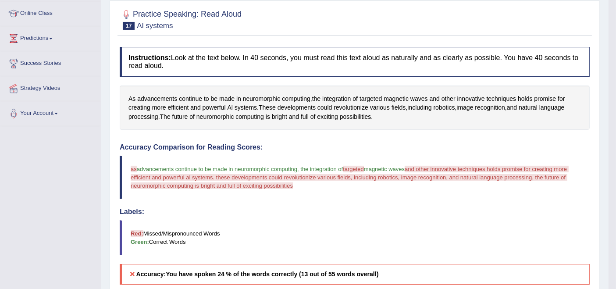
scroll to position [97, 0]
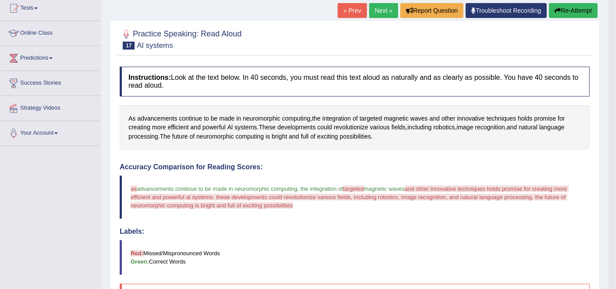
click at [576, 1] on div "Home Practice Speaking: Read Aloud Al systems * Remember to use the device Comm…" at bounding box center [355, 195] width 508 height 585
click at [576, 7] on button "Re-Attempt" at bounding box center [573, 10] width 49 height 15
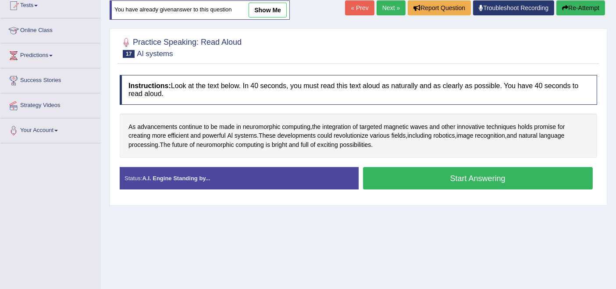
click at [409, 175] on button "Start Answering" at bounding box center [478, 178] width 230 height 22
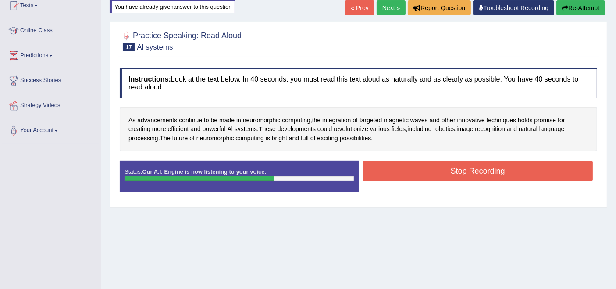
click at [409, 175] on button "Stop Recording" at bounding box center [478, 171] width 230 height 20
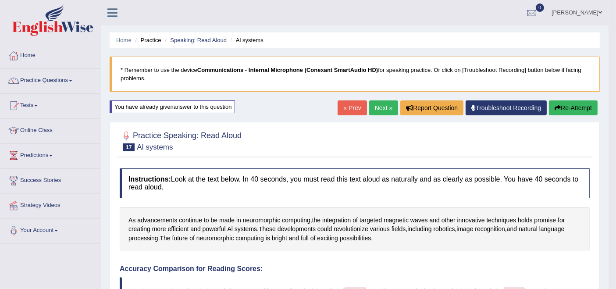
click at [378, 107] on link "Next »" at bounding box center [383, 107] width 29 height 15
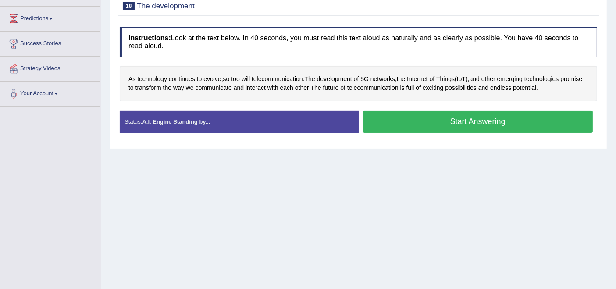
scroll to position [146, 0]
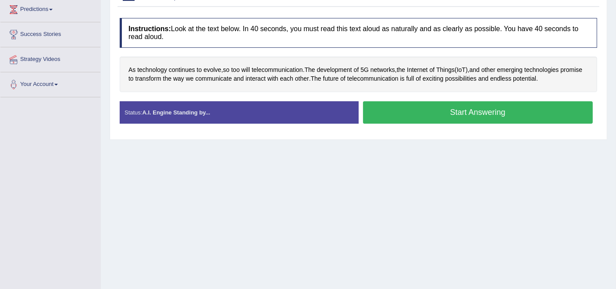
click at [421, 116] on button "Start Answering" at bounding box center [478, 112] width 230 height 22
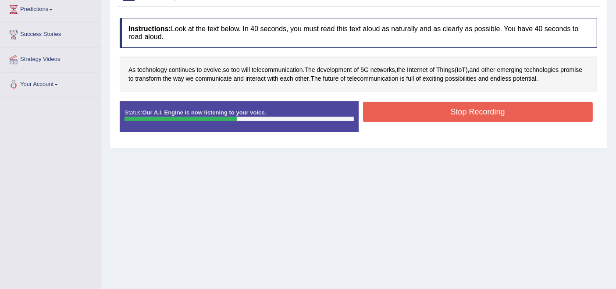
click at [416, 117] on button "Stop Recording" at bounding box center [478, 112] width 230 height 20
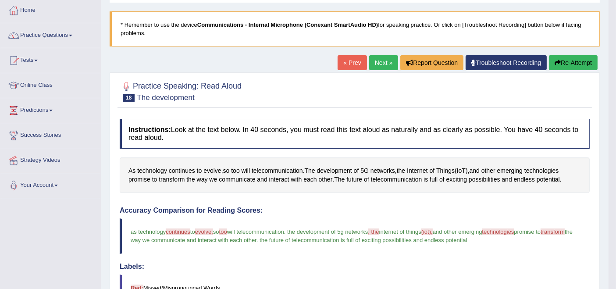
scroll to position [0, 0]
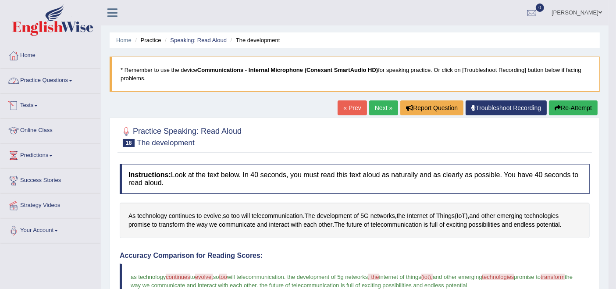
click at [57, 82] on link "Practice Questions" at bounding box center [50, 79] width 100 height 22
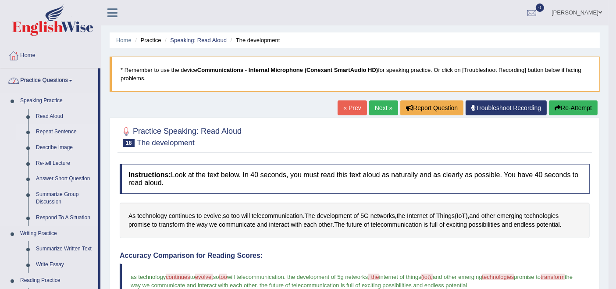
click at [53, 132] on link "Repeat Sentence" at bounding box center [65, 132] width 66 height 16
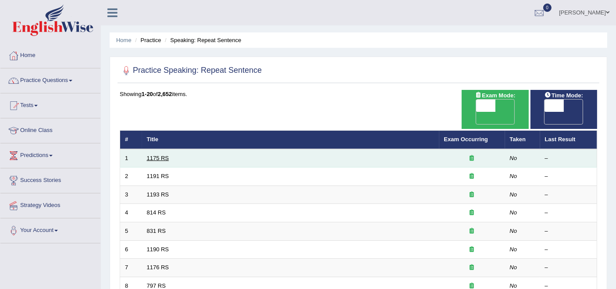
click at [150, 155] on link "1175 RS" at bounding box center [158, 158] width 22 height 7
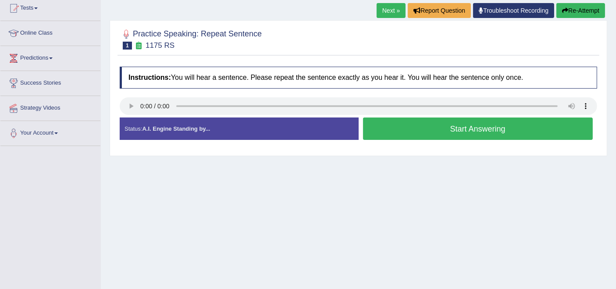
click at [400, 127] on button "Start Answering" at bounding box center [478, 128] width 230 height 22
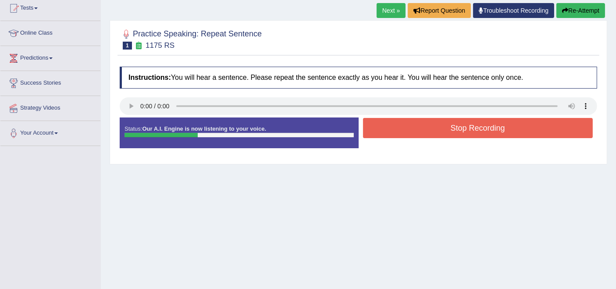
click at [432, 129] on button "Stop Recording" at bounding box center [478, 128] width 230 height 20
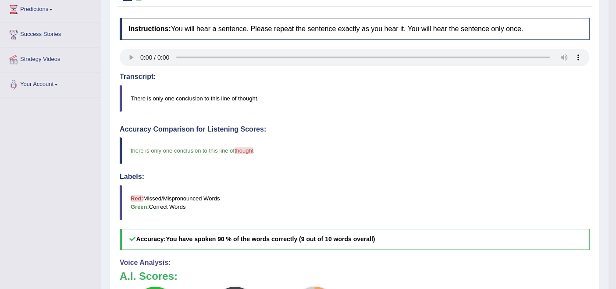
scroll to position [49, 0]
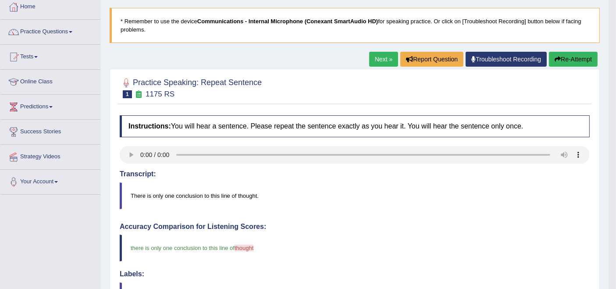
click at [374, 53] on link "Next »" at bounding box center [383, 59] width 29 height 15
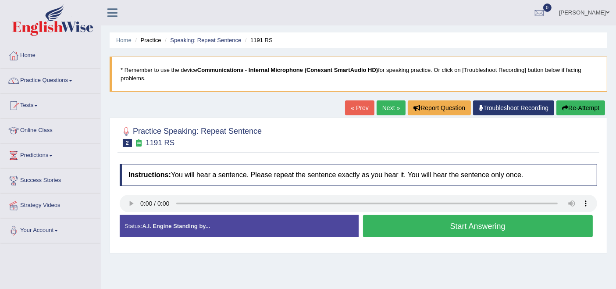
click at [412, 221] on button "Start Answering" at bounding box center [478, 226] width 230 height 22
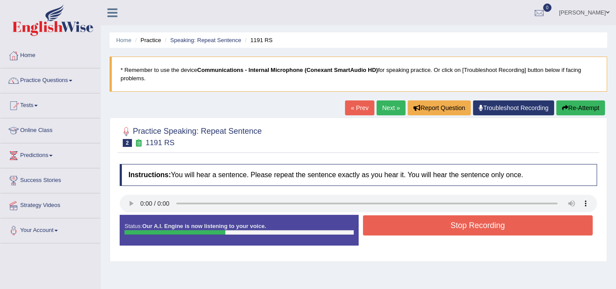
click at [390, 227] on button "Stop Recording" at bounding box center [478, 225] width 230 height 20
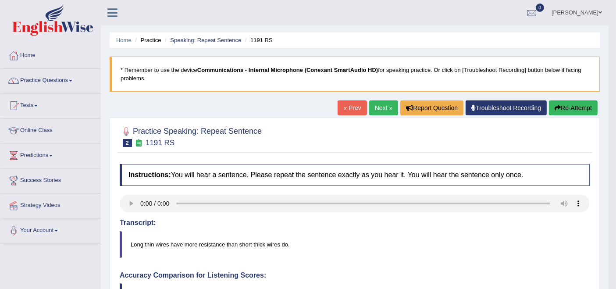
click at [388, 106] on link "Next »" at bounding box center [383, 107] width 29 height 15
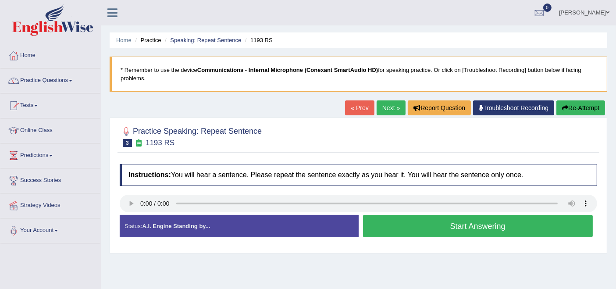
click at [416, 217] on button "Start Answering" at bounding box center [478, 226] width 230 height 22
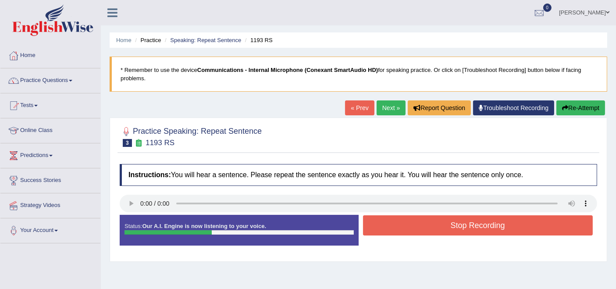
click at [413, 231] on button "Stop Recording" at bounding box center [478, 225] width 230 height 20
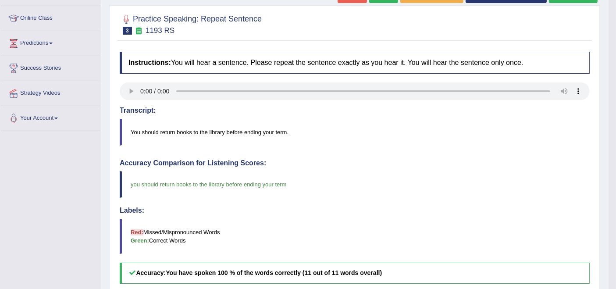
scroll to position [97, 0]
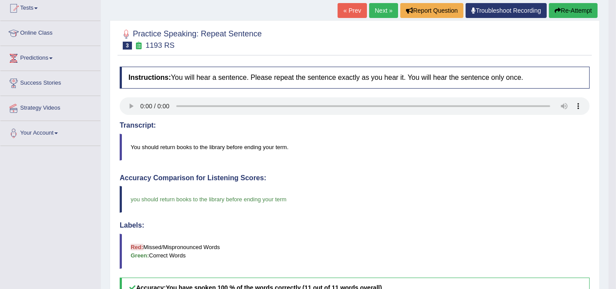
click at [375, 11] on link "Next »" at bounding box center [383, 10] width 29 height 15
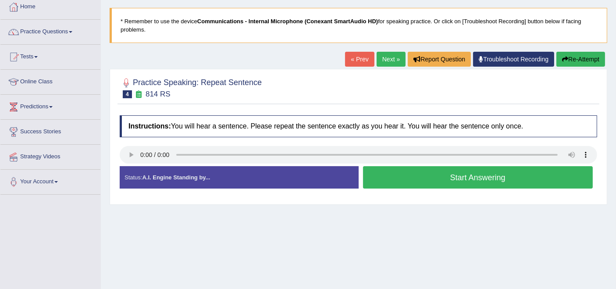
click at [394, 171] on button "Start Answering" at bounding box center [478, 177] width 230 height 22
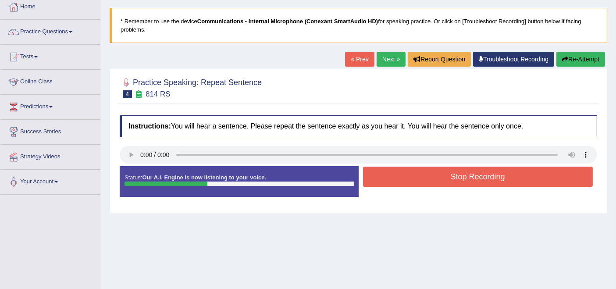
click at [402, 178] on button "Stop Recording" at bounding box center [478, 177] width 230 height 20
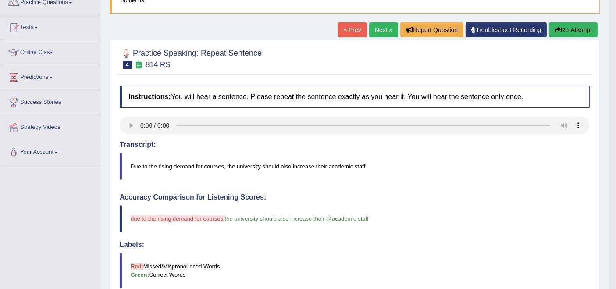
scroll to position [49, 0]
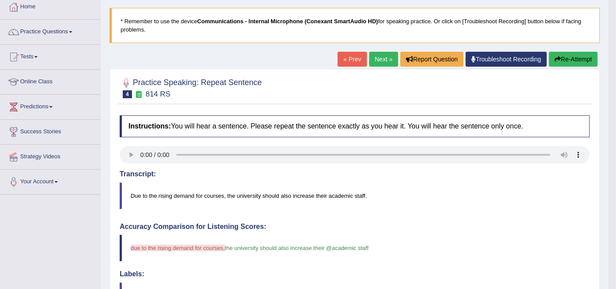
drag, startPoint x: 378, startPoint y: 51, endPoint x: 377, endPoint y: 64, distance: 13.7
click at [378, 57] on div "Home Practice Speaking: Repeat Sentence 814 RS * Remember to use the device Com…" at bounding box center [355, 240] width 508 height 579
click at [373, 63] on link "Next »" at bounding box center [383, 59] width 29 height 15
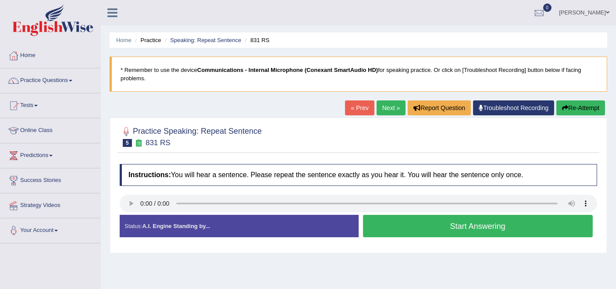
click at [407, 223] on button "Start Answering" at bounding box center [478, 226] width 230 height 22
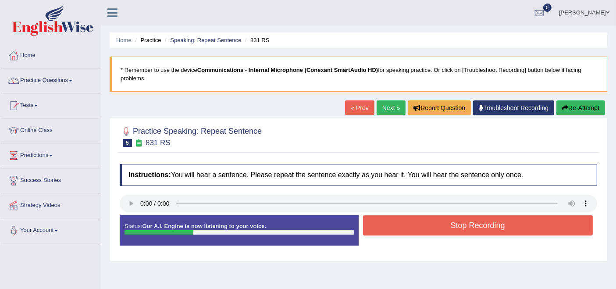
click at [407, 223] on button "Stop Recording" at bounding box center [478, 225] width 230 height 20
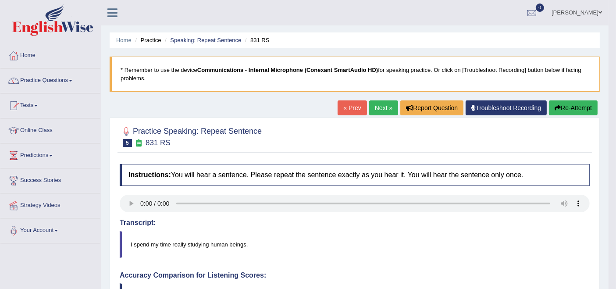
click at [380, 107] on link "Next »" at bounding box center [383, 107] width 29 height 15
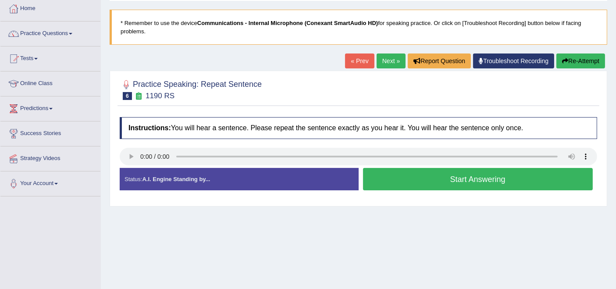
scroll to position [49, 0]
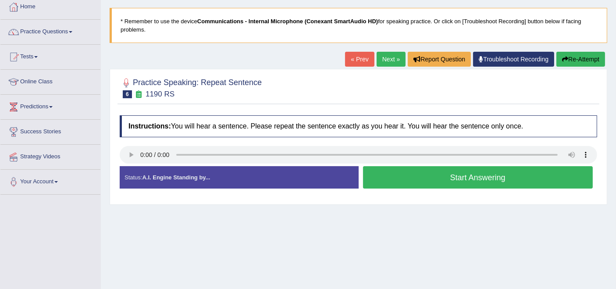
click at [386, 181] on button "Start Answering" at bounding box center [478, 177] width 230 height 22
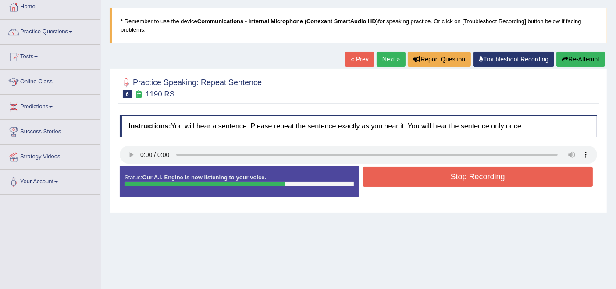
click at [386, 181] on button "Stop Recording" at bounding box center [478, 177] width 230 height 20
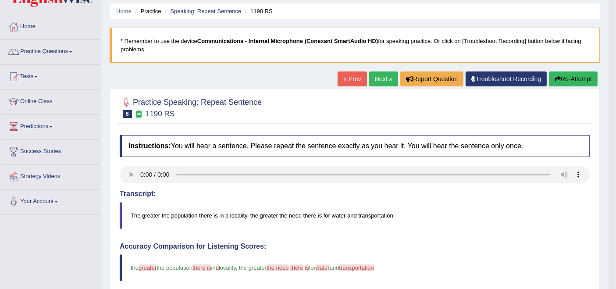
scroll to position [0, 0]
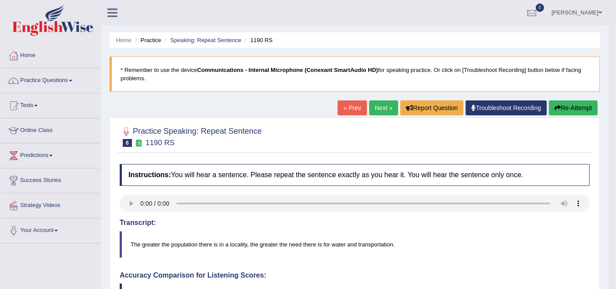
click at [377, 107] on link "Next »" at bounding box center [383, 107] width 29 height 15
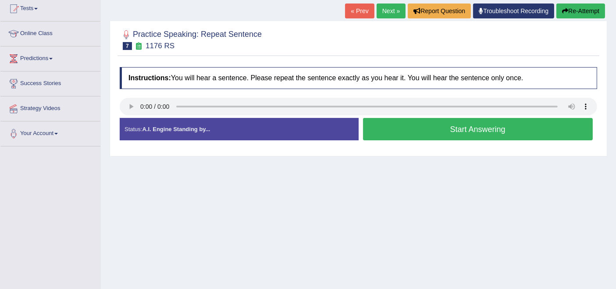
scroll to position [97, 0]
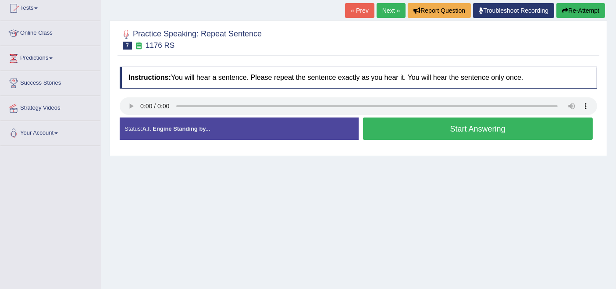
click at [412, 133] on button "Start Answering" at bounding box center [478, 128] width 230 height 22
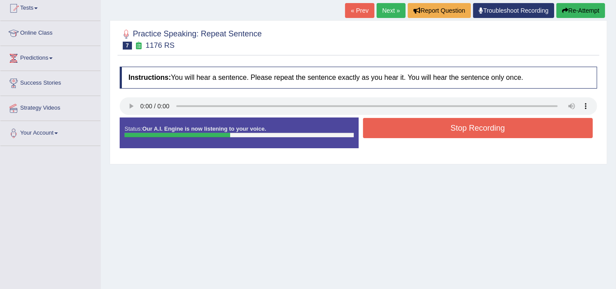
click at [436, 128] on button "Stop Recording" at bounding box center [478, 128] width 230 height 20
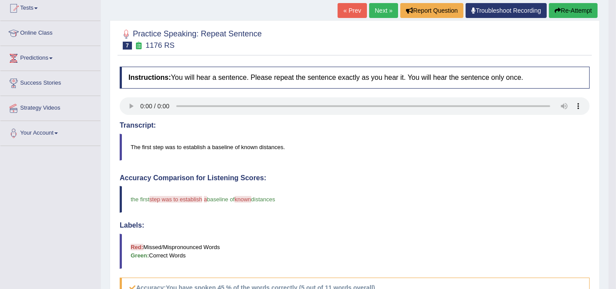
click at [381, 10] on link "Next »" at bounding box center [383, 10] width 29 height 15
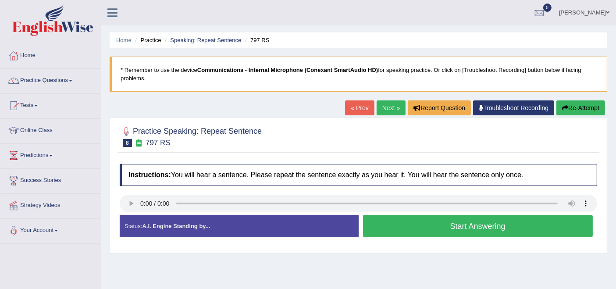
click at [409, 229] on button "Start Answering" at bounding box center [478, 226] width 230 height 22
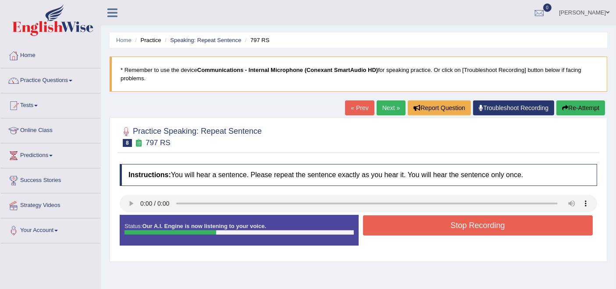
click at [409, 229] on button "Stop Recording" at bounding box center [478, 225] width 230 height 20
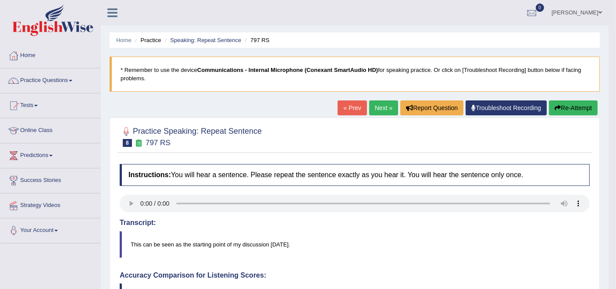
click at [384, 113] on link "Next »" at bounding box center [383, 107] width 29 height 15
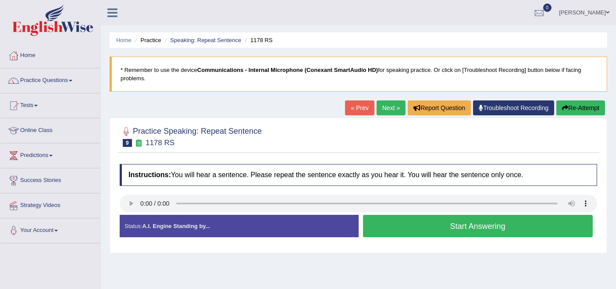
click at [395, 223] on button "Start Answering" at bounding box center [478, 226] width 230 height 22
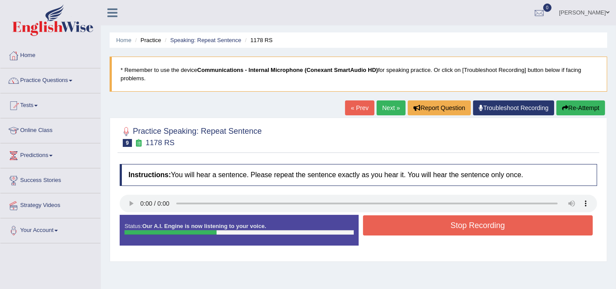
click at [427, 224] on button "Stop Recording" at bounding box center [478, 225] width 230 height 20
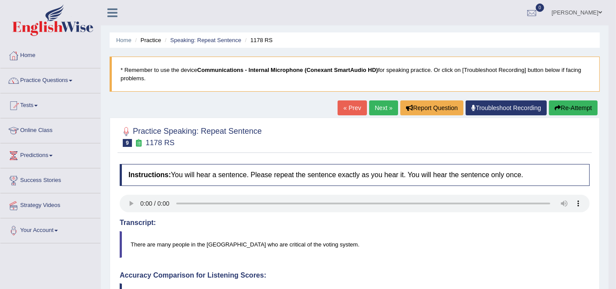
click at [379, 110] on link "Next »" at bounding box center [383, 107] width 29 height 15
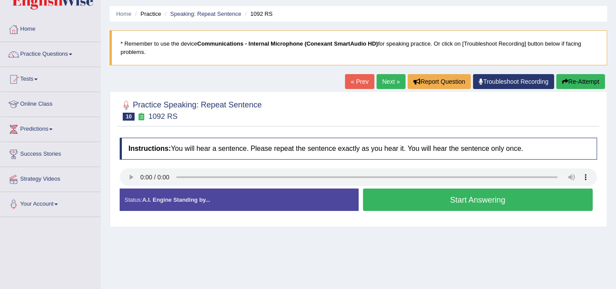
scroll to position [49, 0]
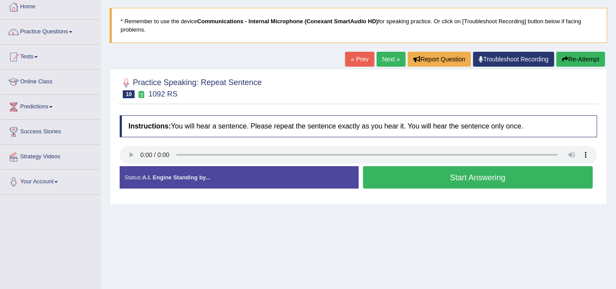
click at [422, 174] on button "Start Answering" at bounding box center [478, 177] width 230 height 22
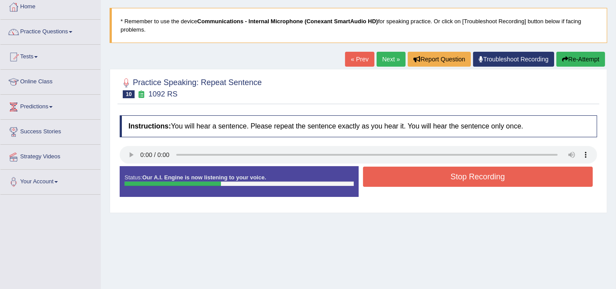
click at [422, 174] on button "Stop Recording" at bounding box center [478, 177] width 230 height 20
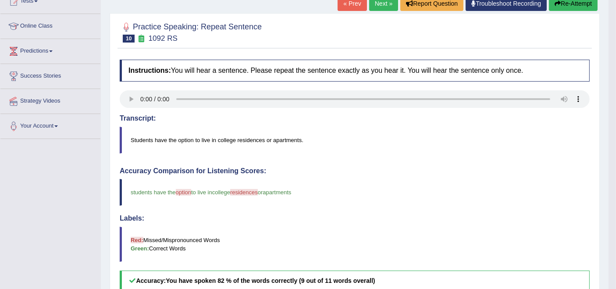
scroll to position [97, 0]
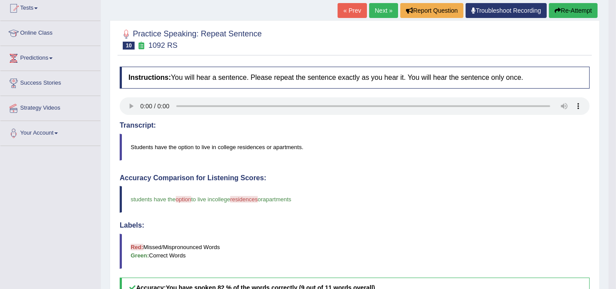
click at [373, 13] on link "Next »" at bounding box center [383, 10] width 29 height 15
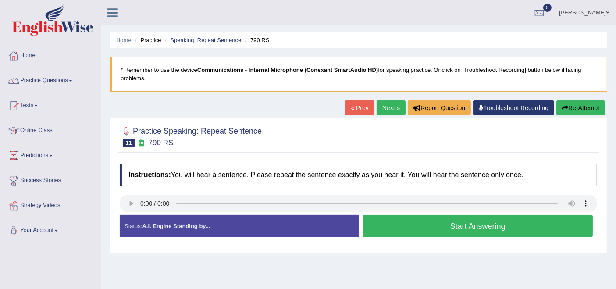
click at [392, 226] on button "Start Answering" at bounding box center [478, 226] width 230 height 22
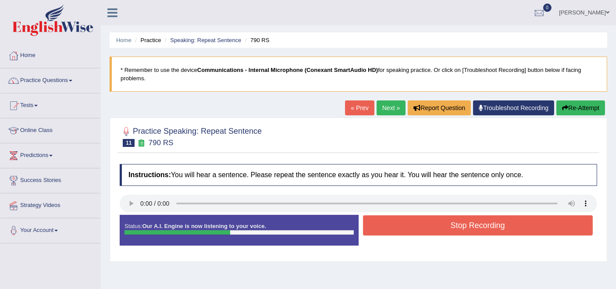
click at [392, 226] on button "Stop Recording" at bounding box center [478, 225] width 230 height 20
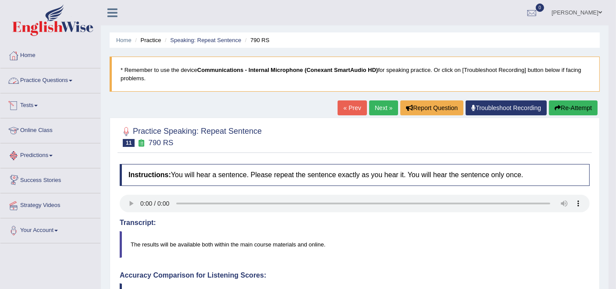
click at [71, 75] on link "Practice Questions" at bounding box center [50, 79] width 100 height 22
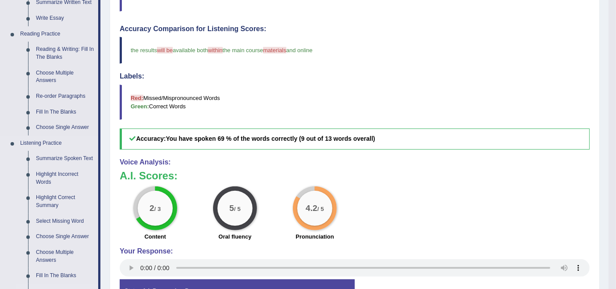
scroll to position [195, 0]
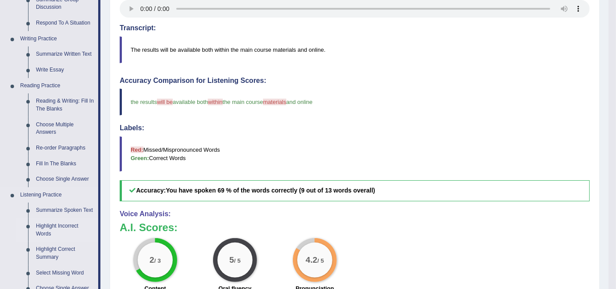
click at [55, 228] on link "Highlight Incorrect Words" at bounding box center [65, 229] width 66 height 23
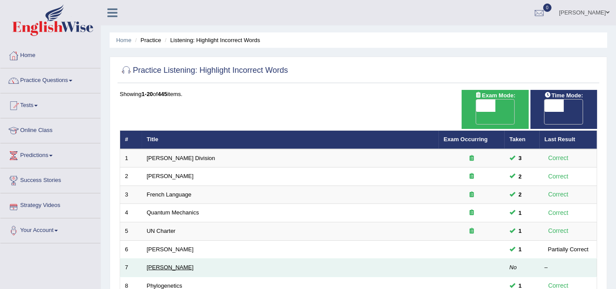
click at [158, 264] on link "[PERSON_NAME]" at bounding box center [170, 267] width 47 height 7
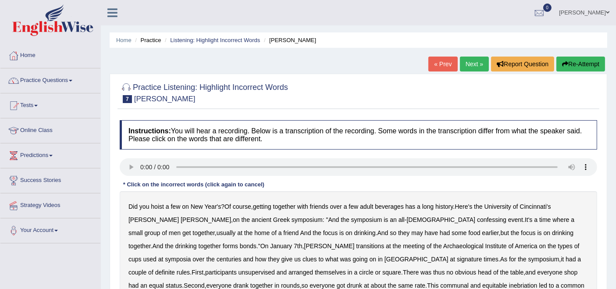
scroll to position [97, 0]
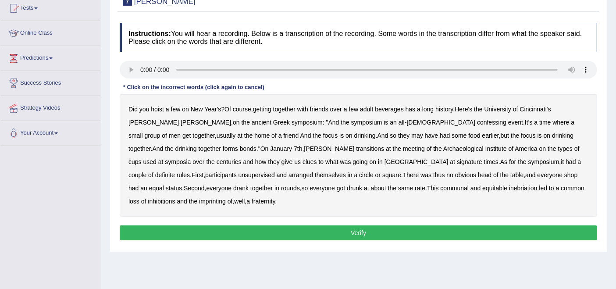
click at [477, 123] on b "confessing" at bounding box center [491, 122] width 29 height 7
click at [356, 149] on b "transitions" at bounding box center [370, 148] width 28 height 7
click at [457, 162] on b "signature" at bounding box center [469, 161] width 25 height 7
click at [275, 171] on b "unsupervised" at bounding box center [256, 174] width 36 height 7
click at [564, 172] on b "shop" at bounding box center [570, 174] width 13 height 7
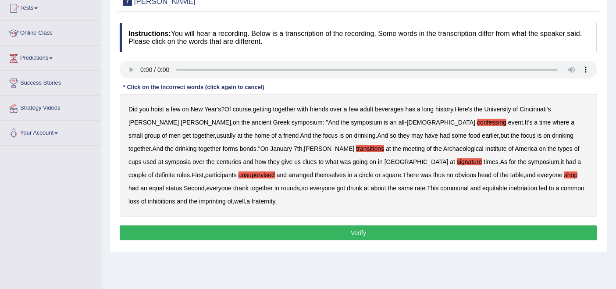
click at [226, 198] on b "imprinting" at bounding box center [212, 201] width 27 height 7
click at [363, 225] on button "Verify" at bounding box center [358, 232] width 477 height 15
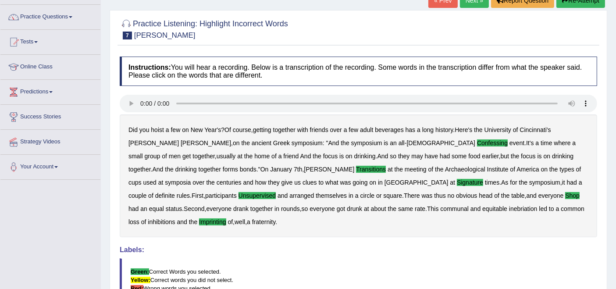
scroll to position [49, 0]
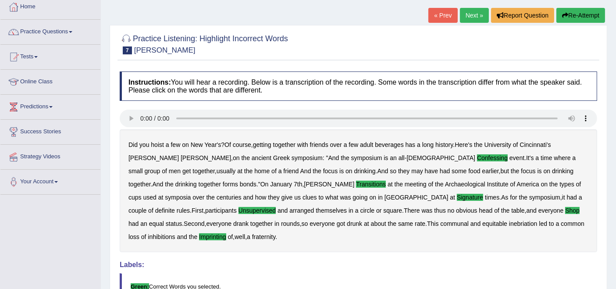
click at [465, 19] on link "Next »" at bounding box center [474, 15] width 29 height 15
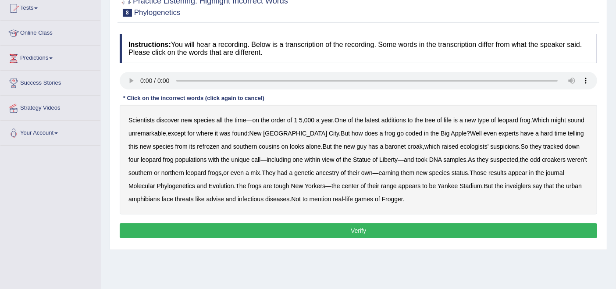
click at [405, 133] on b "coded" at bounding box center [413, 133] width 17 height 7
click at [197, 145] on b "refrozen" at bounding box center [208, 146] width 22 height 7
click at [385, 147] on b "baronet" at bounding box center [395, 146] width 21 height 7
click at [505, 184] on b "inveiglers" at bounding box center [518, 185] width 26 height 7
click at [210, 198] on b "advise" at bounding box center [215, 198] width 18 height 7
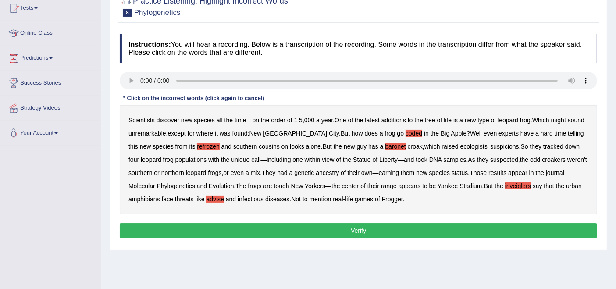
click at [345, 229] on button "Verify" at bounding box center [358, 230] width 477 height 15
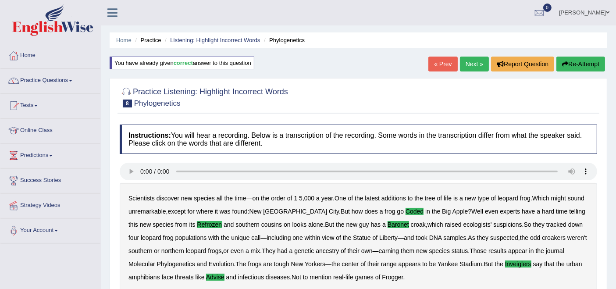
click at [473, 64] on link "Next »" at bounding box center [474, 64] width 29 height 15
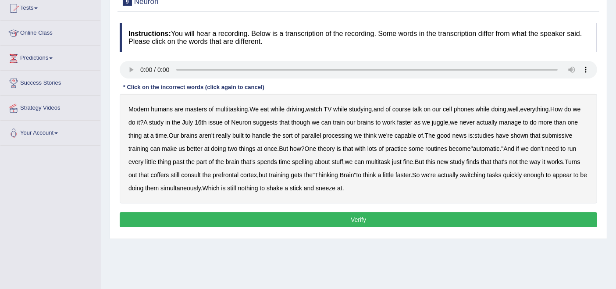
click at [405, 108] on b "course" at bounding box center [401, 109] width 18 height 7
click at [542, 139] on b "submissive" at bounding box center [557, 135] width 30 height 7
click at [313, 163] on b "spelling" at bounding box center [302, 161] width 21 height 7
click at [169, 175] on b "coffers" at bounding box center [160, 174] width 18 height 7
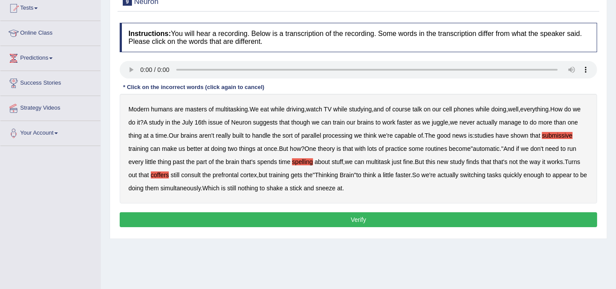
click at [369, 215] on button "Verify" at bounding box center [358, 219] width 477 height 15
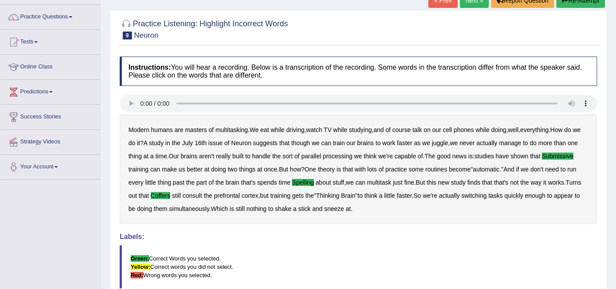
scroll to position [49, 0]
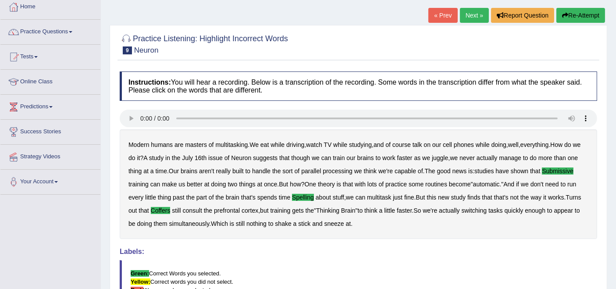
click at [463, 17] on link "Next »" at bounding box center [474, 15] width 29 height 15
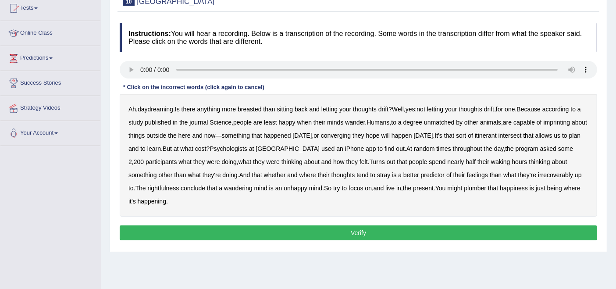
click at [261, 111] on b "breasted" at bounding box center [250, 109] width 24 height 7
click at [569, 121] on b "imprinting" at bounding box center [557, 122] width 27 height 7
click at [351, 135] on b "converging" at bounding box center [336, 135] width 30 height 7
click at [522, 135] on b "intersect" at bounding box center [509, 135] width 23 height 7
click at [538, 176] on b "irrecoverably" at bounding box center [555, 174] width 35 height 7
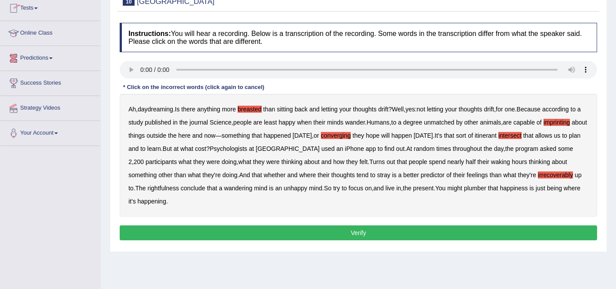
click at [148, 186] on b "rightfulness" at bounding box center [164, 188] width 32 height 7
click at [468, 185] on b "plumber" at bounding box center [475, 188] width 22 height 7
click at [243, 225] on button "Verify" at bounding box center [358, 232] width 477 height 15
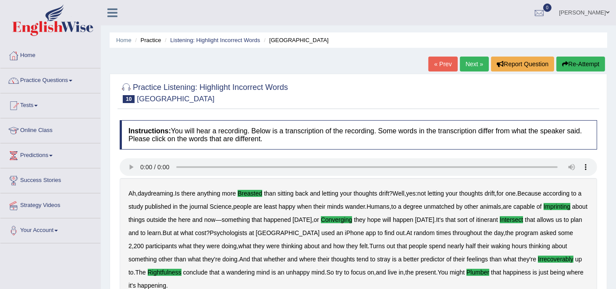
click at [472, 64] on link "Next »" at bounding box center [474, 64] width 29 height 15
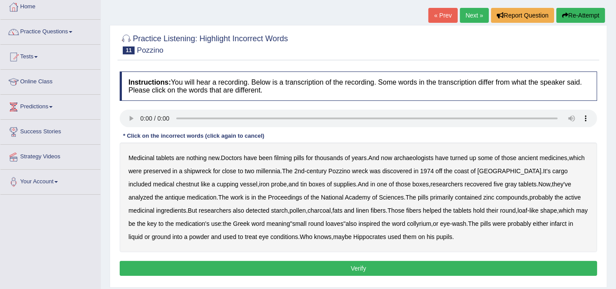
click at [290, 157] on b "filming" at bounding box center [283, 157] width 18 height 7
click at [176, 181] on b "chestnut" at bounding box center [187, 184] width 23 height 7
click at [466, 211] on div "Medicinal tablets are nothing new . Doctors have been filming pills for thousan…" at bounding box center [358, 197] width 477 height 110
click at [473, 210] on b "hold" at bounding box center [478, 210] width 11 height 7
click at [558, 220] on b "infarct" at bounding box center [558, 223] width 17 height 7
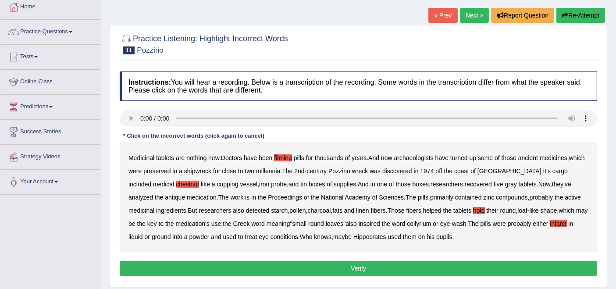
click at [423, 267] on button "Verify" at bounding box center [358, 268] width 477 height 15
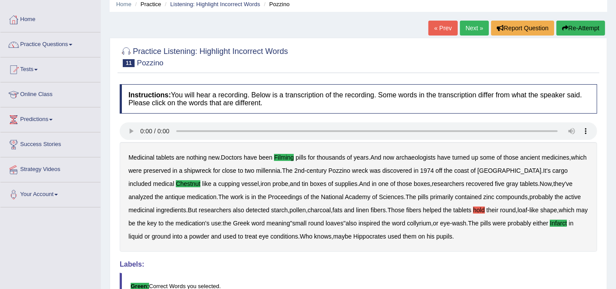
scroll to position [146, 0]
